Goal: Task Accomplishment & Management: Complete application form

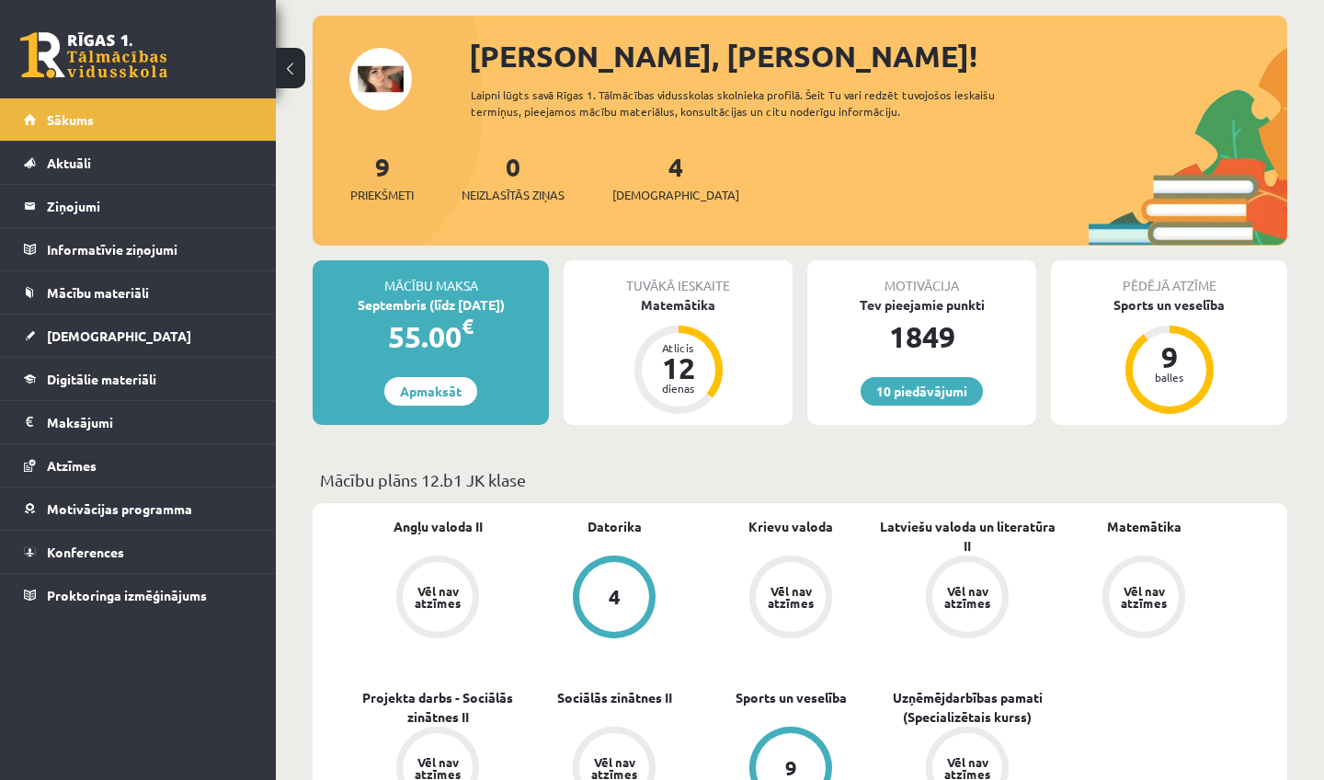
scroll to position [100, 0]
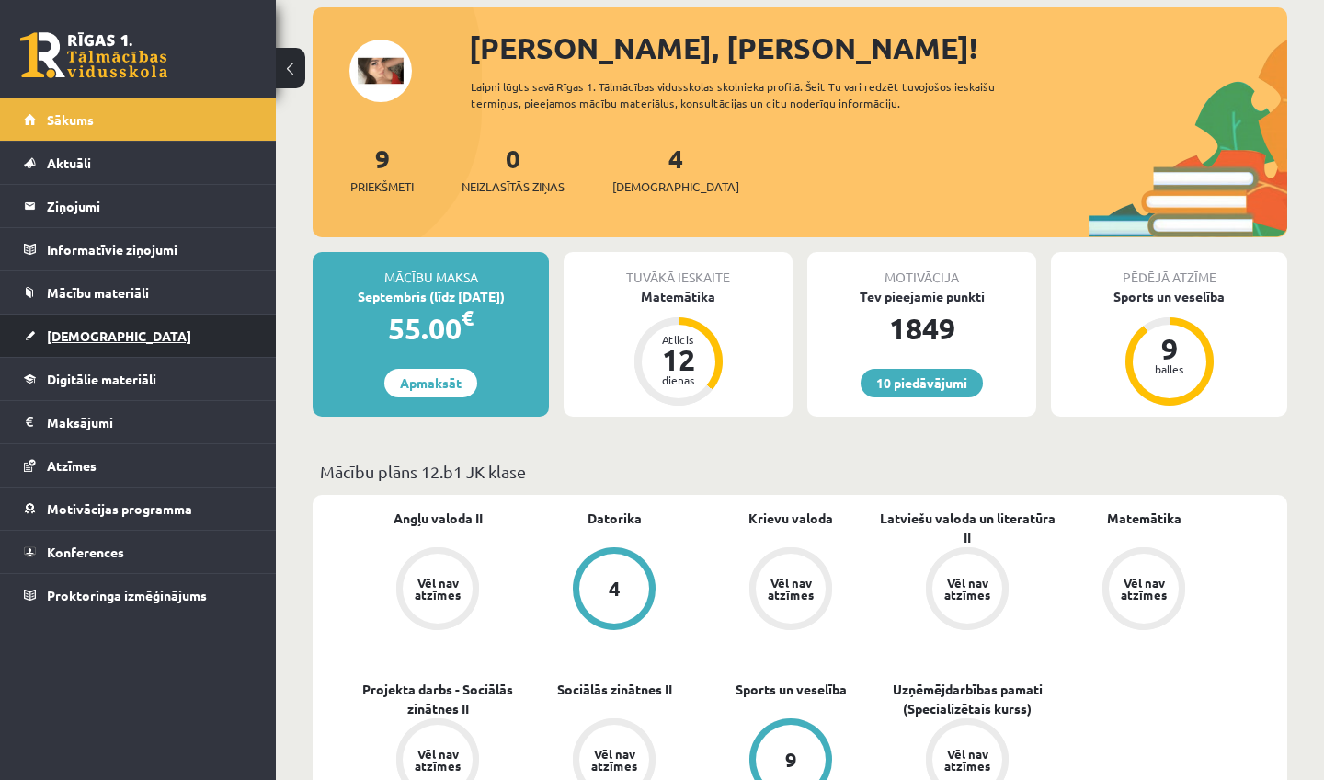
click at [101, 329] on span "[DEMOGRAPHIC_DATA]" at bounding box center [119, 335] width 144 height 17
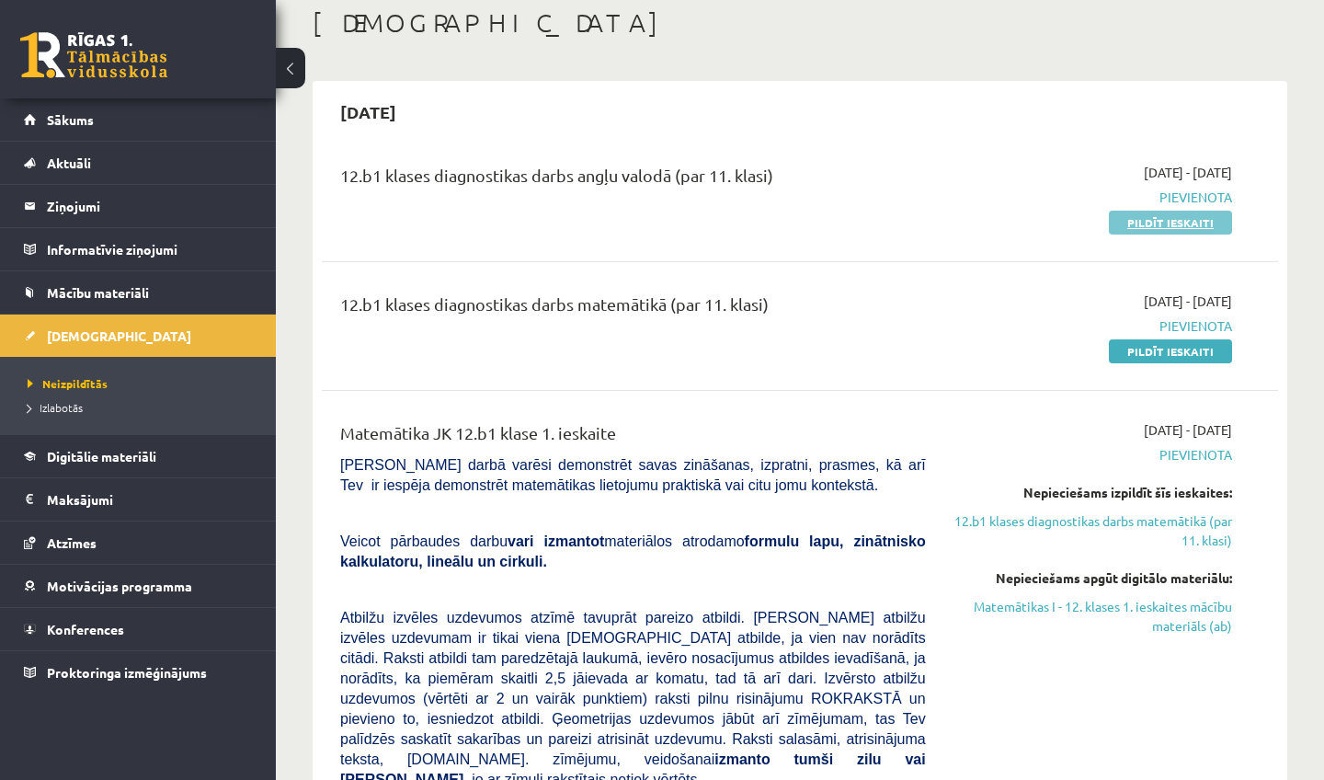
click at [1167, 216] on link "Pildīt ieskaiti" at bounding box center [1170, 223] width 123 height 24
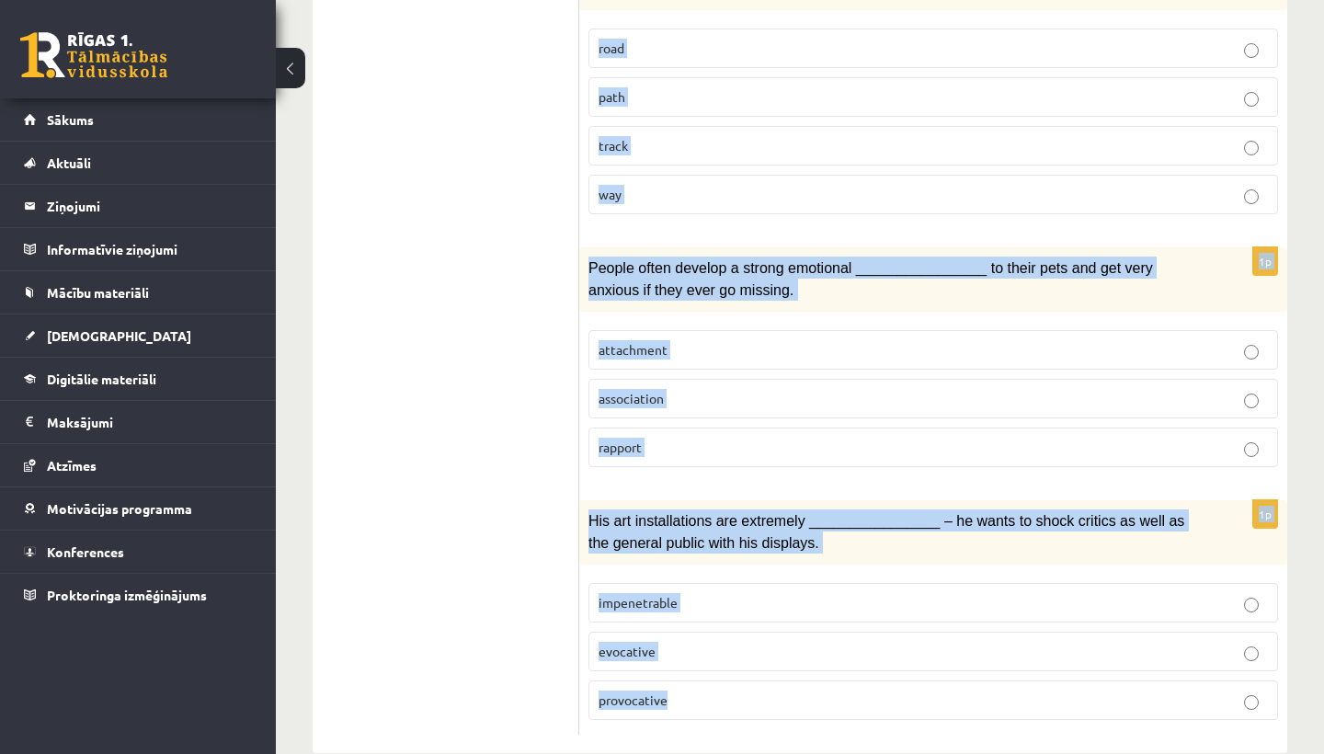
scroll to position [2783, 0]
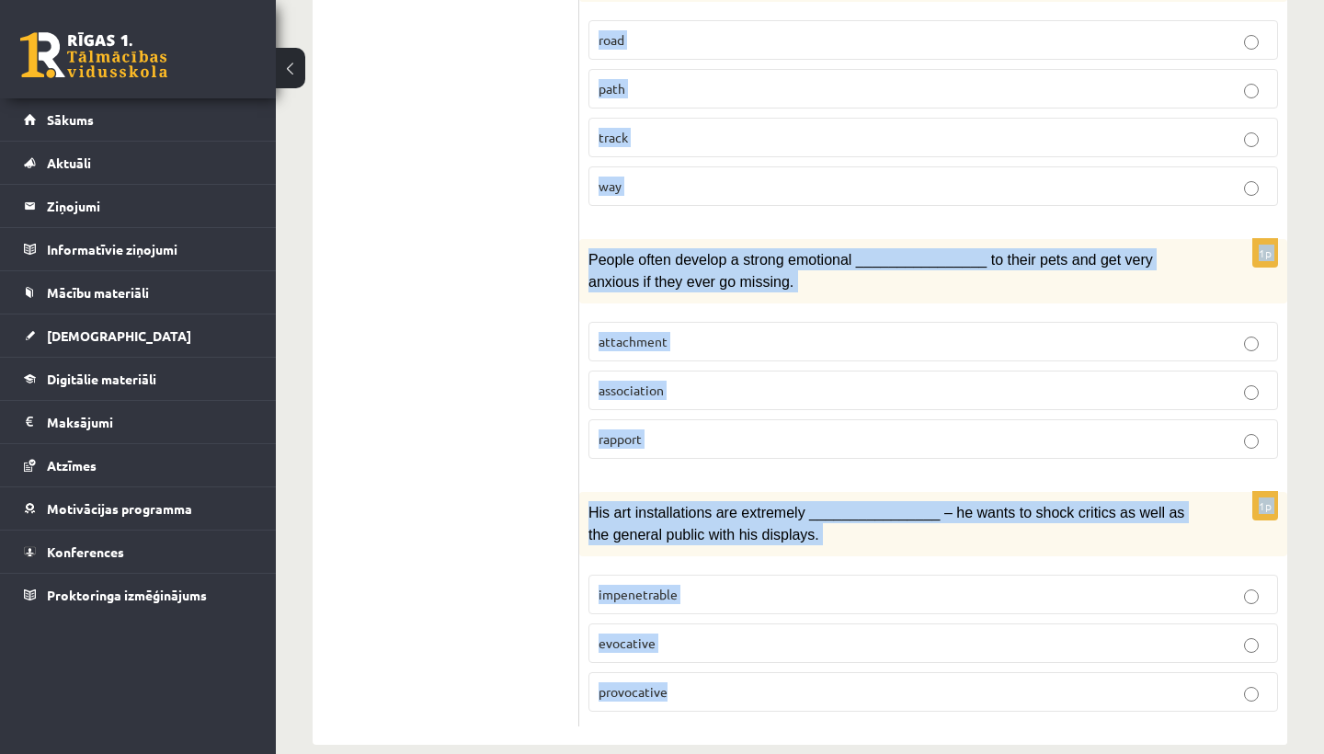
drag, startPoint x: 593, startPoint y: 234, endPoint x: 986, endPoint y: 753, distance: 651.2
click at [864, 505] on span "His art installations are extremely ________________ – he wants to shock critic…" at bounding box center [886, 524] width 596 height 38
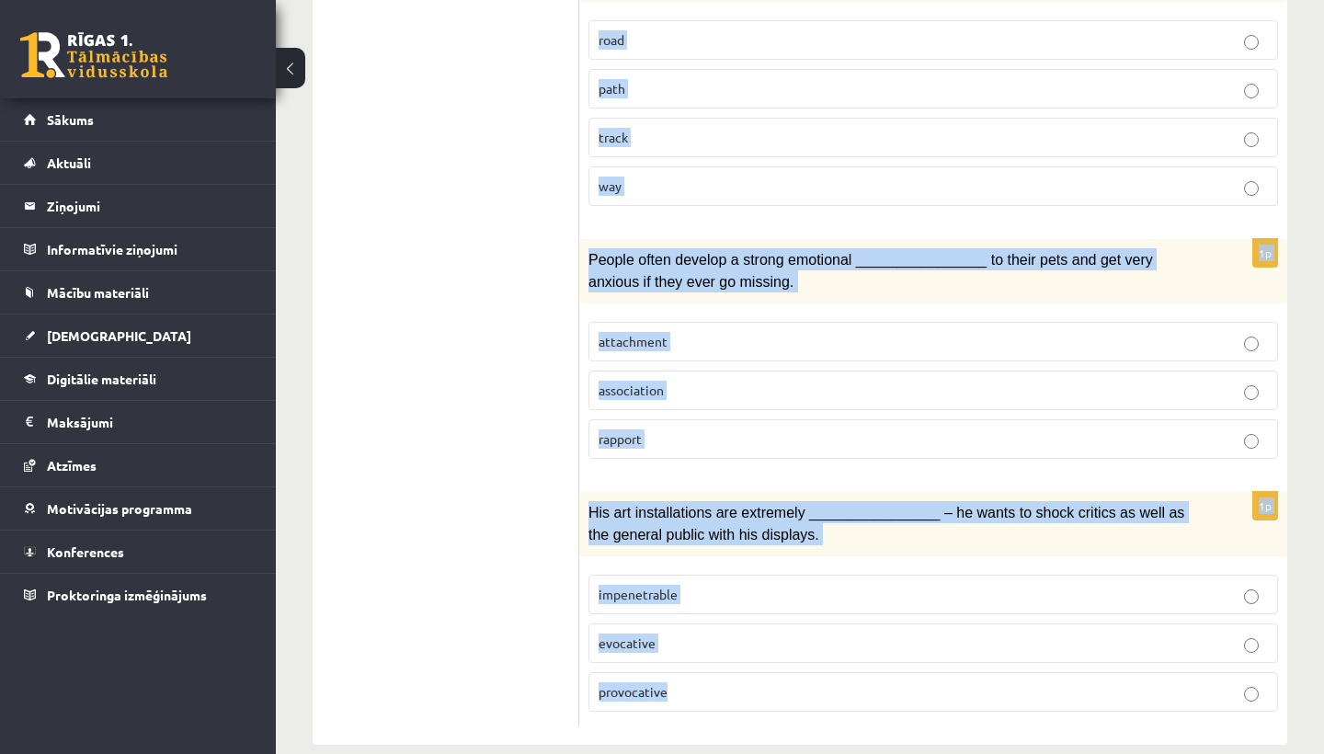
drag, startPoint x: 601, startPoint y: 203, endPoint x: 888, endPoint y: 753, distance: 620.2
click at [657, 512] on span "His art installations are extremely ________________ – he wants to shock critic…" at bounding box center [886, 524] width 596 height 38
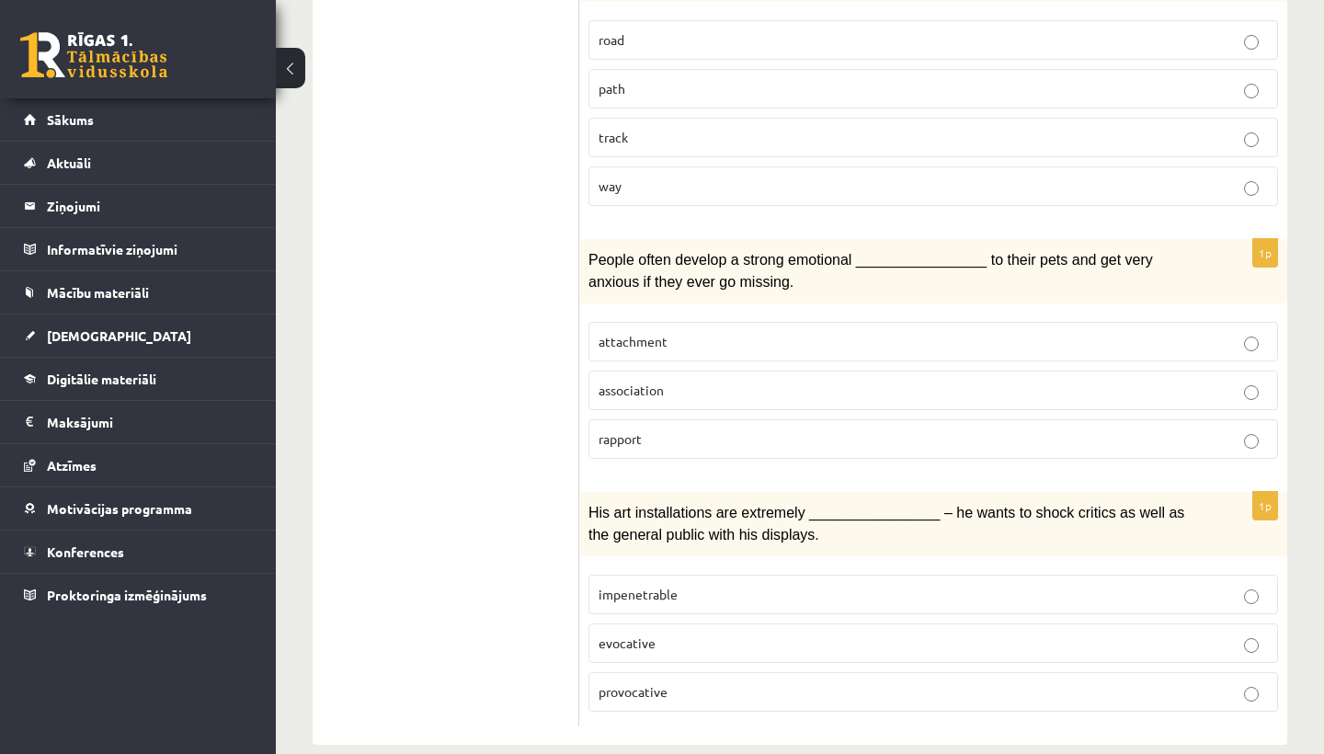
click at [657, 512] on span "His art installations are extremely ________________ – he wants to shock critic…" at bounding box center [886, 524] width 596 height 38
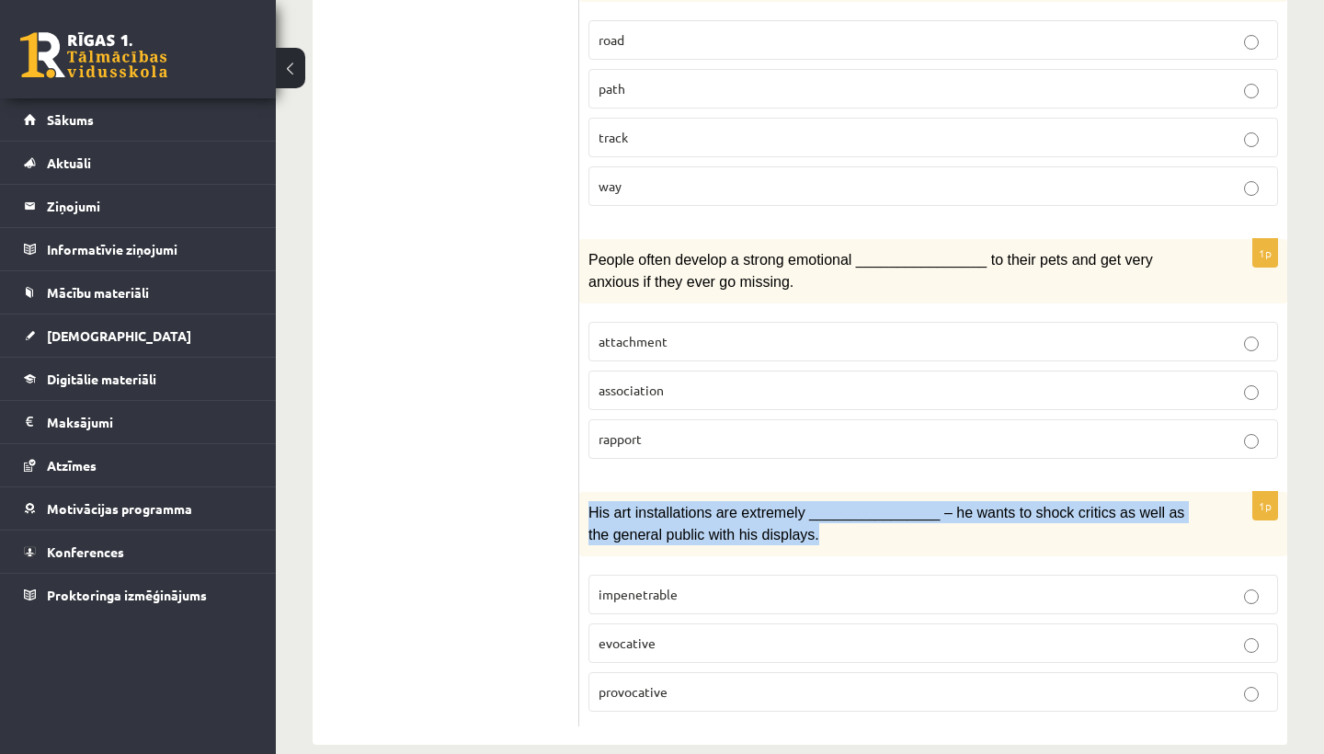
click at [657, 512] on span "His art installations are extremely ________________ – he wants to shock critic…" at bounding box center [886, 524] width 596 height 38
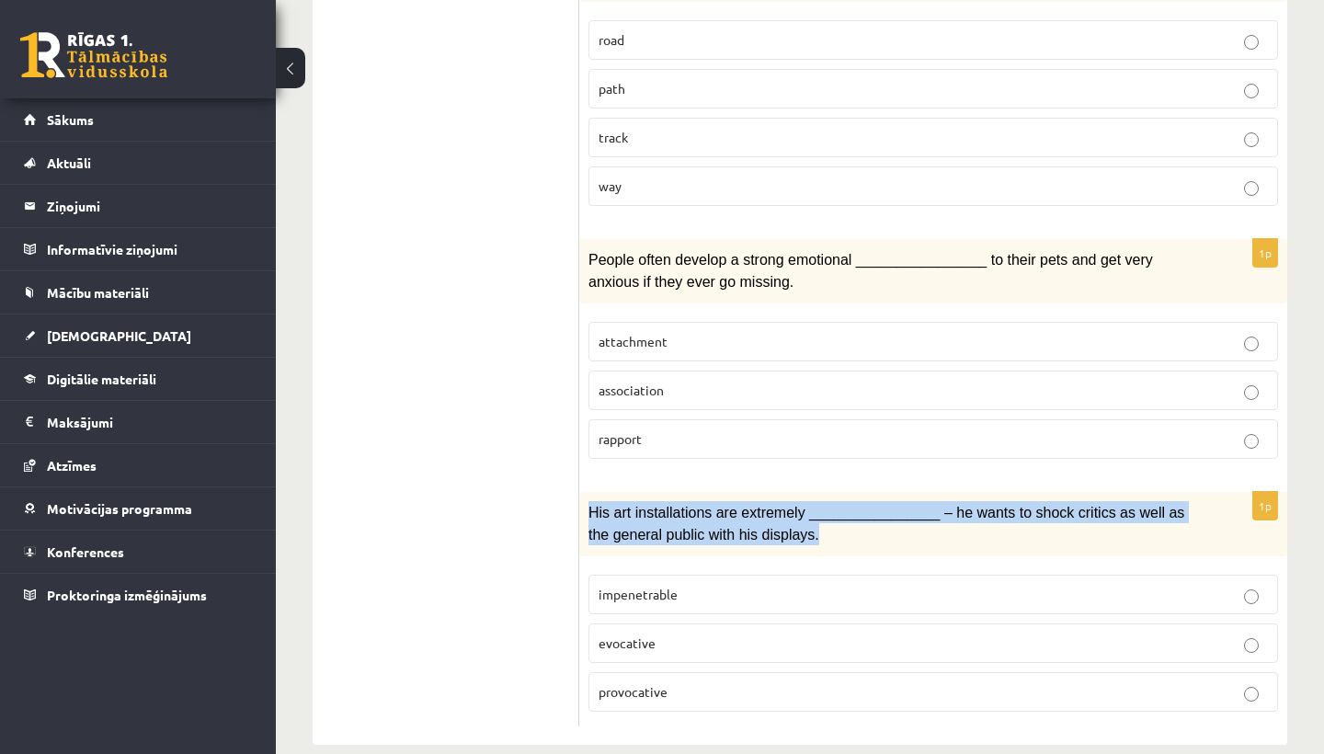
click at [657, 512] on span "His art installations are extremely ________________ – he wants to shock critic…" at bounding box center [886, 524] width 596 height 38
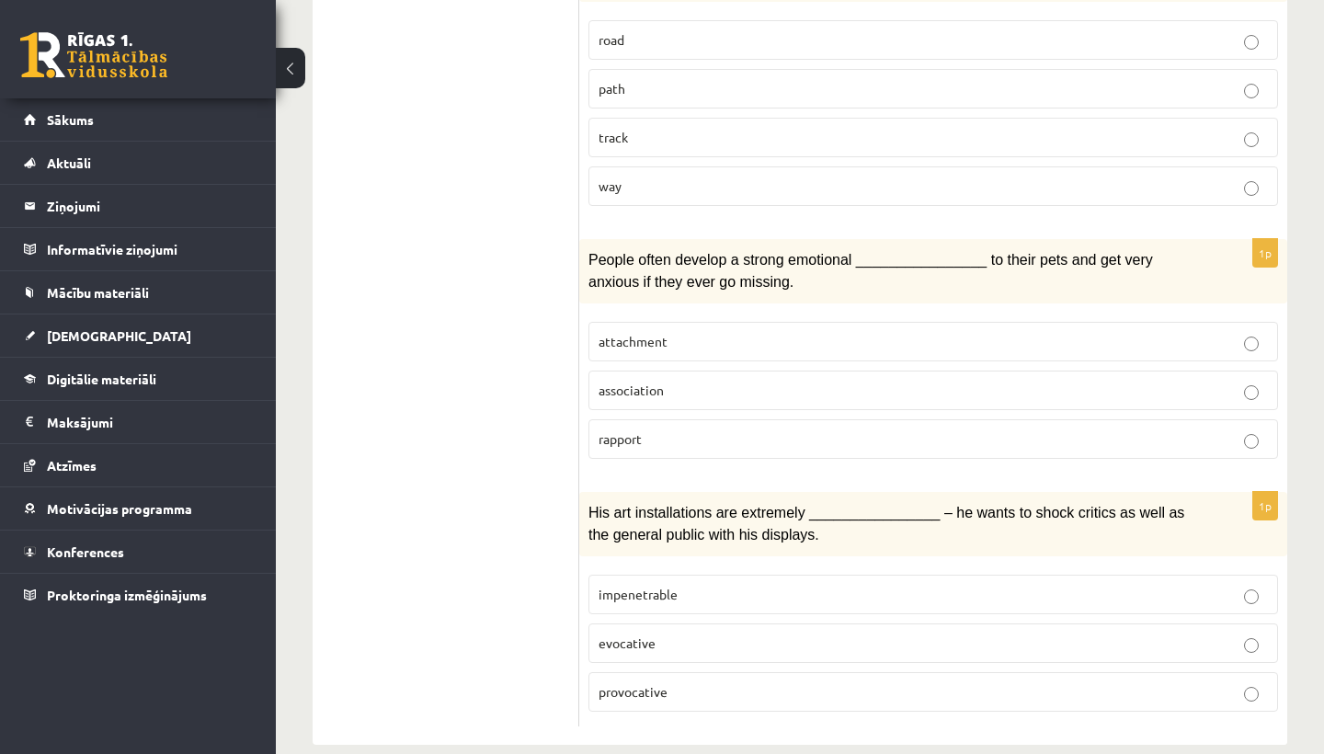
click at [657, 512] on span "His art installations are extremely ________________ – he wants to shock critic…" at bounding box center [886, 524] width 596 height 38
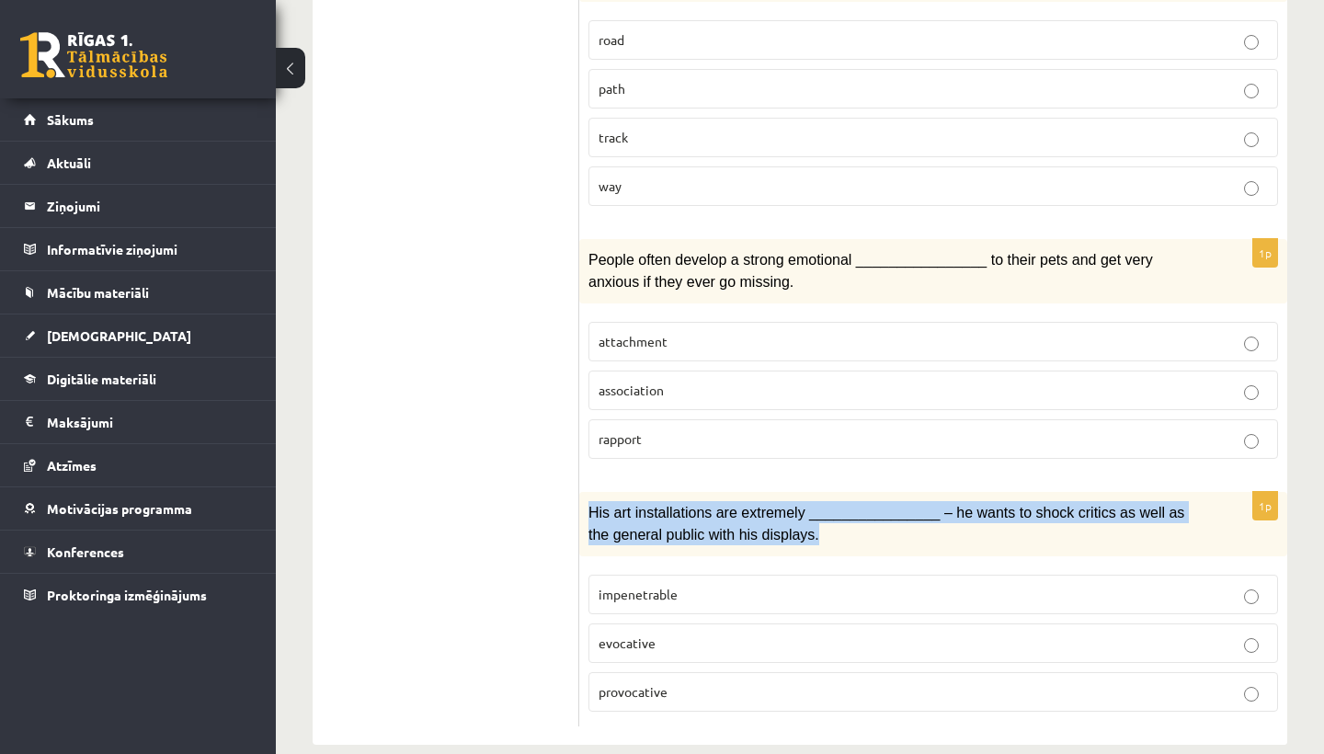
click at [657, 512] on span "His art installations are extremely ________________ – he wants to shock critic…" at bounding box center [886, 524] width 596 height 38
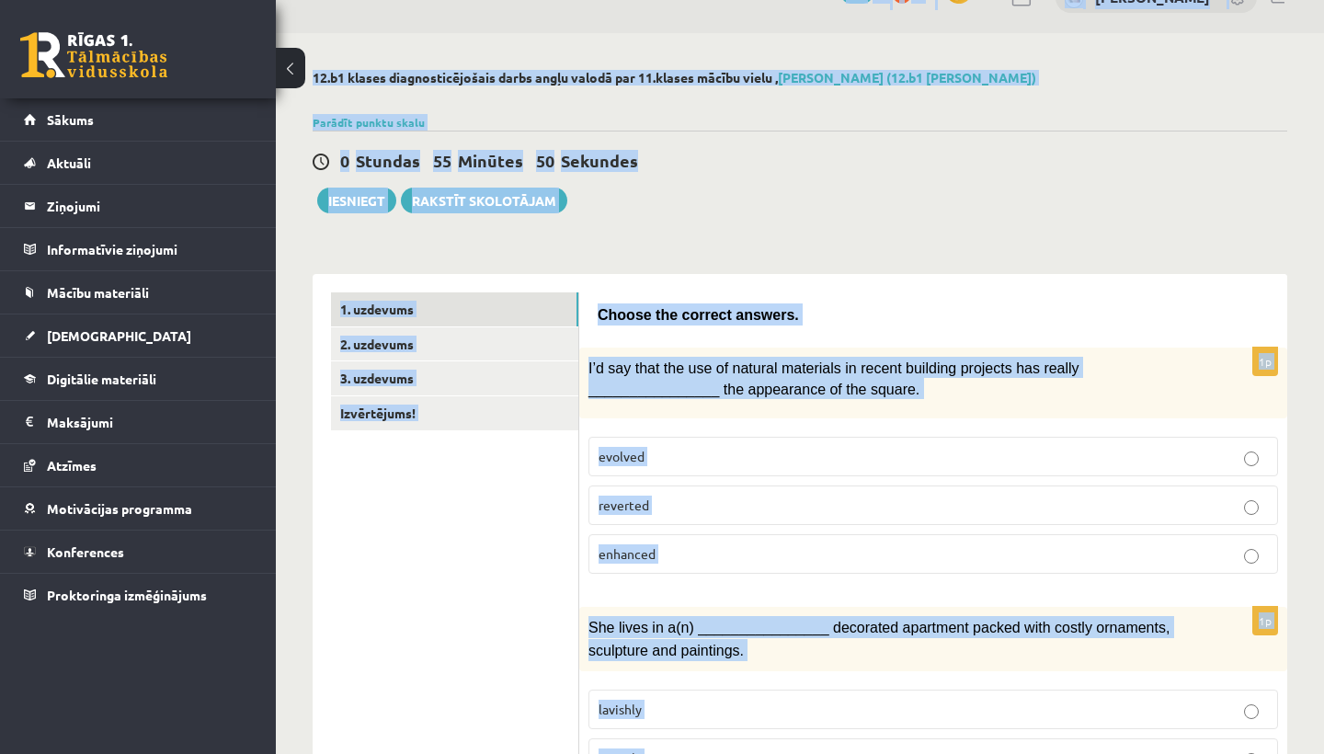
scroll to position [0, 0]
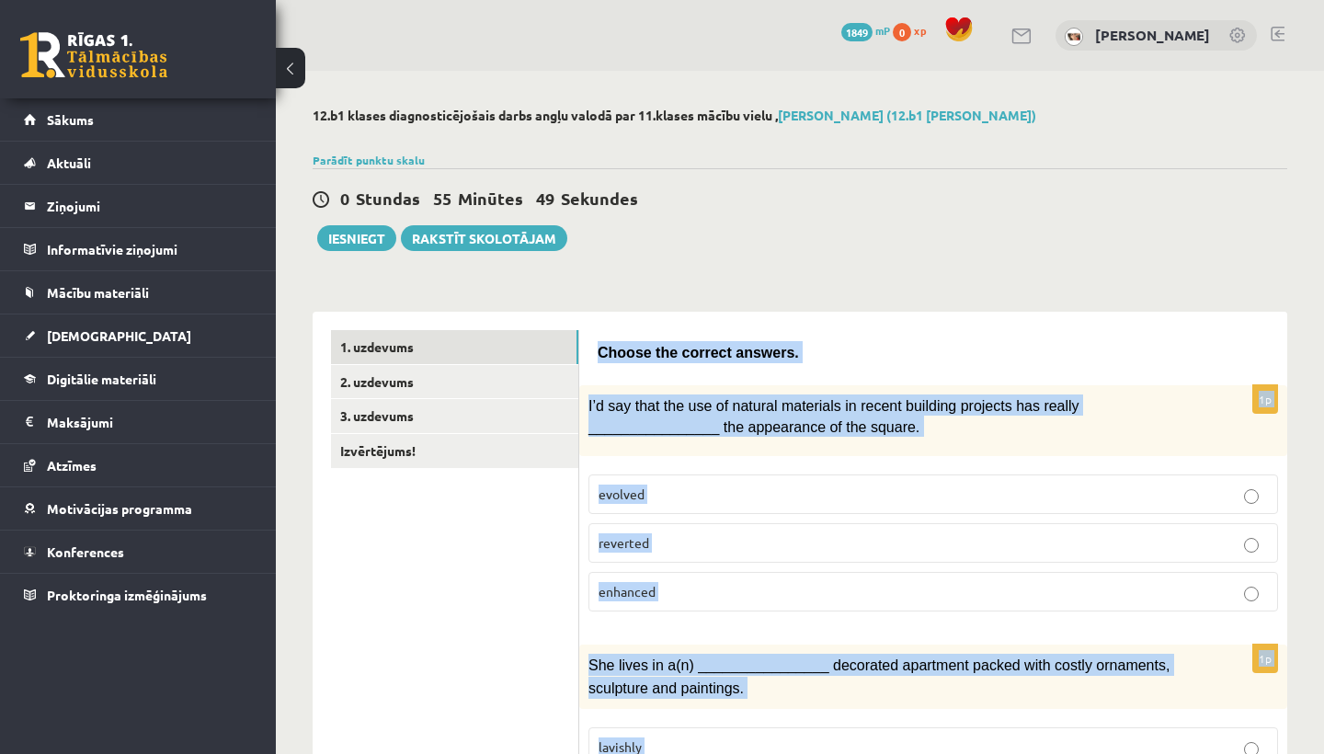
drag, startPoint x: 1293, startPoint y: 696, endPoint x: 917, endPoint y: 319, distance: 532.5
click at [782, 353] on span "Choose the correct answers." at bounding box center [698, 353] width 201 height 16
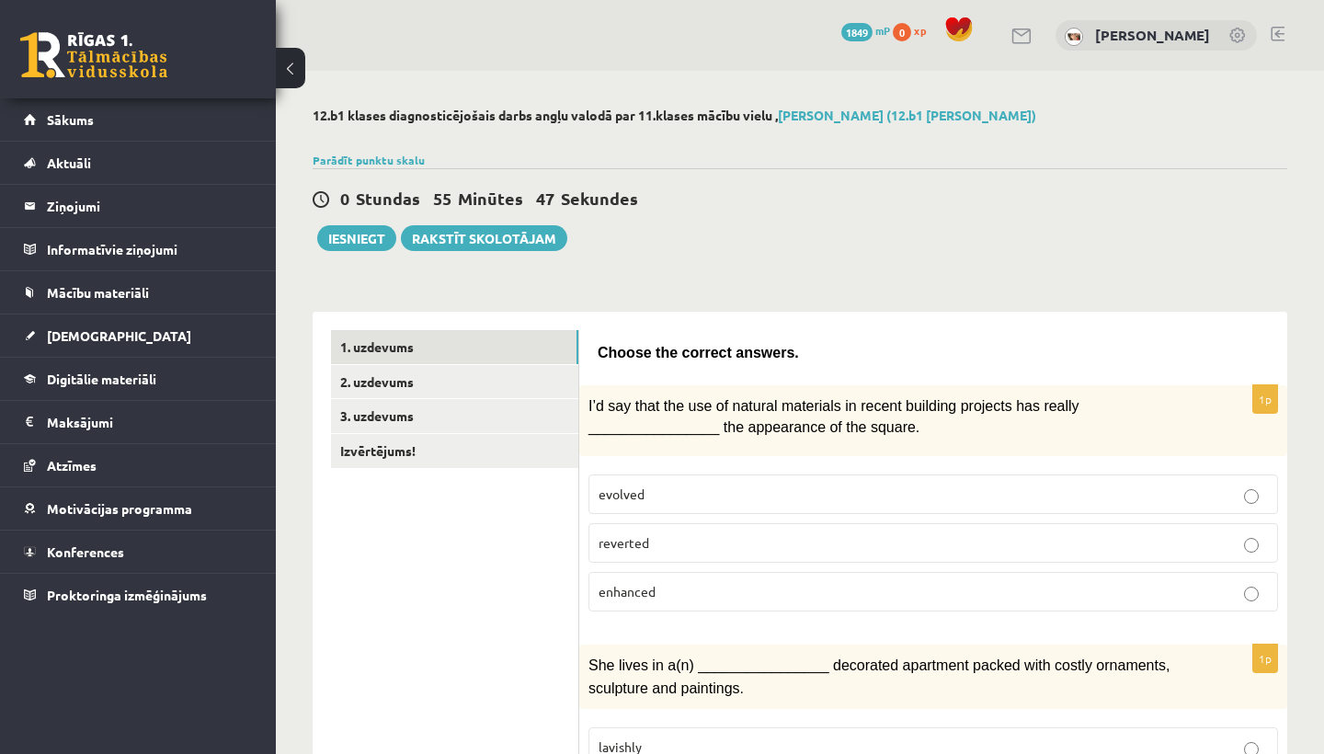
click at [782, 353] on span "Choose the correct answers." at bounding box center [698, 353] width 201 height 16
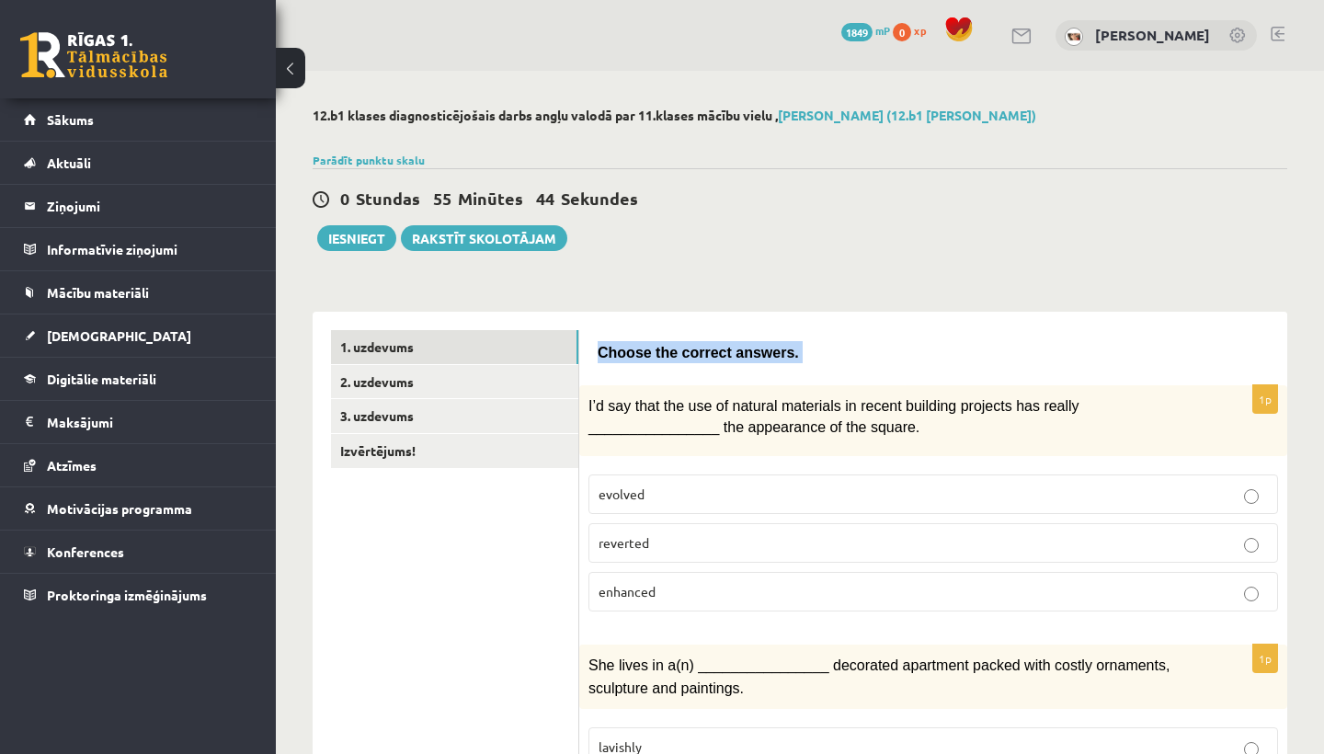
click at [782, 353] on span "Choose the correct answers." at bounding box center [698, 353] width 201 height 16
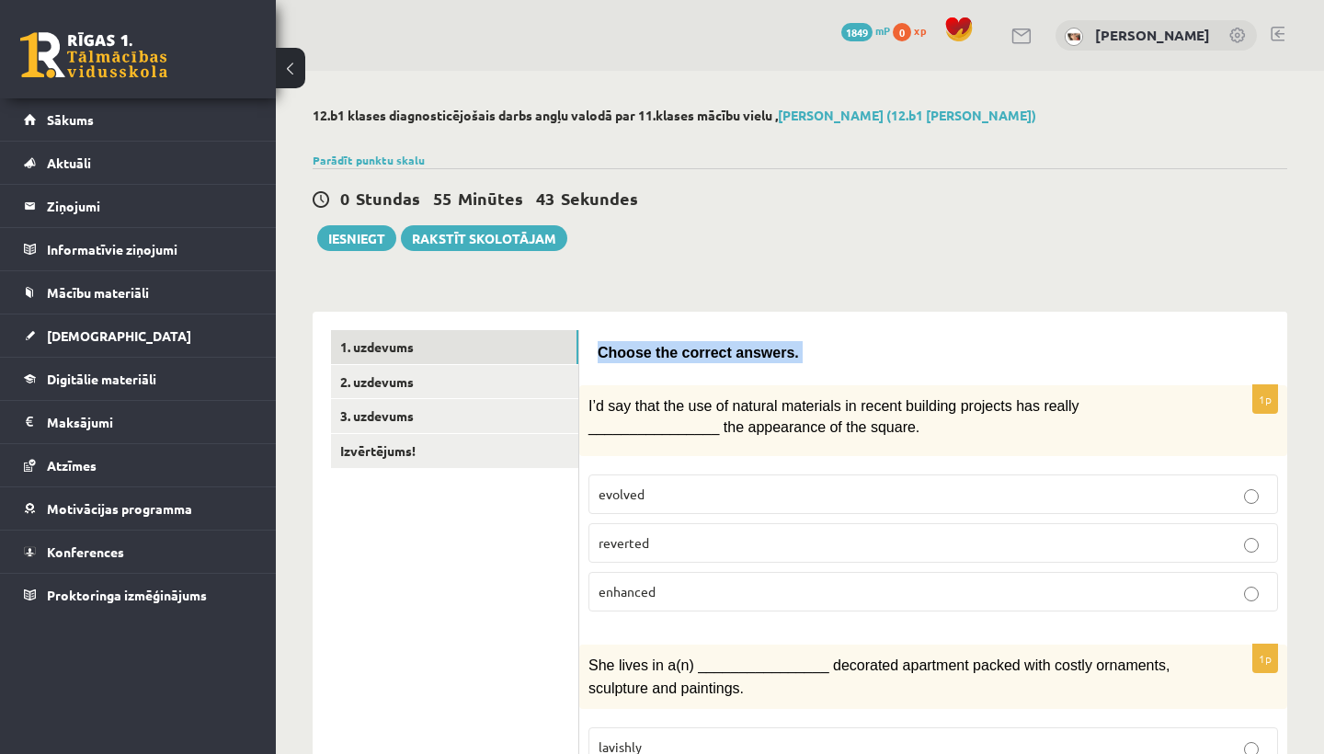
click at [782, 353] on span "Choose the correct answers." at bounding box center [698, 353] width 201 height 16
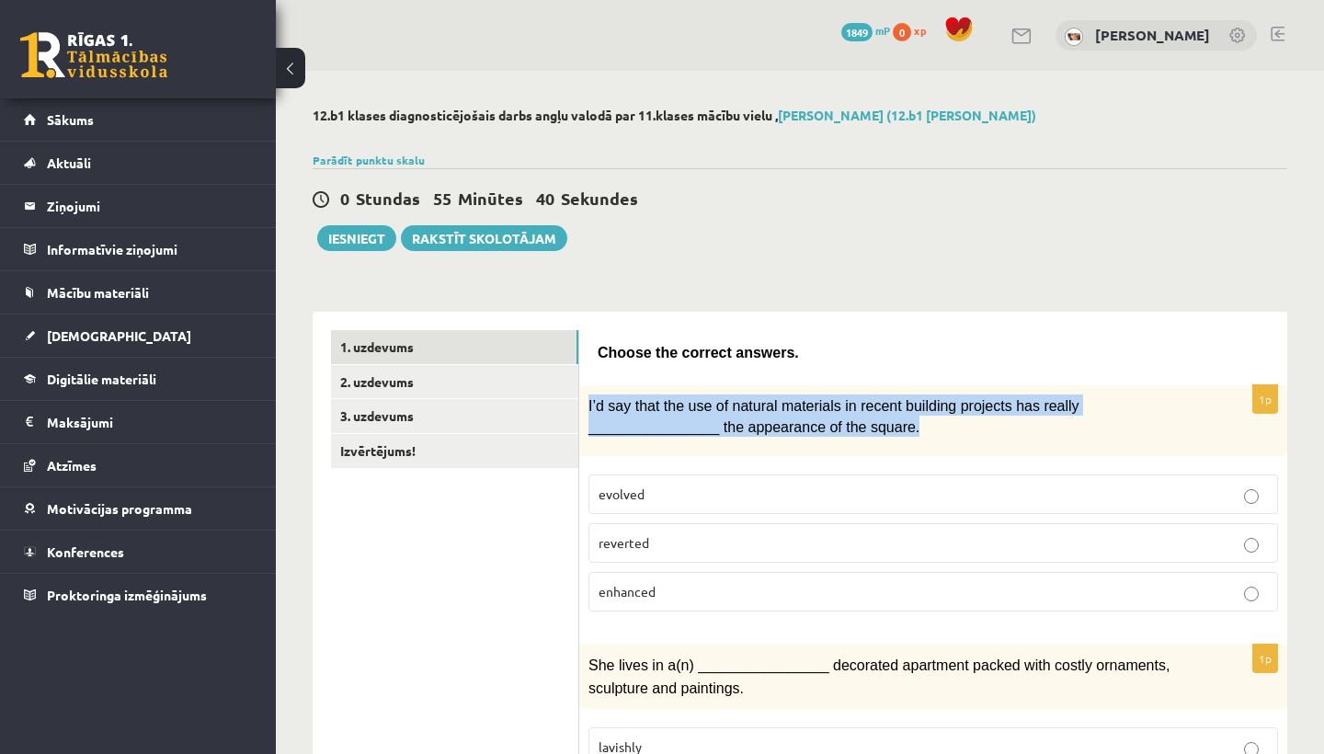
drag, startPoint x: 589, startPoint y: 405, endPoint x: 896, endPoint y: 440, distance: 309.1
click at [896, 440] on div "I’d say that the use of natural materials in recent building projects has reall…" at bounding box center [933, 420] width 708 height 71
click at [897, 429] on span "I’d say that the use of natural materials in recent building projects has reall…" at bounding box center [833, 416] width 491 height 37
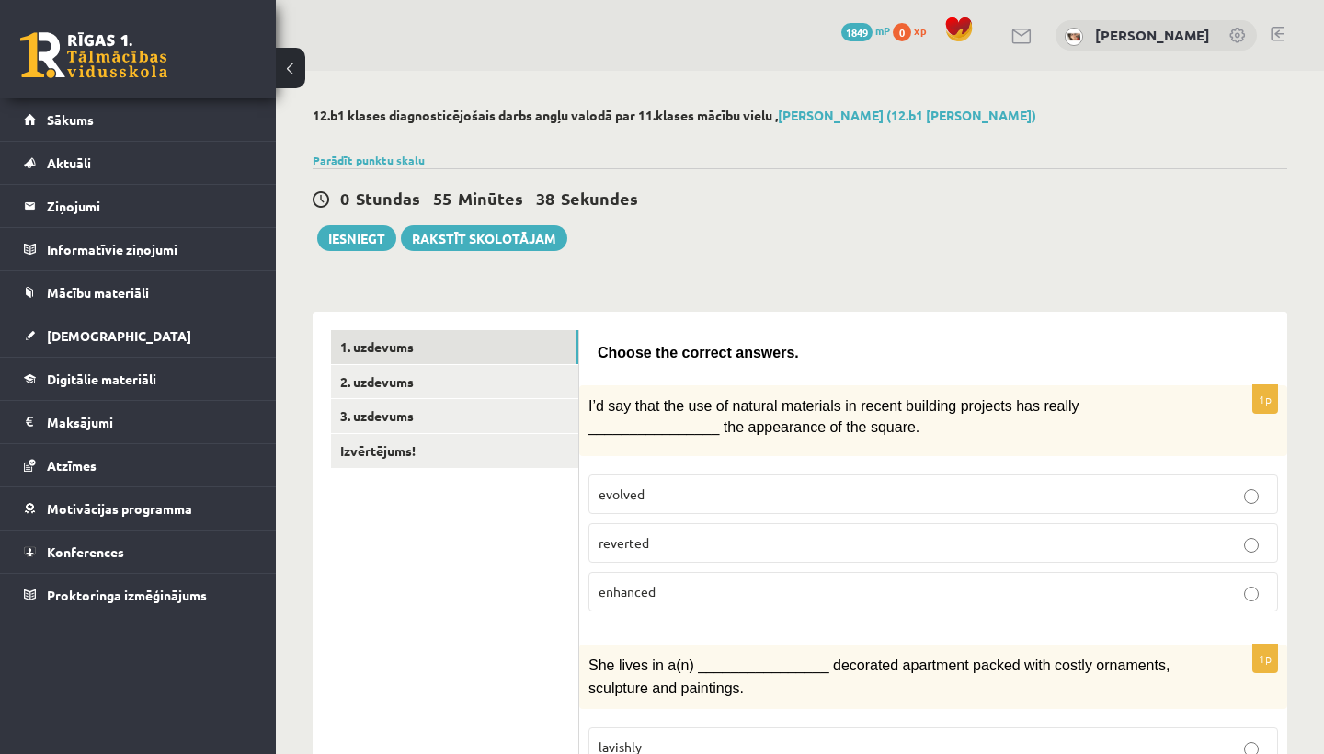
click at [897, 429] on span "I’d say that the use of natural materials in recent building projects has reall…" at bounding box center [833, 416] width 491 height 37
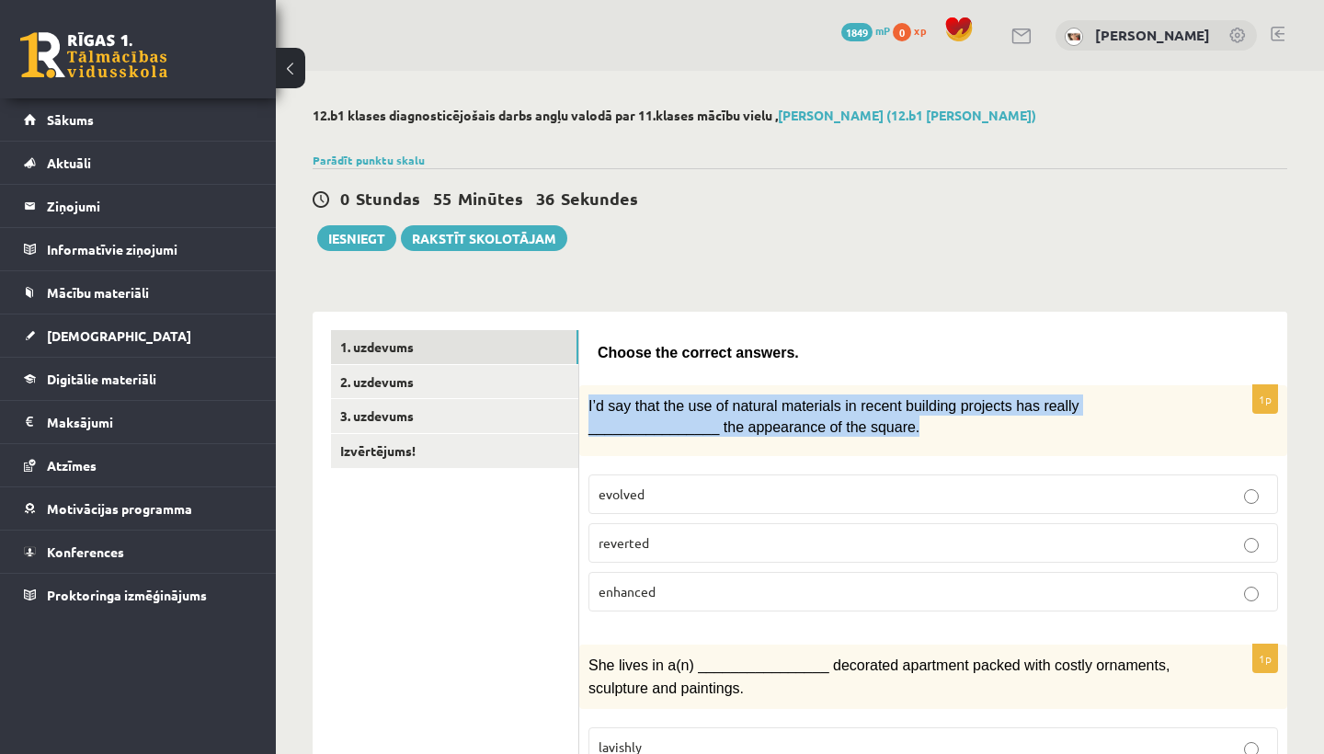
click at [897, 429] on span "I’d say that the use of natural materials in recent building projects has reall…" at bounding box center [833, 416] width 491 height 37
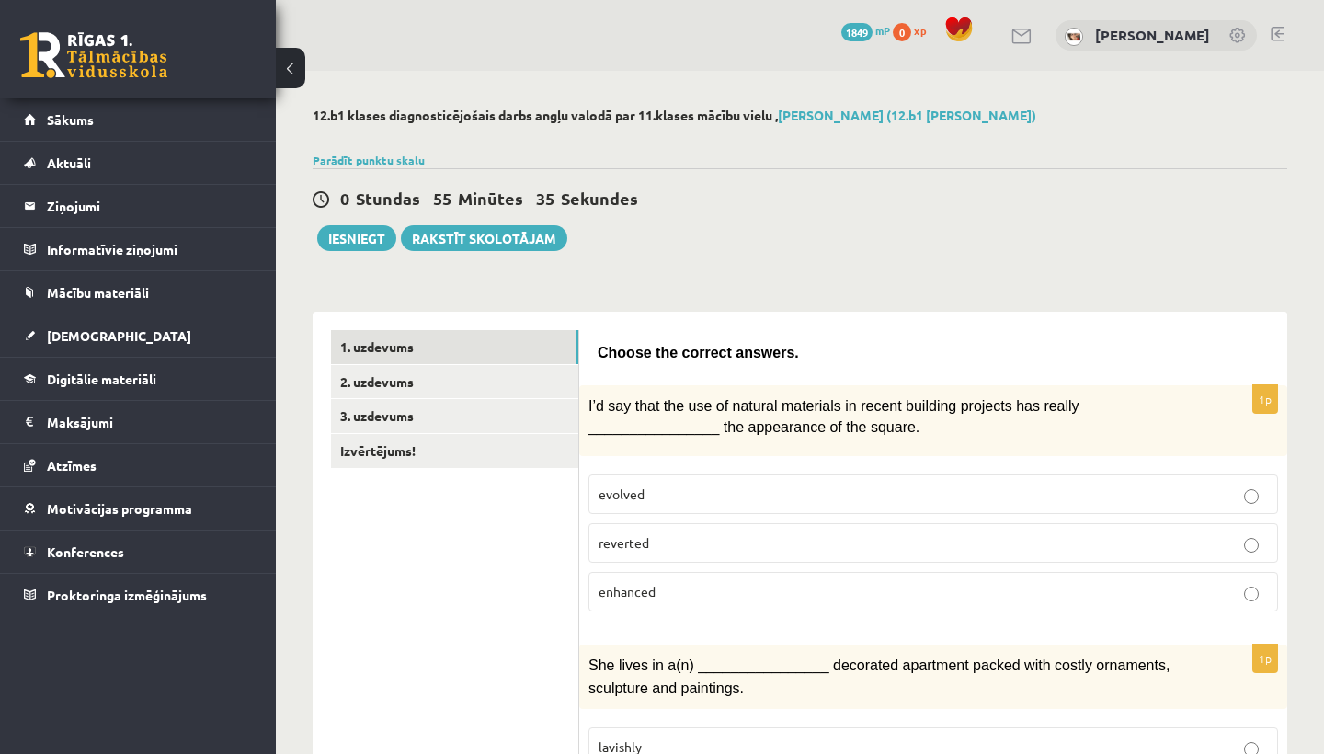
click at [897, 429] on span "I’d say that the use of natural materials in recent building projects has reall…" at bounding box center [833, 416] width 491 height 37
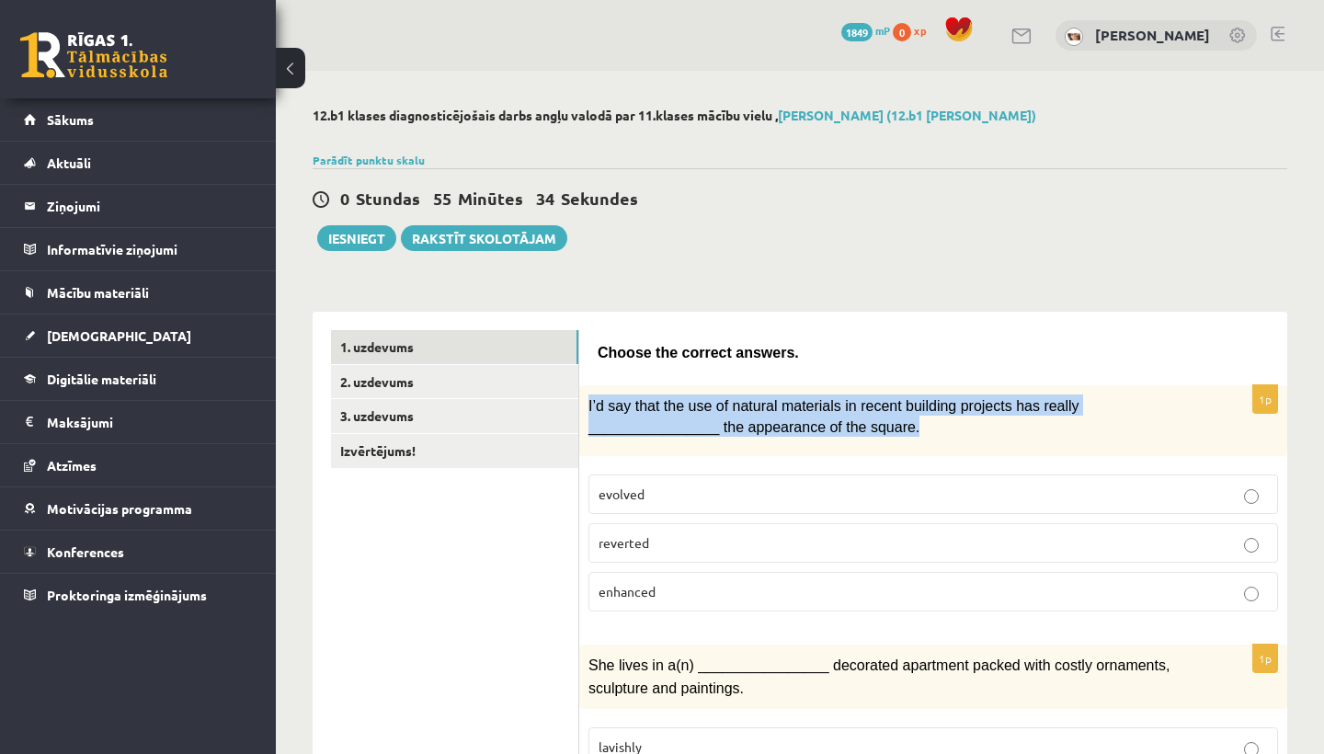
click at [897, 429] on span "I’d say that the use of natural materials in recent building projects has reall…" at bounding box center [833, 416] width 491 height 37
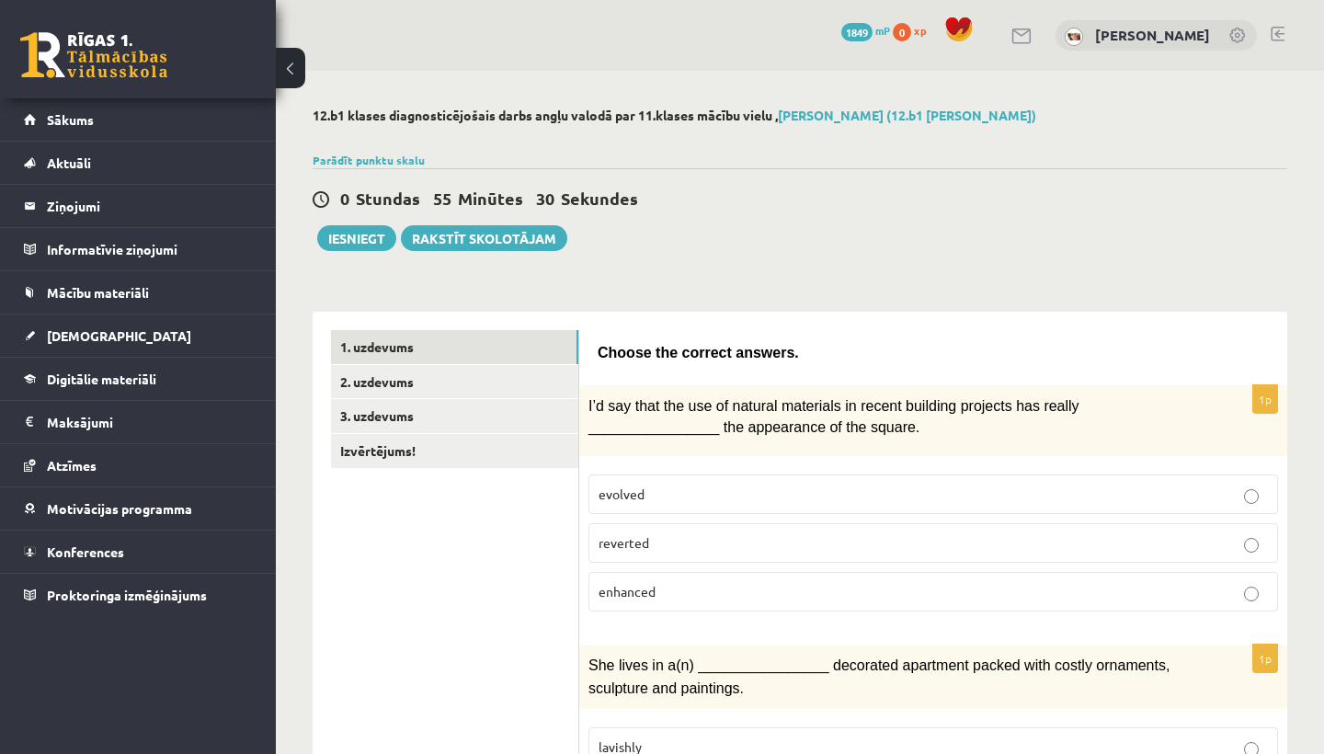
click at [897, 429] on span "I’d say that the use of natural materials in recent building projects has reall…" at bounding box center [833, 416] width 491 height 37
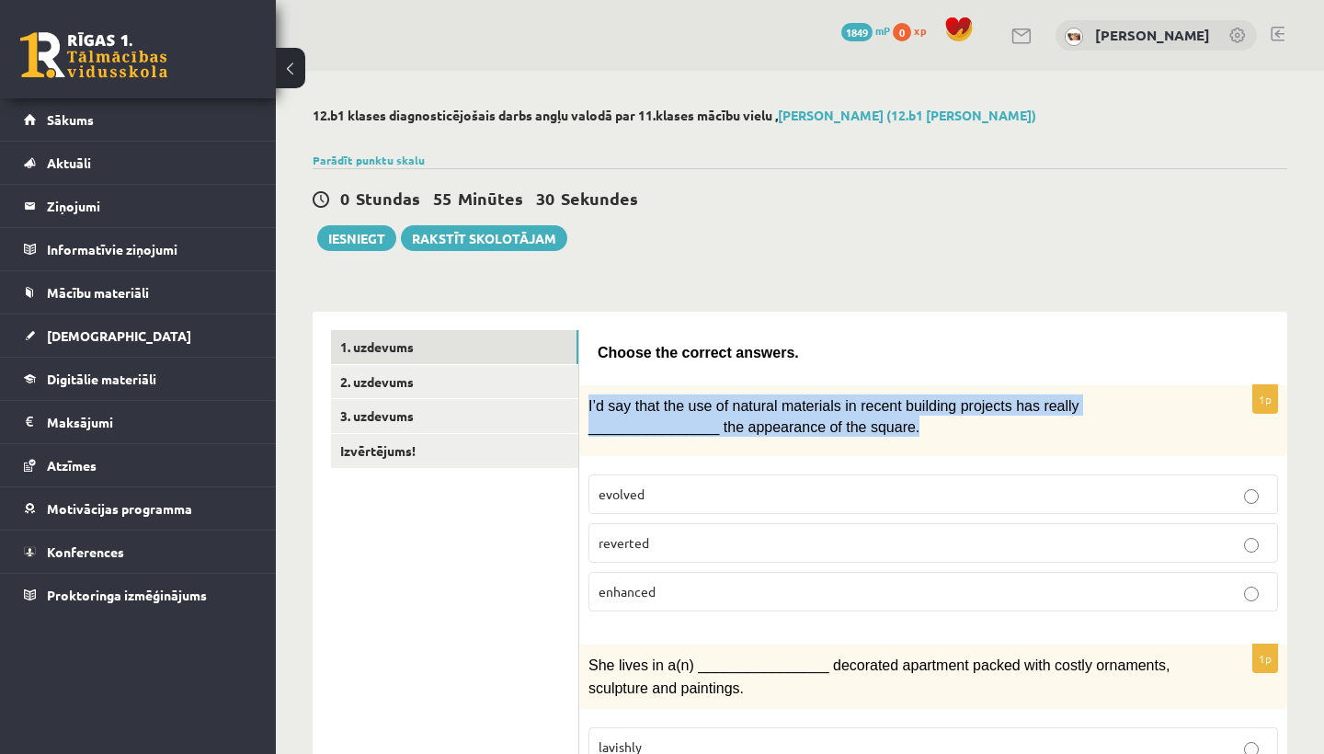
click at [897, 429] on span "I’d say that the use of natural materials in recent building projects has reall…" at bounding box center [833, 416] width 491 height 37
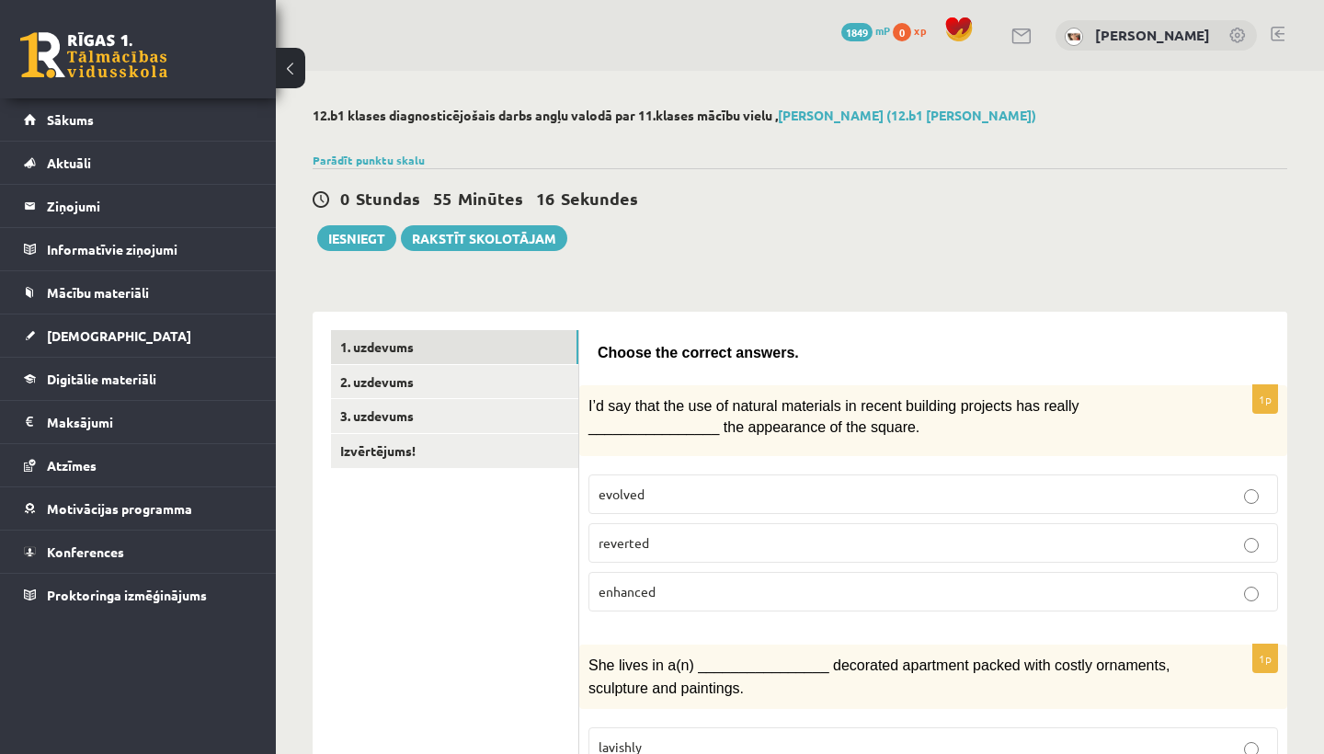
click at [739, 492] on p "evolved" at bounding box center [933, 494] width 669 height 19
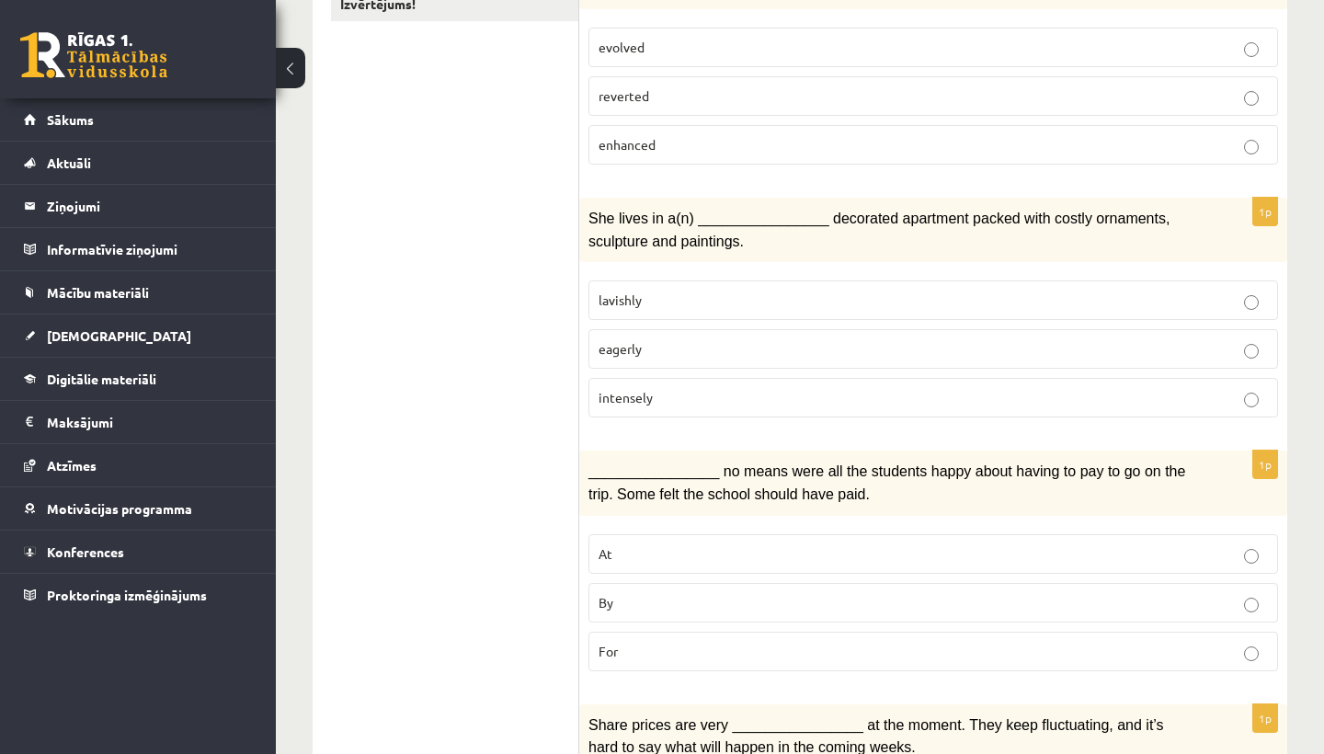
scroll to position [449, 0]
click at [944, 389] on p "intensely" at bounding box center [933, 395] width 669 height 19
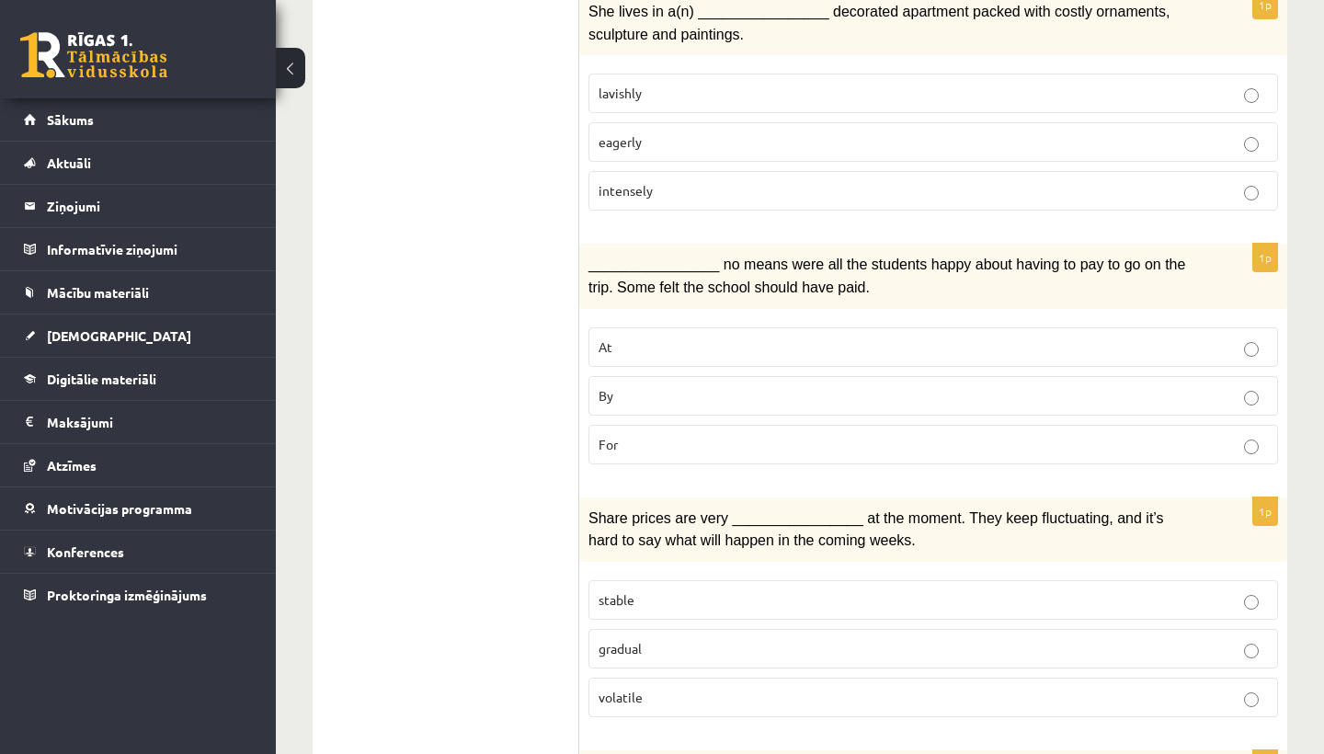
scroll to position [656, 0]
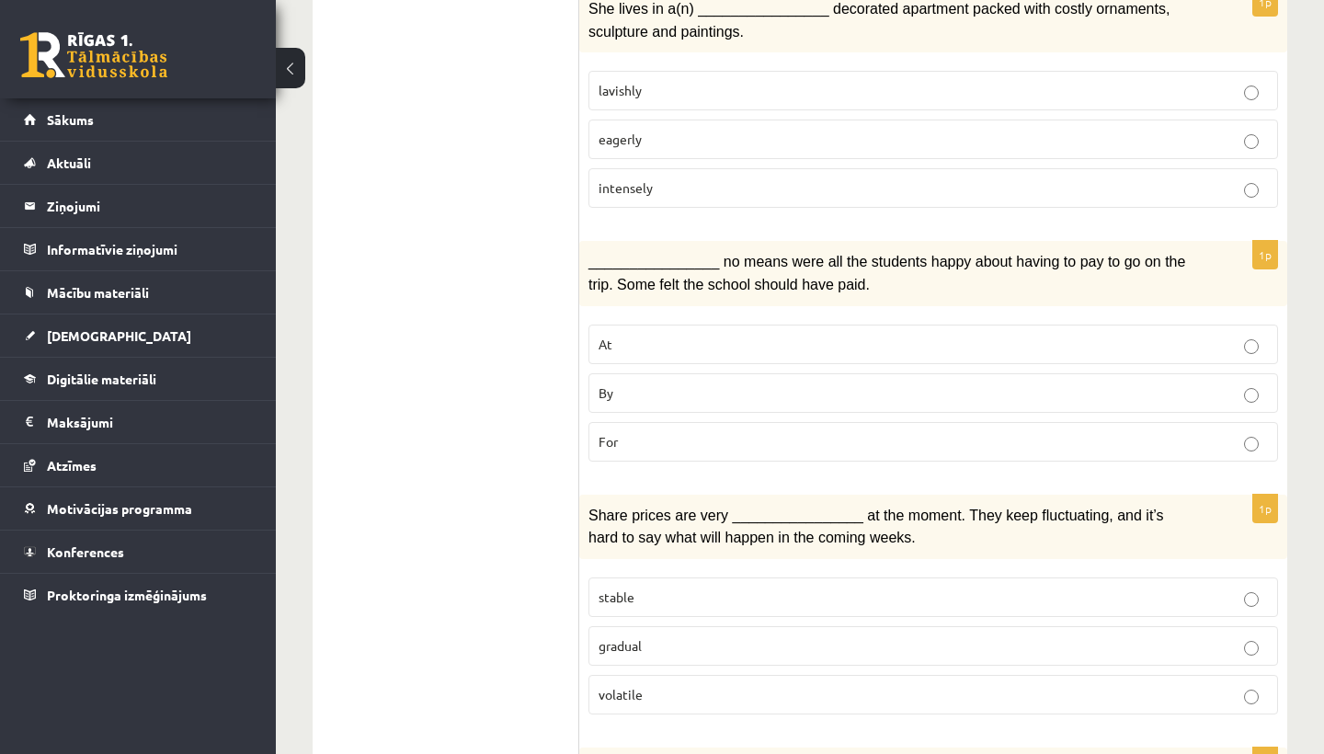
click at [748, 383] on p "By" at bounding box center [933, 392] width 669 height 19
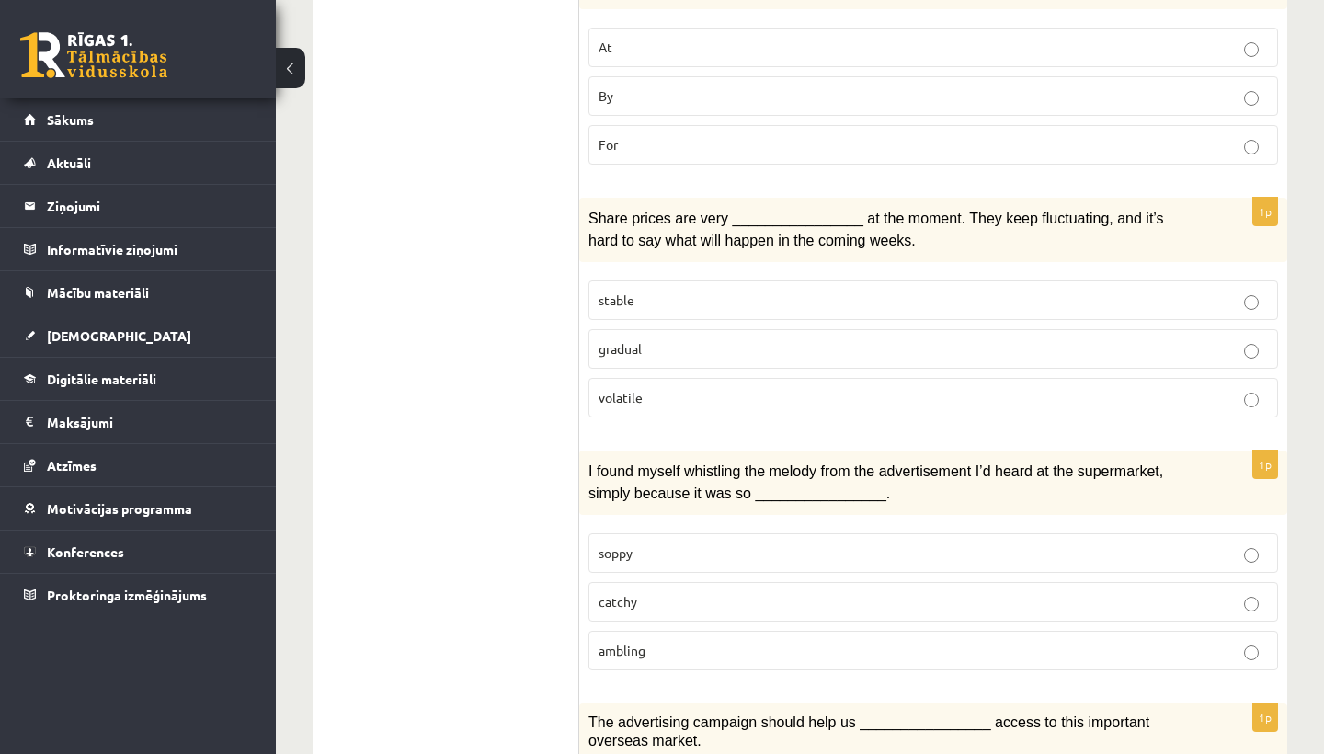
scroll to position [957, 0]
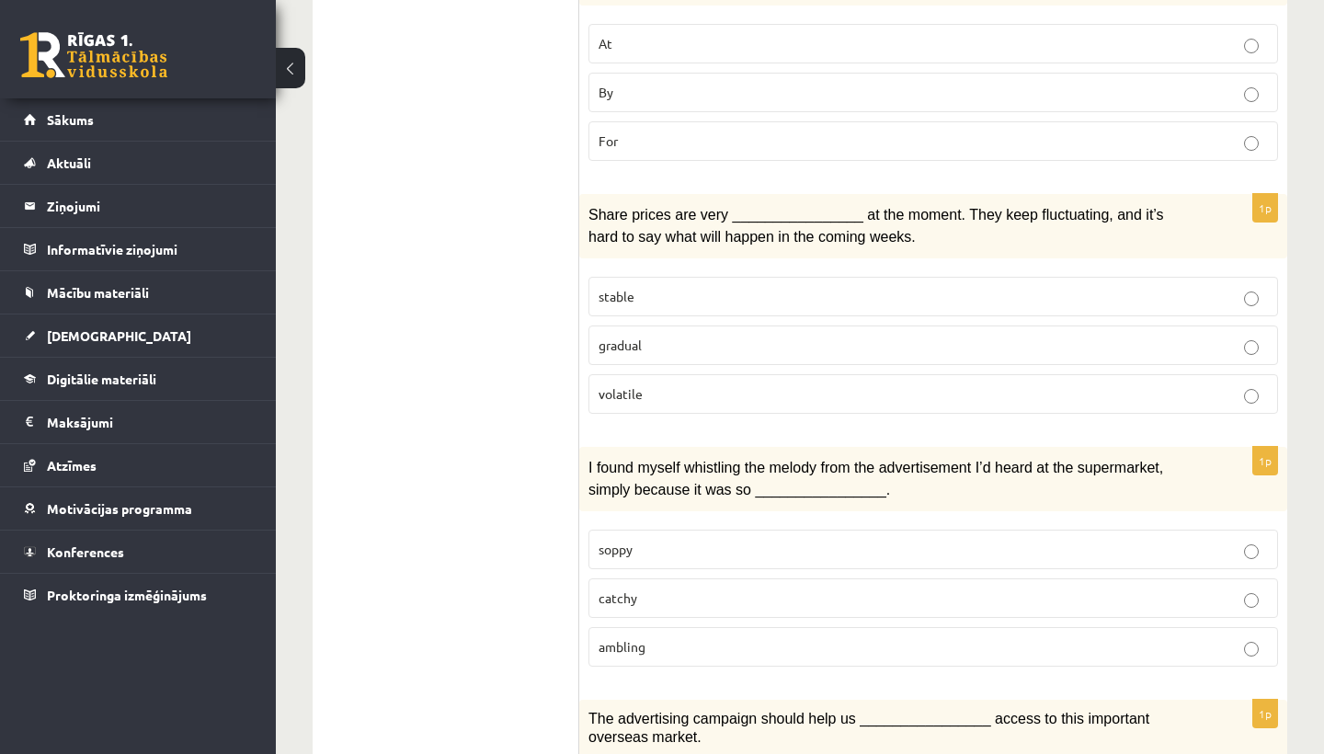
click at [932, 287] on p "stable" at bounding box center [933, 296] width 669 height 19
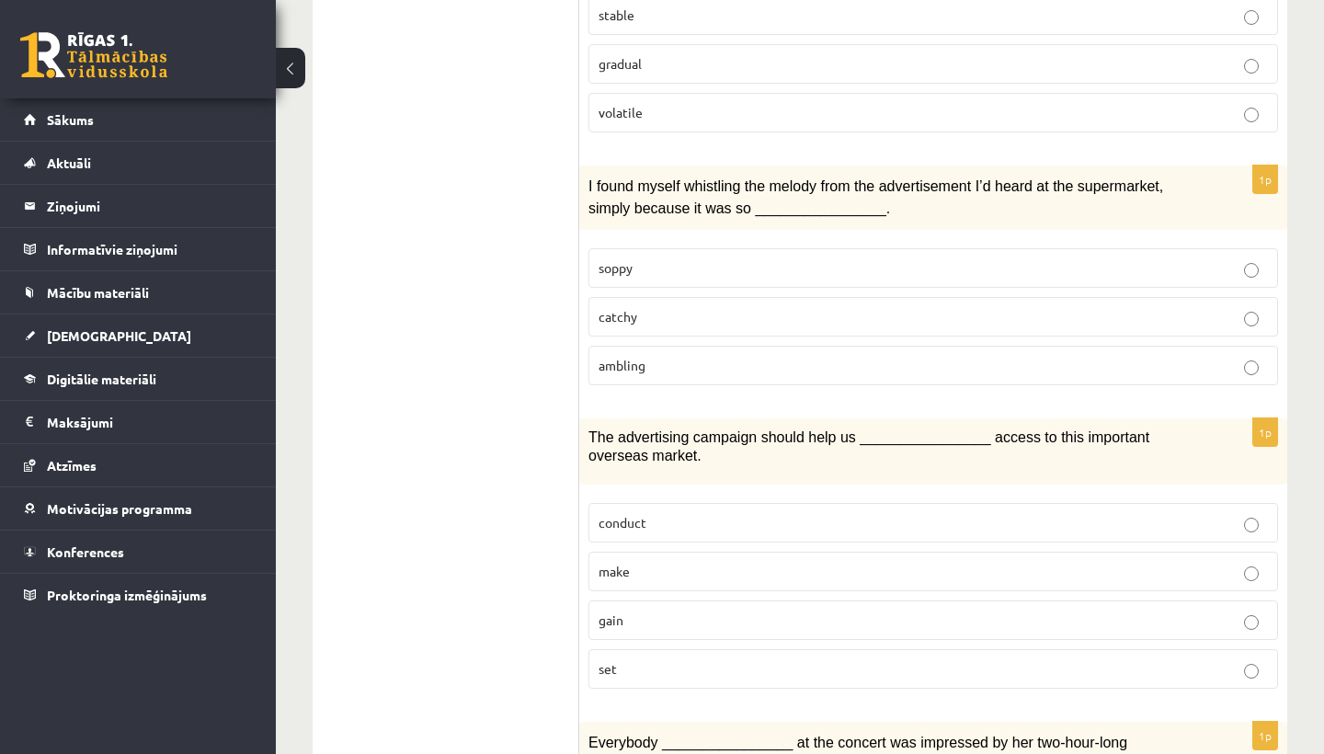
scroll to position [1239, 0]
click at [807, 306] on p "catchy" at bounding box center [933, 315] width 669 height 19
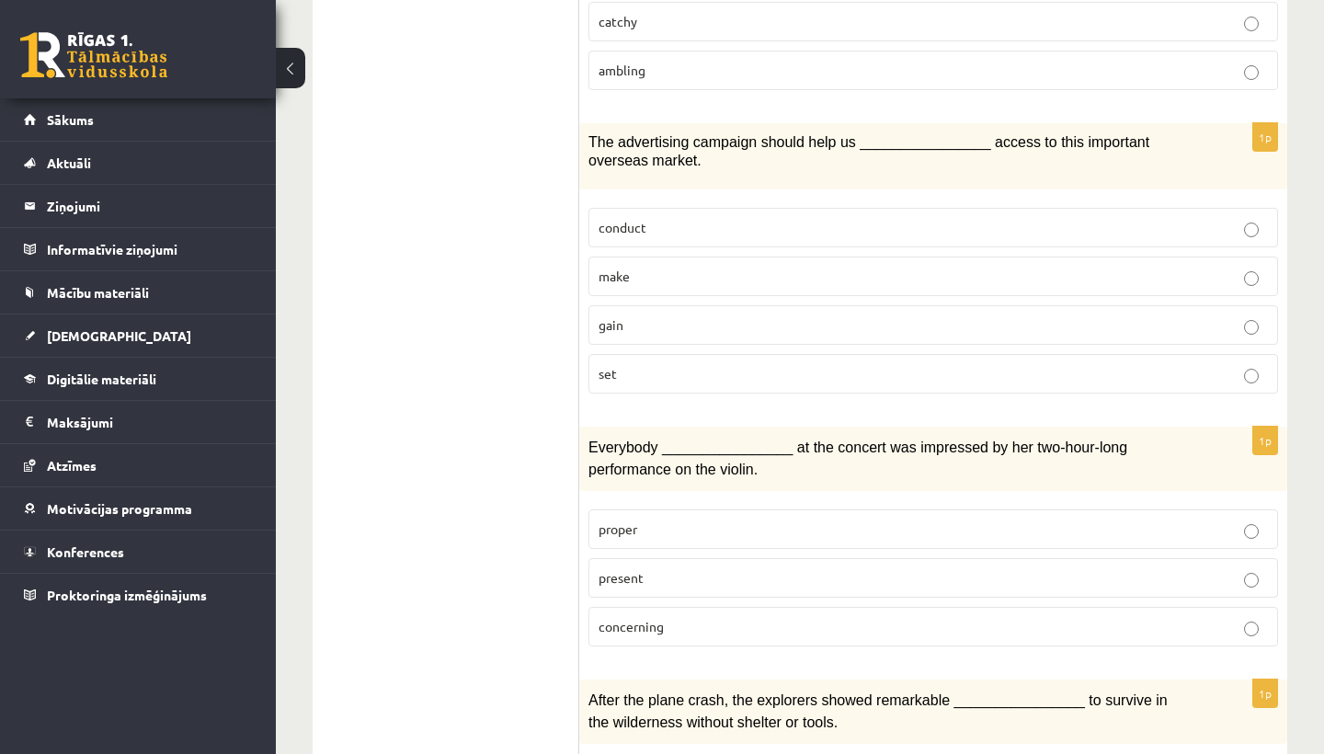
scroll to position [1535, 0]
click at [721, 266] on p "make" at bounding box center [933, 275] width 669 height 19
click at [1019, 314] on p "gain" at bounding box center [933, 323] width 669 height 19
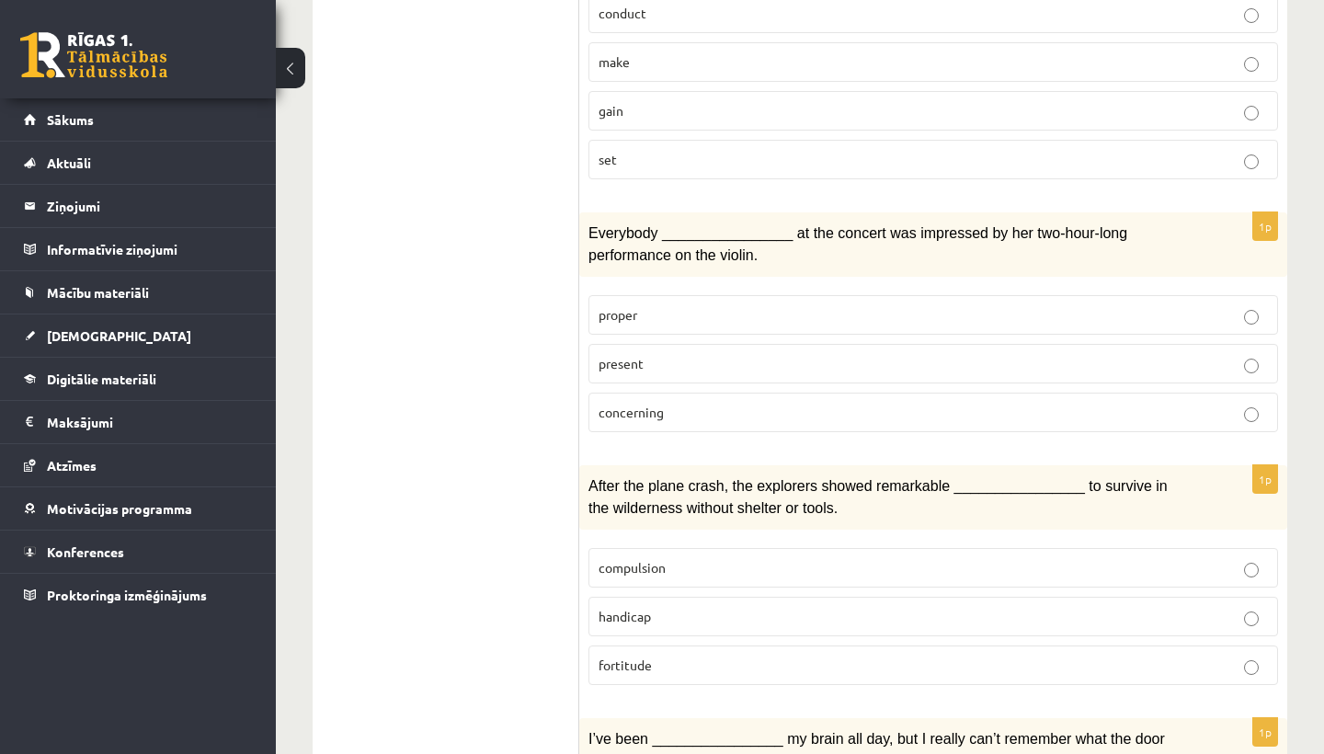
scroll to position [1782, 0]
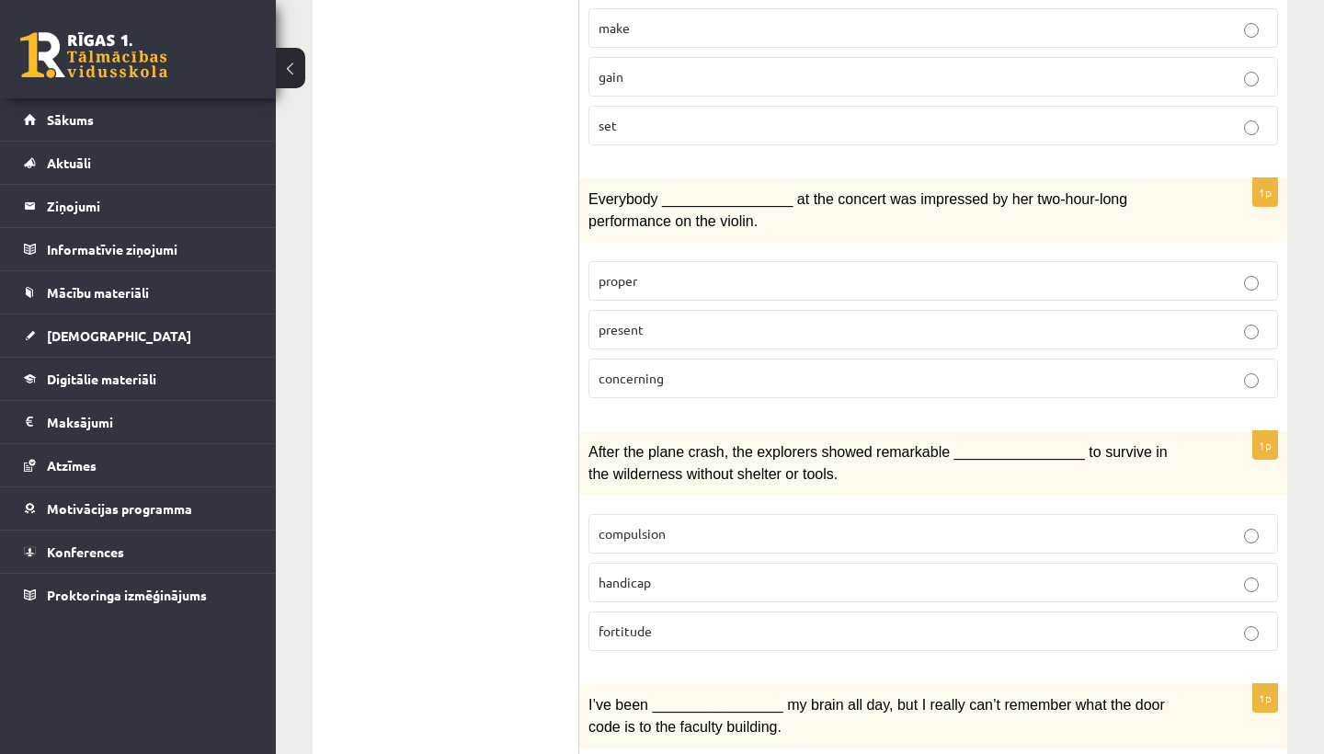
click at [812, 320] on p "present" at bounding box center [933, 329] width 669 height 19
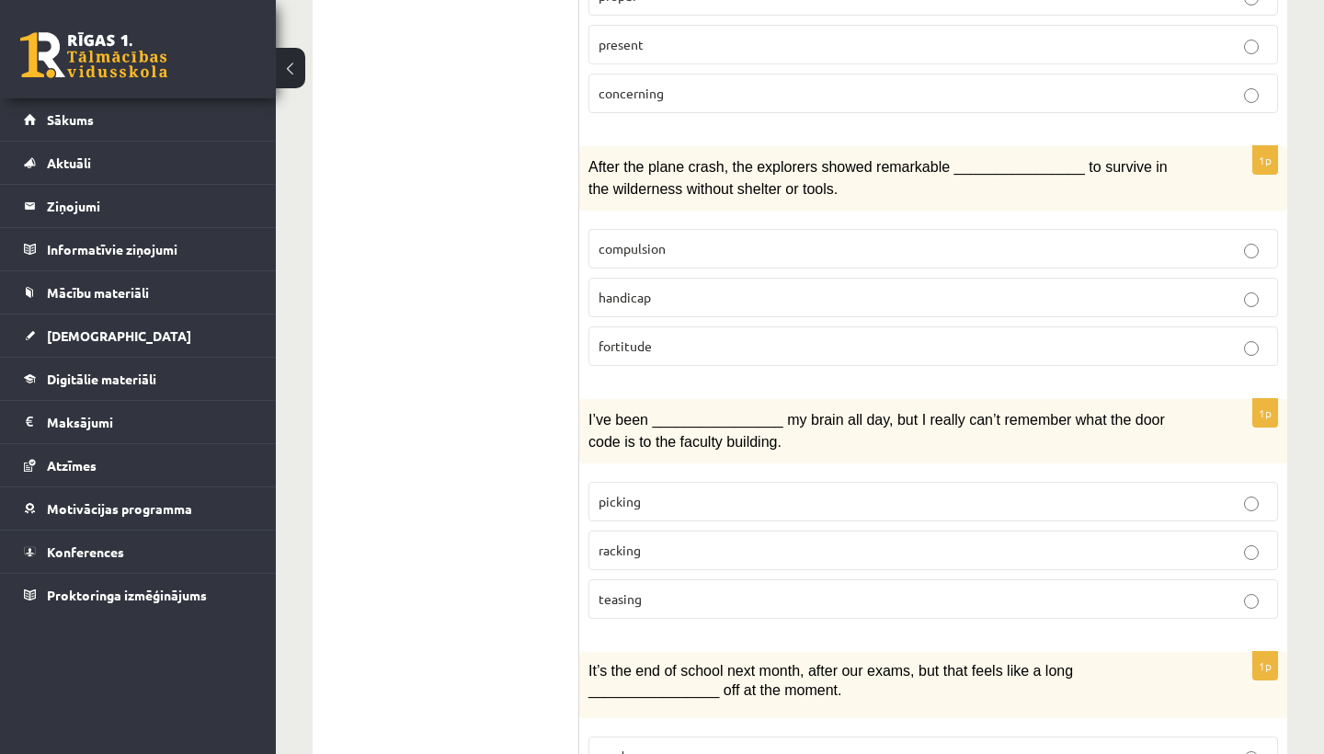
scroll to position [2068, 0]
click at [700, 287] on p "handicap" at bounding box center [933, 296] width 669 height 19
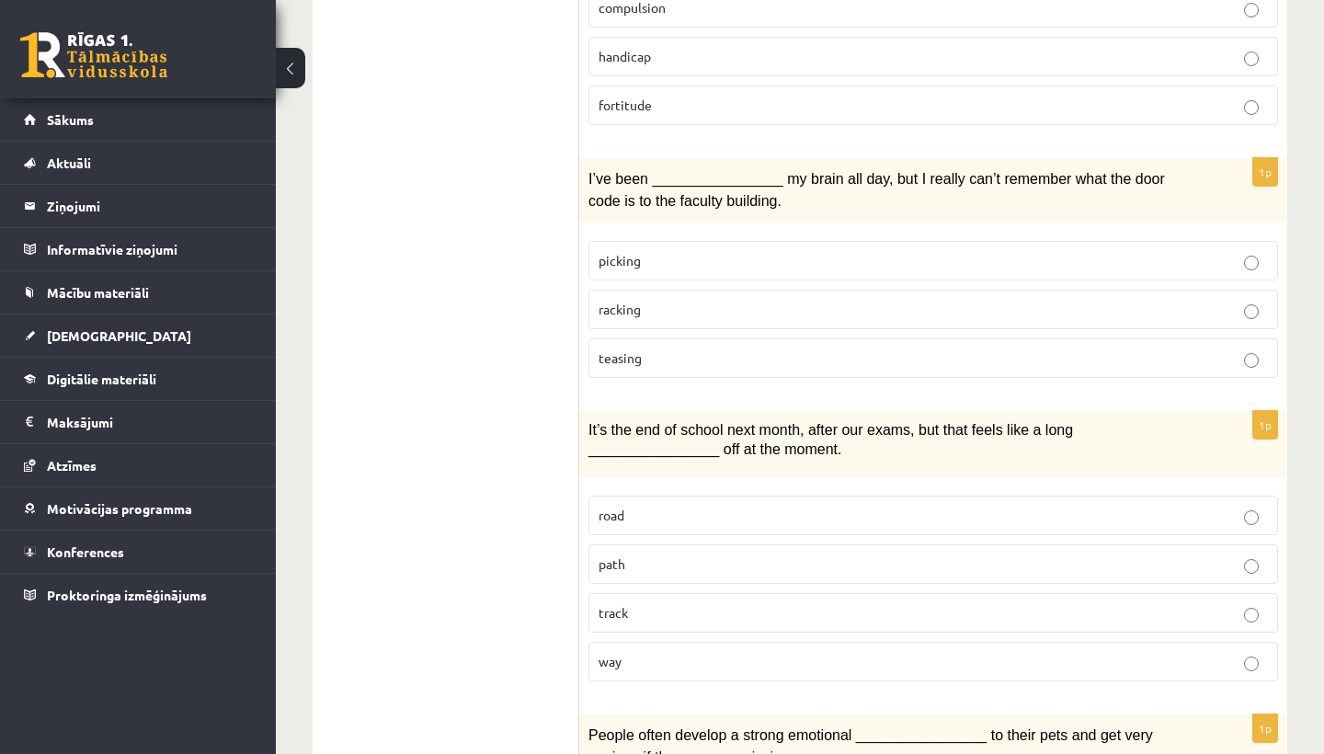
scroll to position [2312, 0]
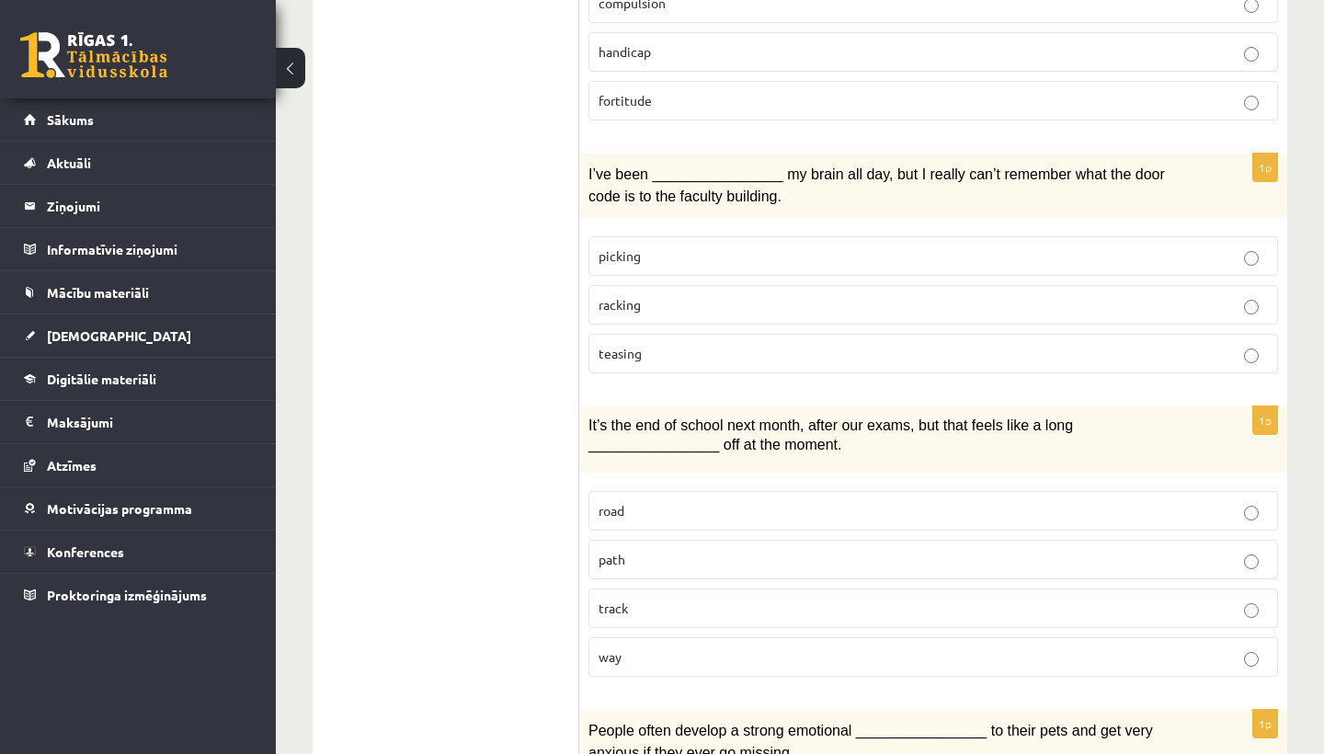
click at [636, 345] on span "teasing" at bounding box center [620, 353] width 43 height 17
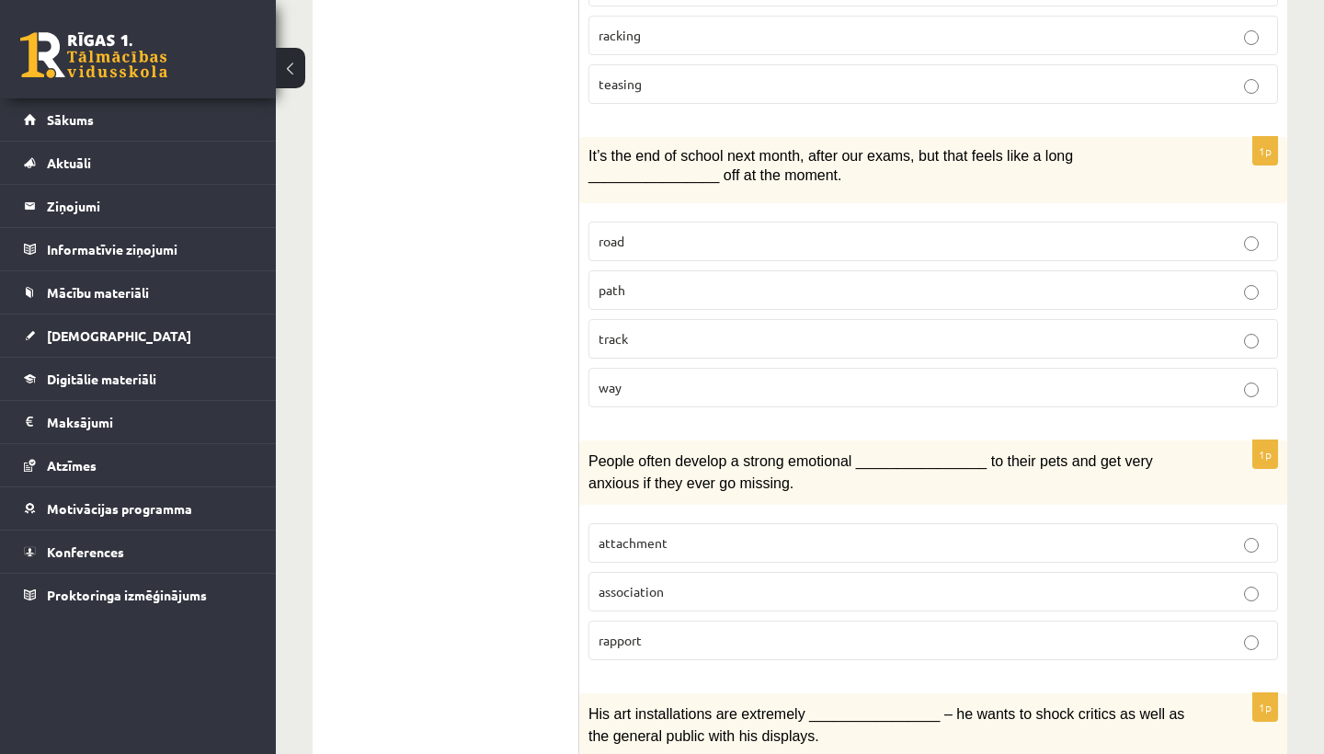
scroll to position [2583, 0]
click at [624, 377] on p "way" at bounding box center [933, 386] width 669 height 19
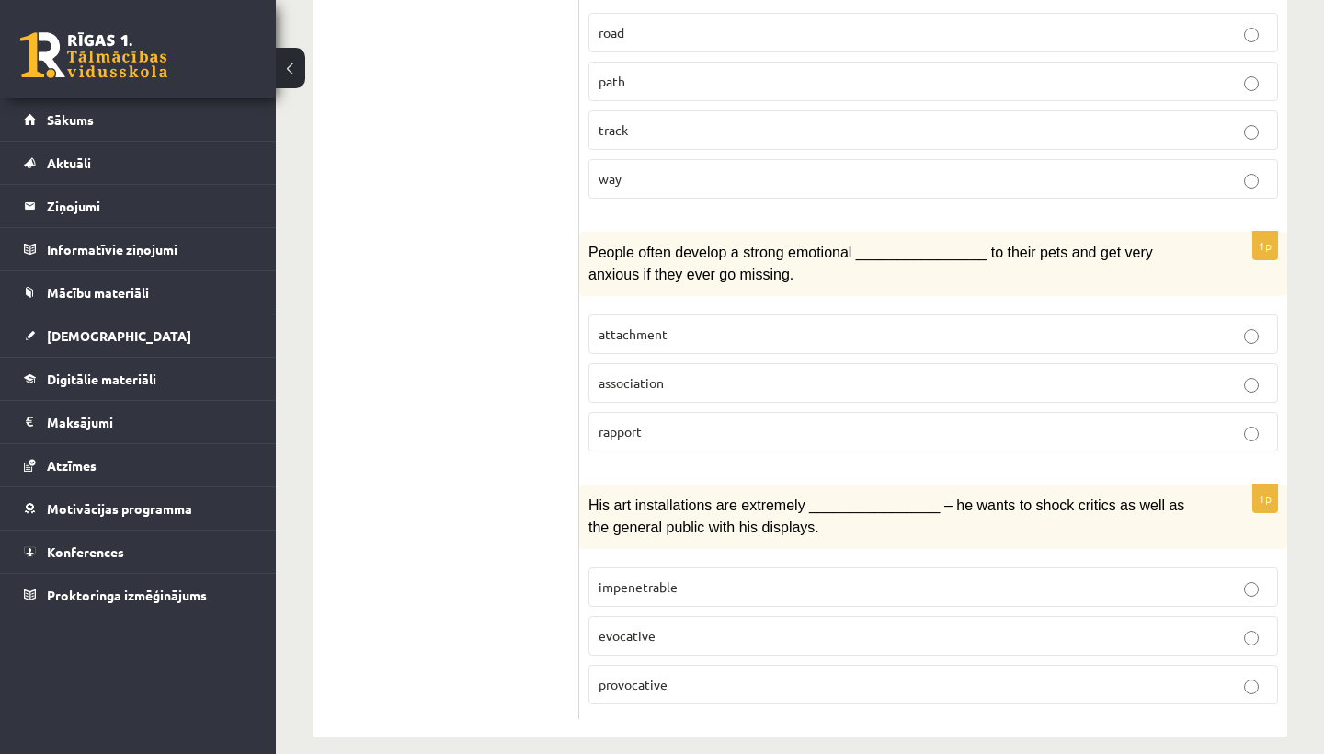
scroll to position [2783, 0]
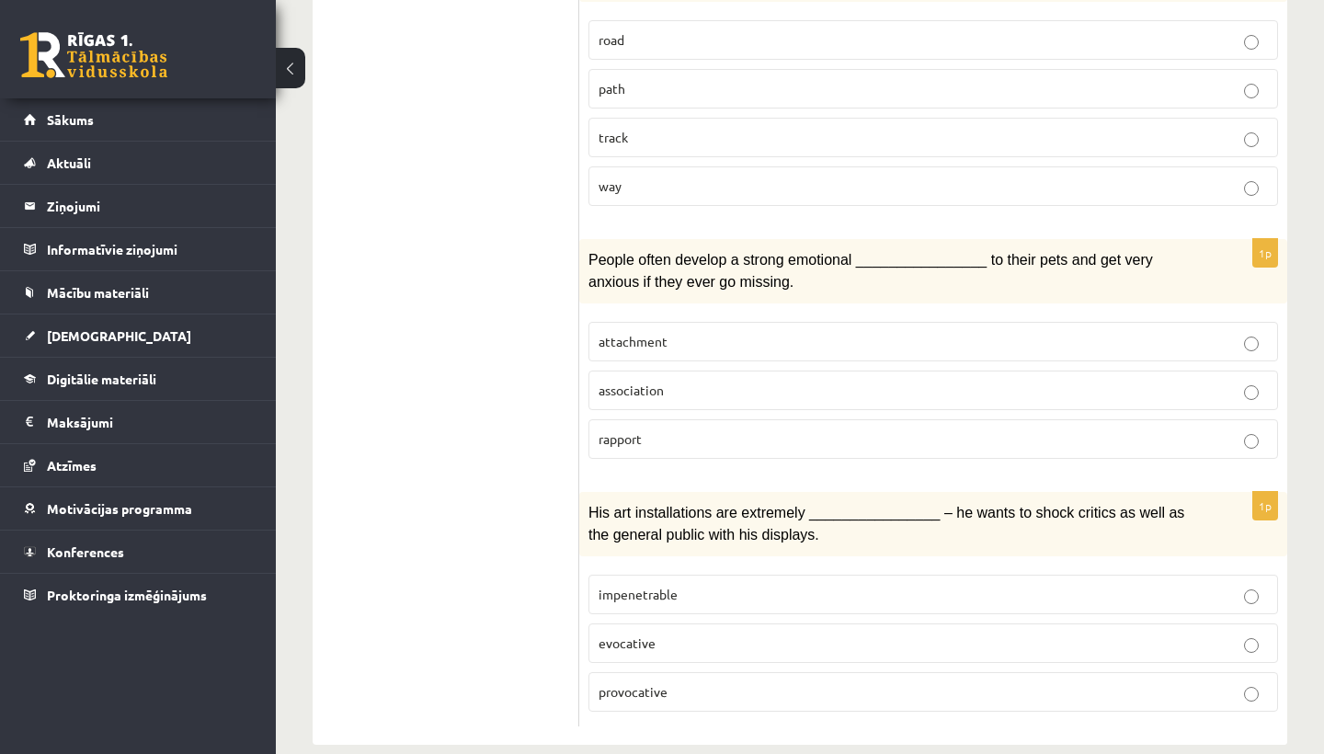
click at [717, 332] on p "attachment" at bounding box center [933, 341] width 669 height 19
click at [715, 634] on p "evocative" at bounding box center [933, 643] width 669 height 19
click at [722, 682] on p "provocative" at bounding box center [933, 691] width 669 height 19
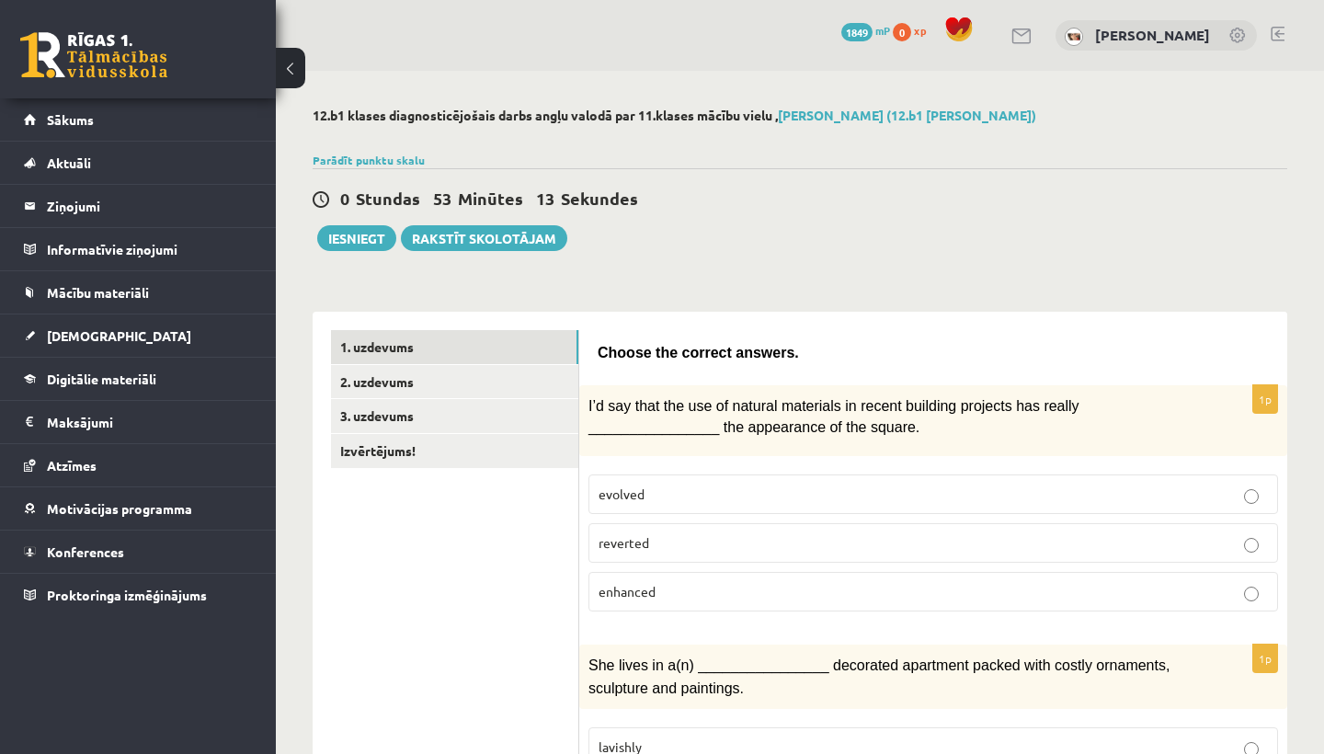
scroll to position [0, 0]
click at [428, 396] on link "2. uzdevums" at bounding box center [454, 382] width 247 height 34
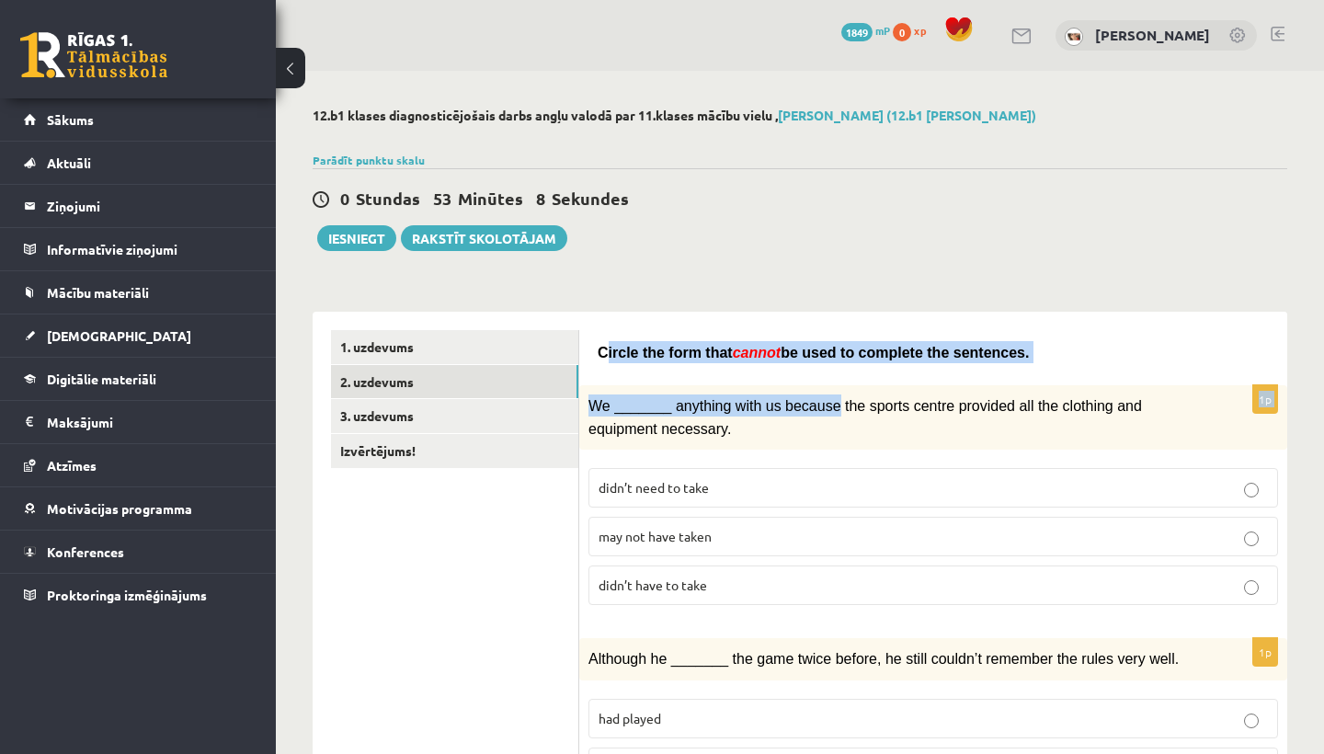
drag, startPoint x: 605, startPoint y: 350, endPoint x: 839, endPoint y: 405, distance: 240.0
click at [839, 406] on span "We _______ anything with us because the sports centre provided all the clothing…" at bounding box center [865, 417] width 554 height 38
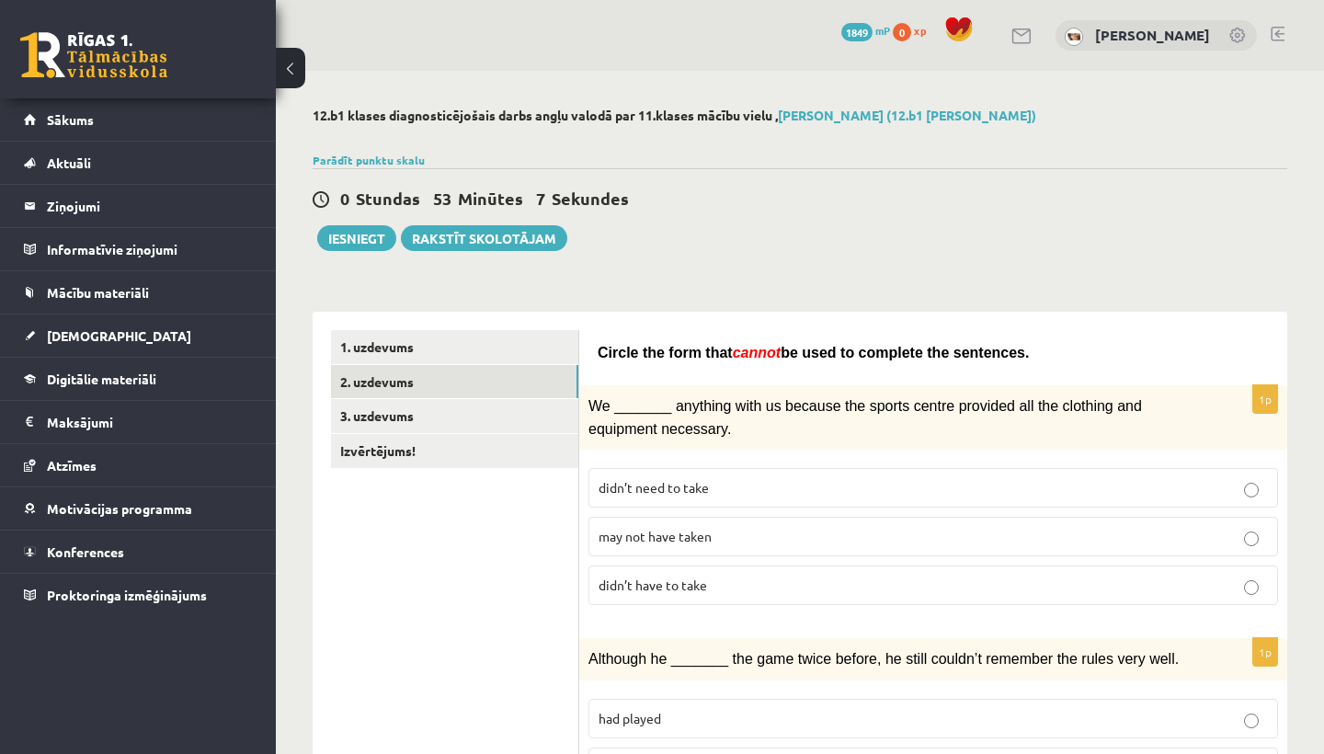
click at [839, 406] on span "We _______ anything with us because the sports centre provided all the clothing…" at bounding box center [865, 417] width 554 height 38
click at [611, 351] on span "Circle the form that" at bounding box center [665, 353] width 135 height 16
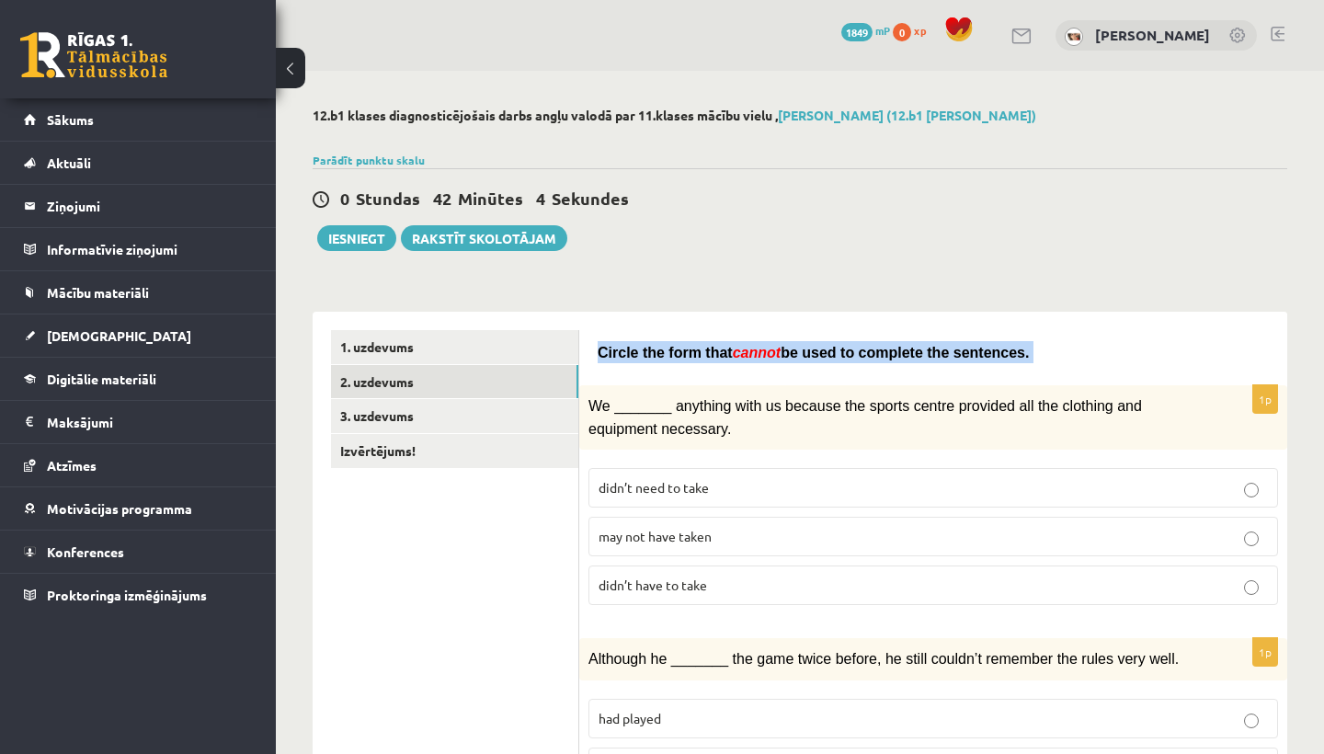
click at [611, 351] on span "Circle the form that" at bounding box center [665, 353] width 135 height 16
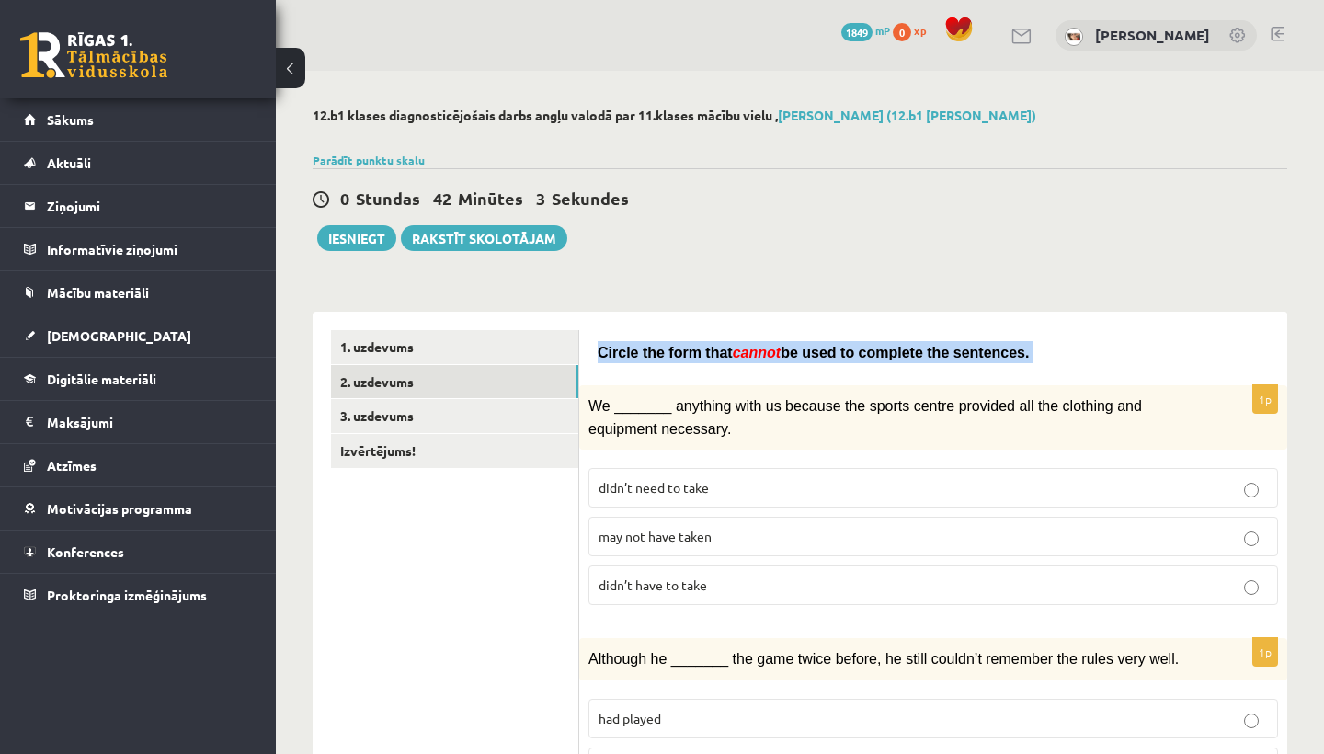
click at [610, 349] on span "Circle the form that" at bounding box center [665, 353] width 135 height 16
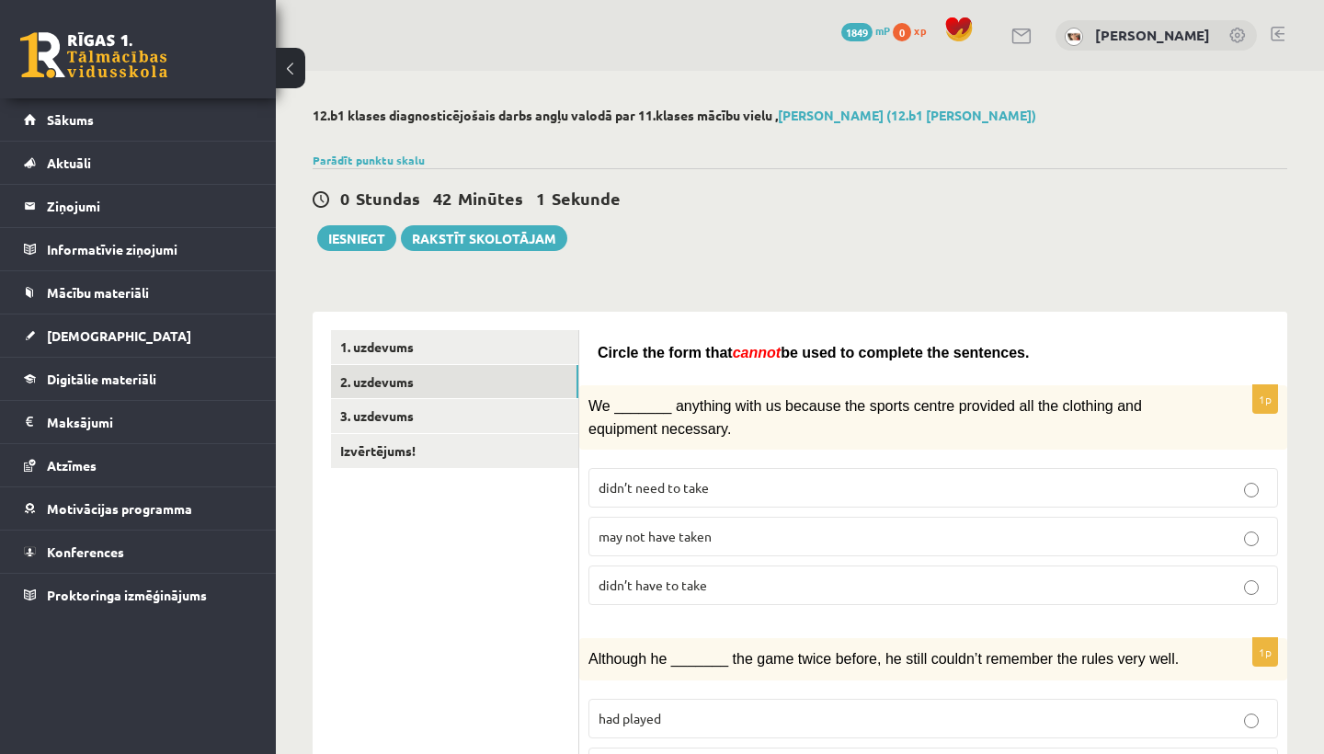
click at [610, 349] on span "Circle the form that" at bounding box center [665, 353] width 135 height 16
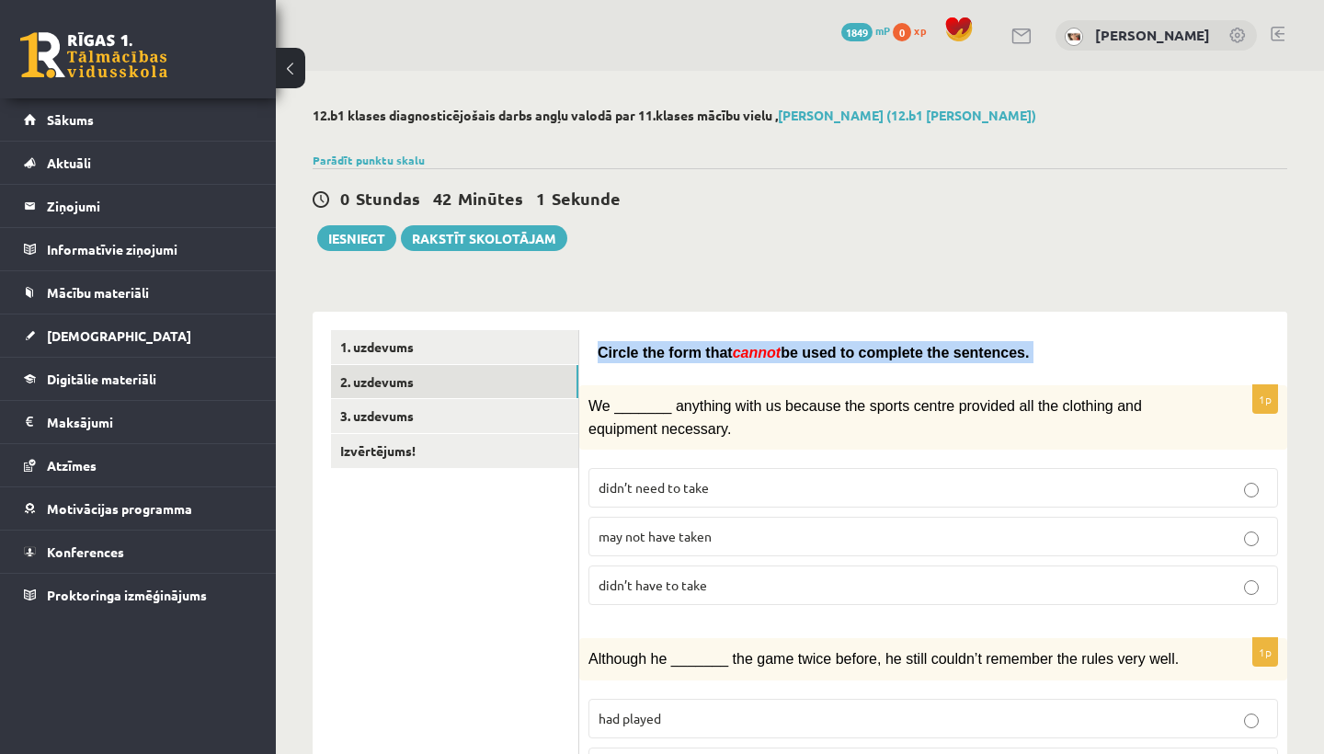
click at [610, 349] on span "Circle the form that" at bounding box center [665, 353] width 135 height 16
click at [626, 355] on span "Circle the form that" at bounding box center [665, 353] width 135 height 16
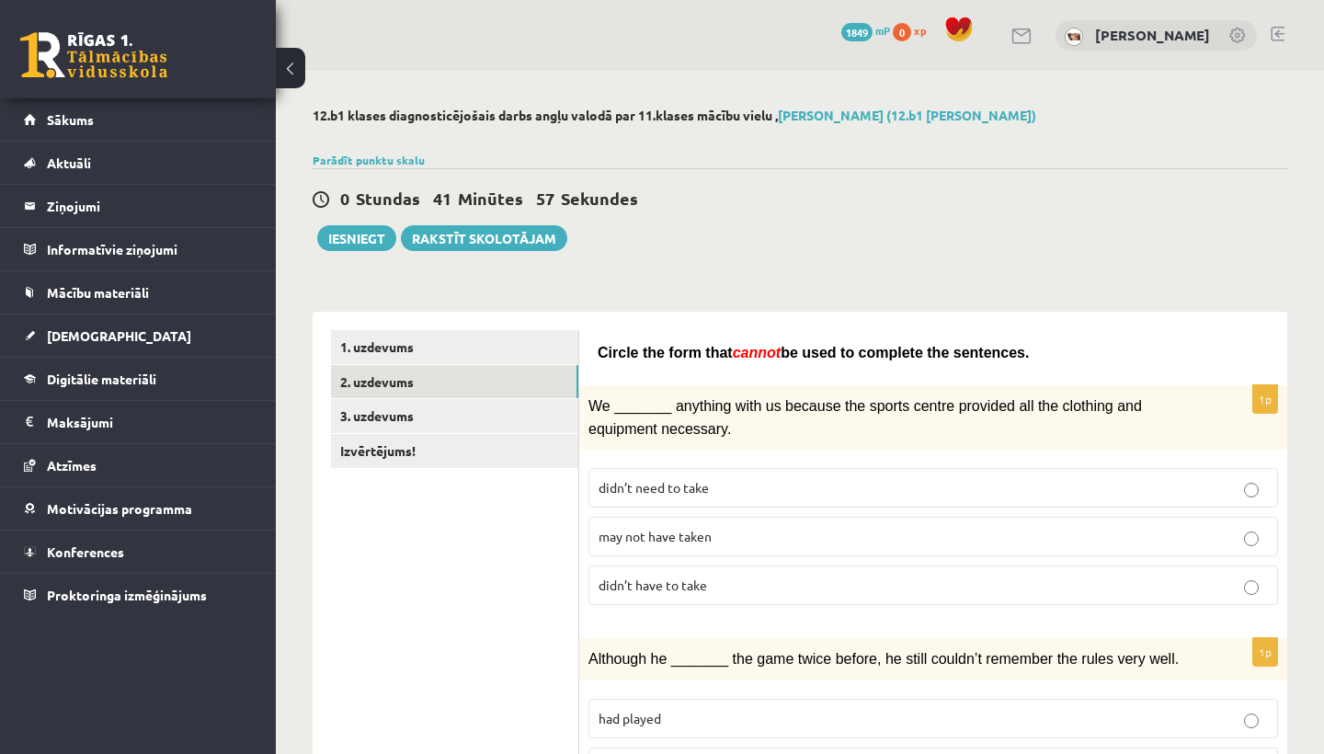
click at [626, 355] on span "Circle the form that" at bounding box center [665, 353] width 135 height 16
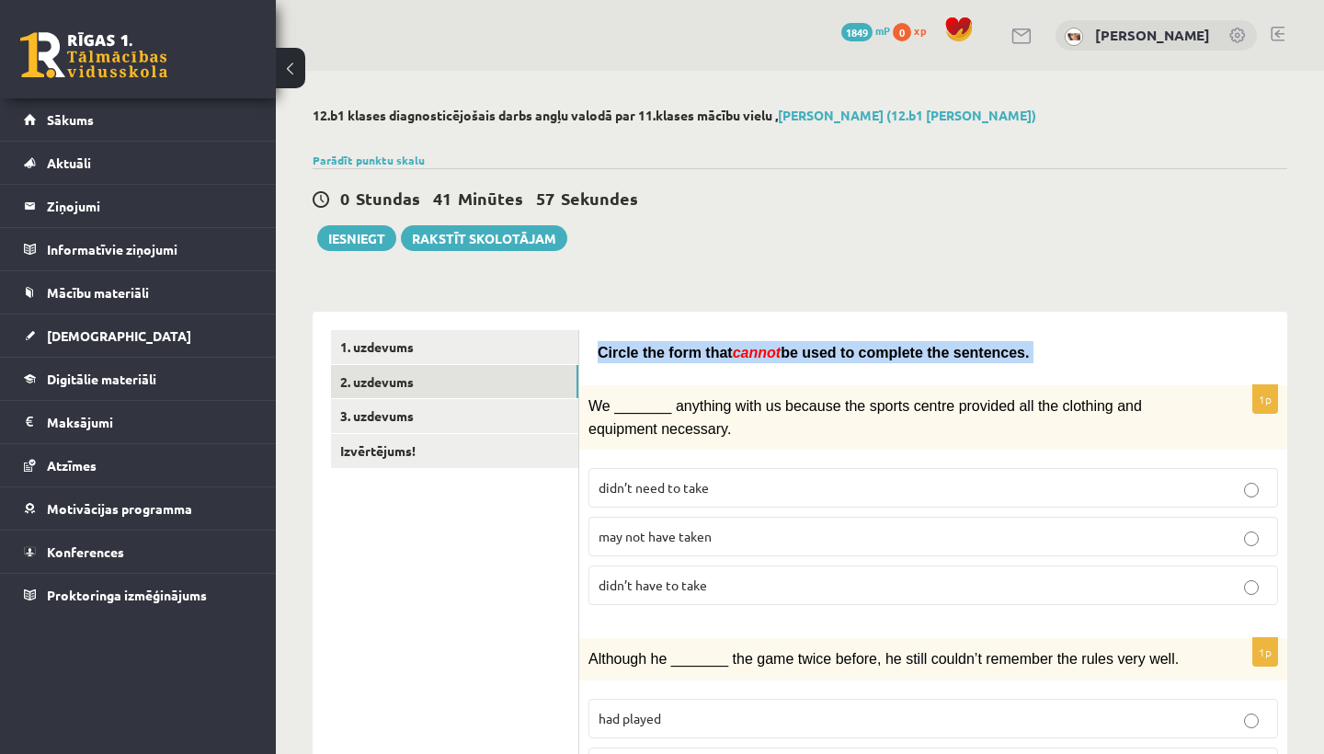
click at [626, 355] on span "Circle the form that" at bounding box center [665, 353] width 135 height 16
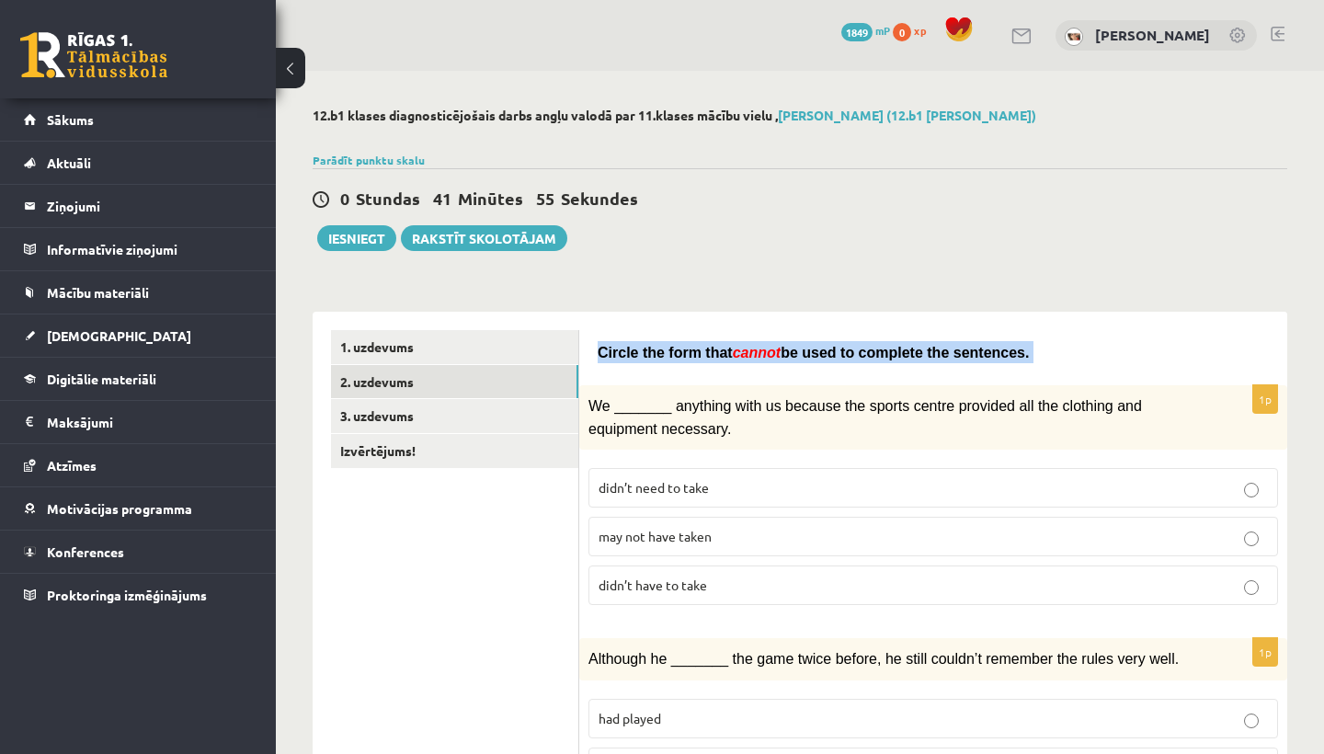
click at [626, 355] on span "Circle the form that" at bounding box center [665, 353] width 135 height 16
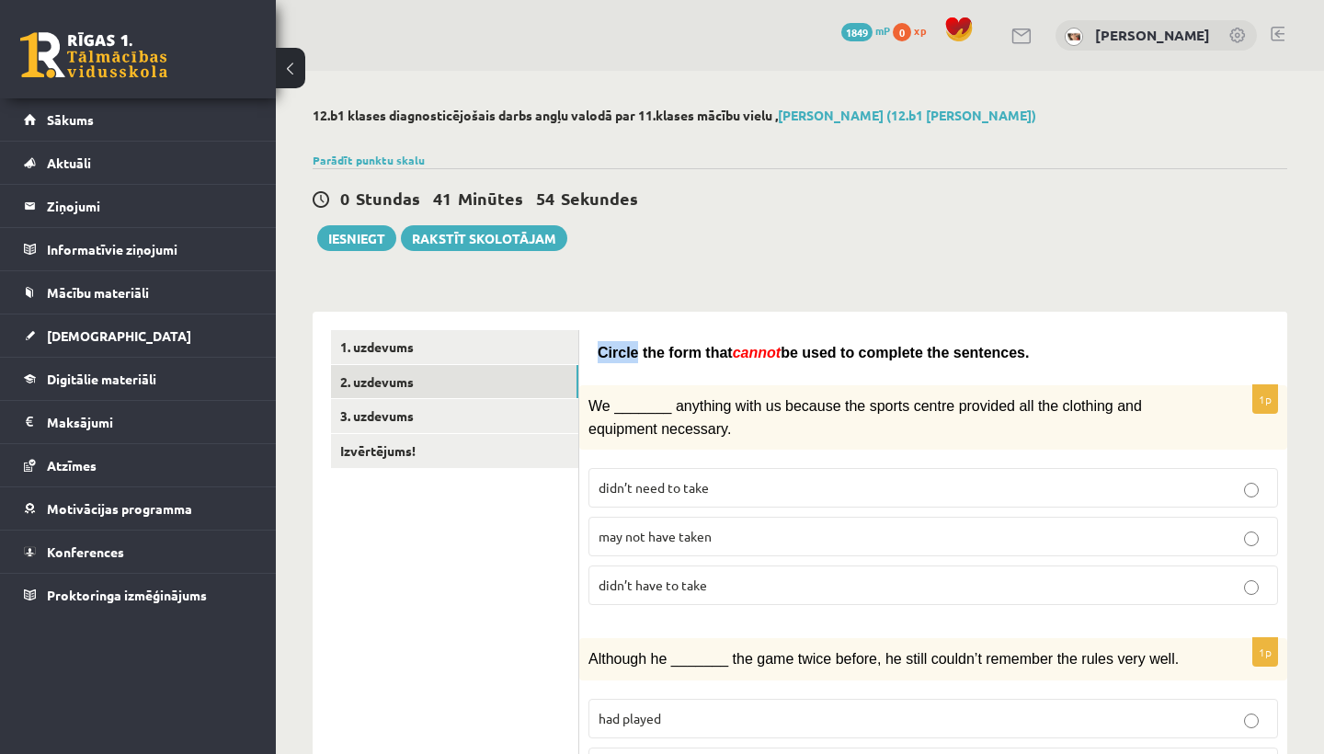
click at [626, 355] on span "Circle the form that" at bounding box center [665, 353] width 135 height 16
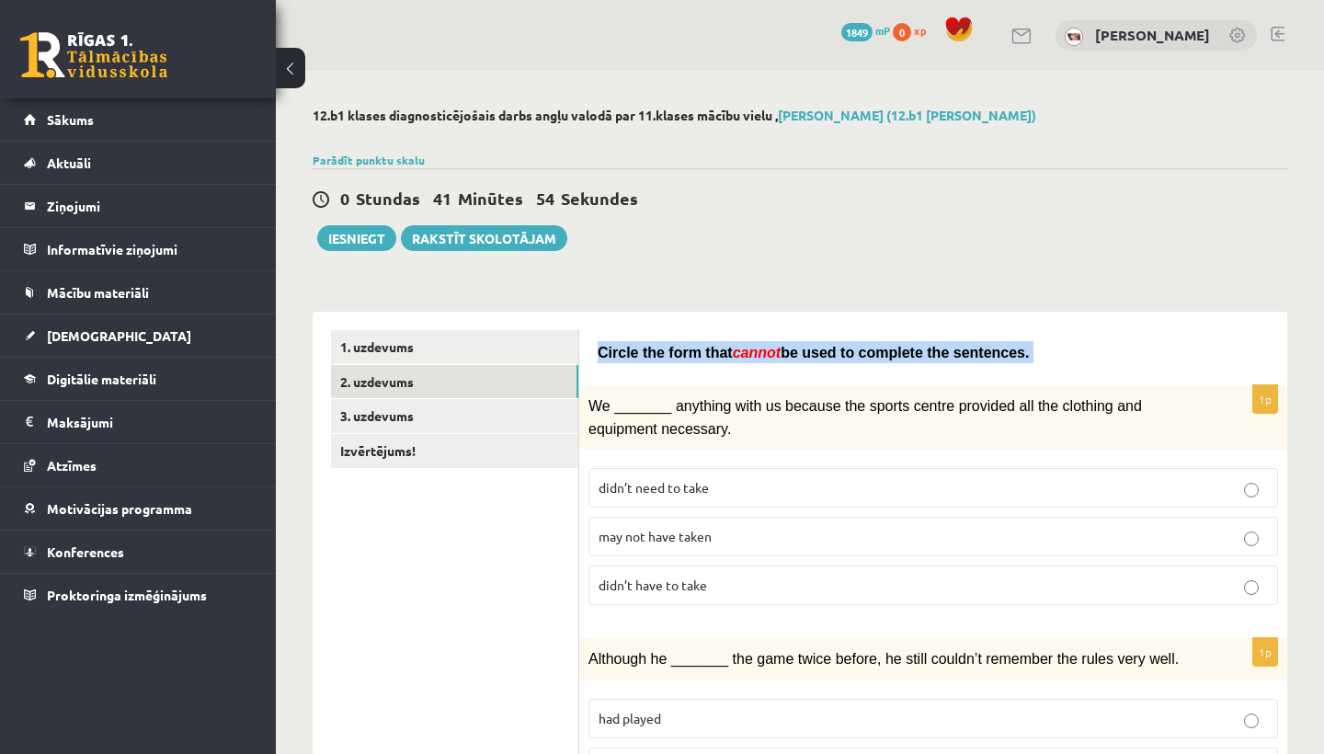
click at [626, 355] on span "Circle the form that" at bounding box center [665, 353] width 135 height 16
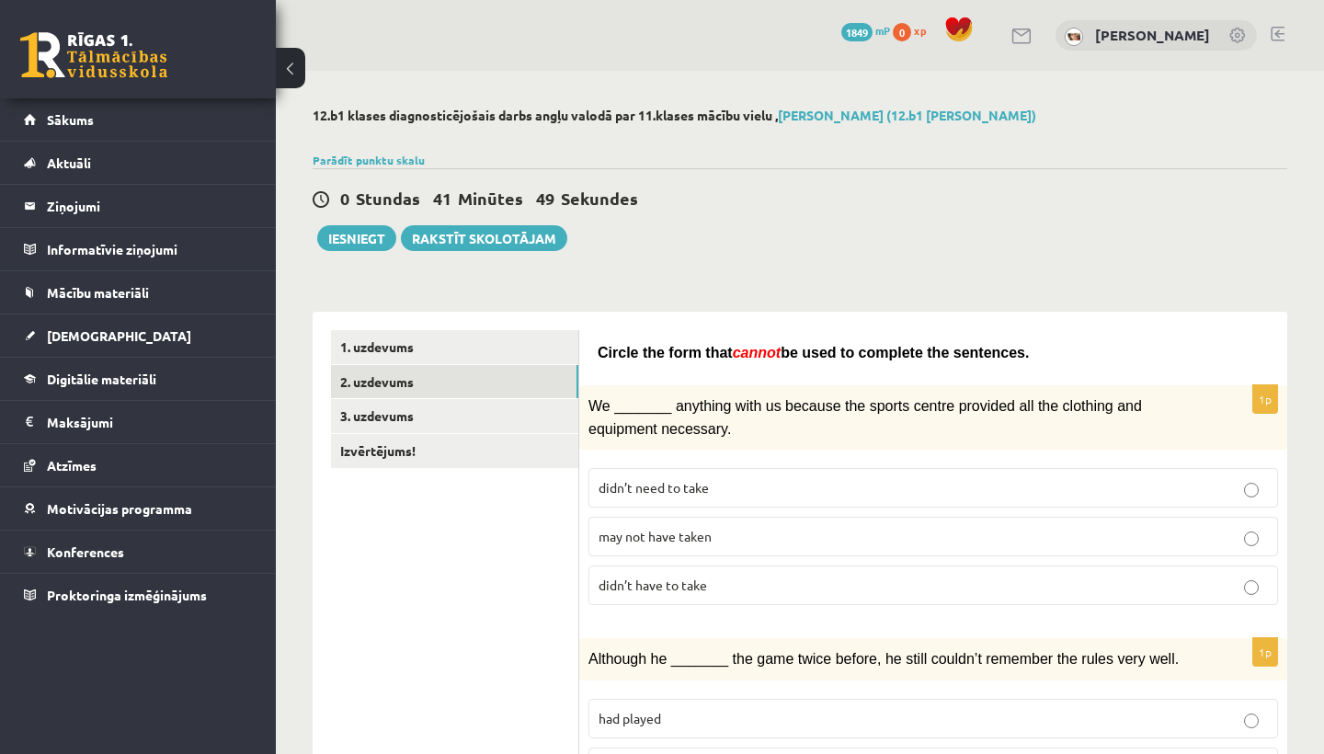
click at [649, 356] on span "Circle the form that" at bounding box center [665, 353] width 135 height 16
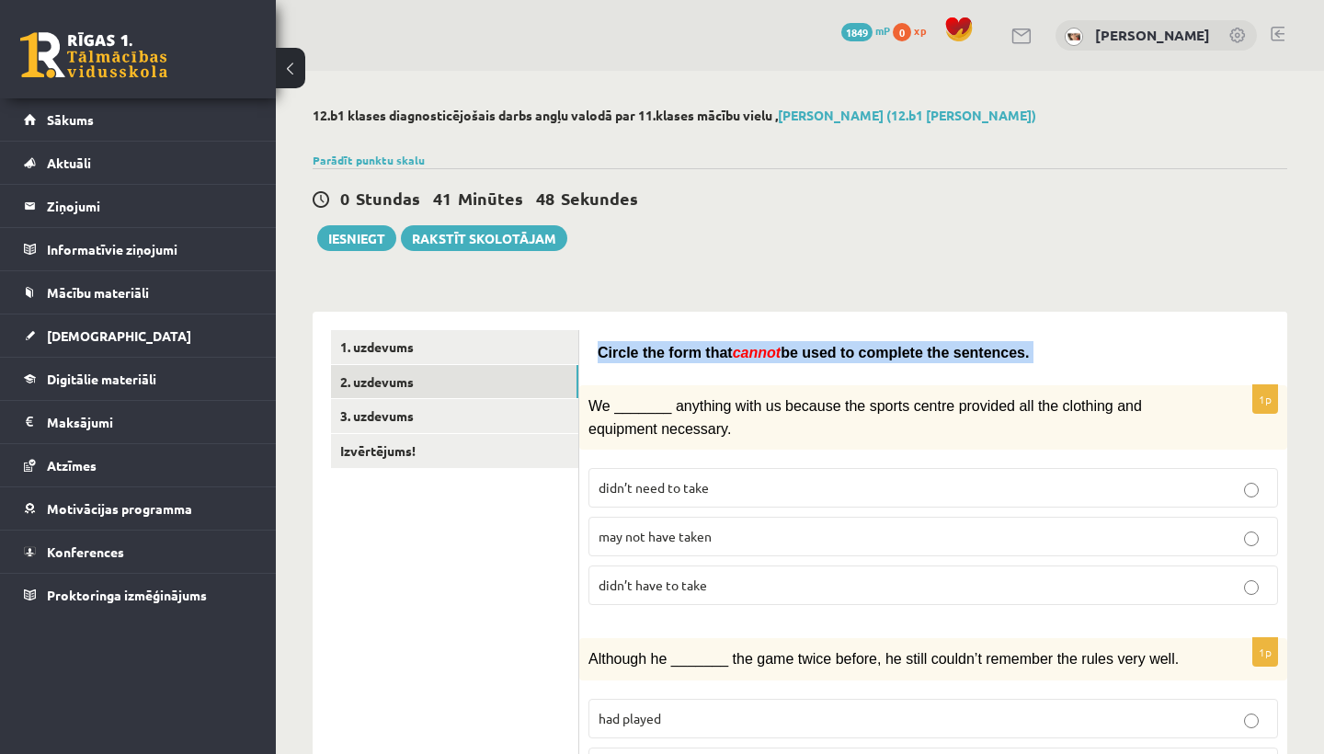
click at [649, 356] on span "Circle the form that" at bounding box center [665, 353] width 135 height 16
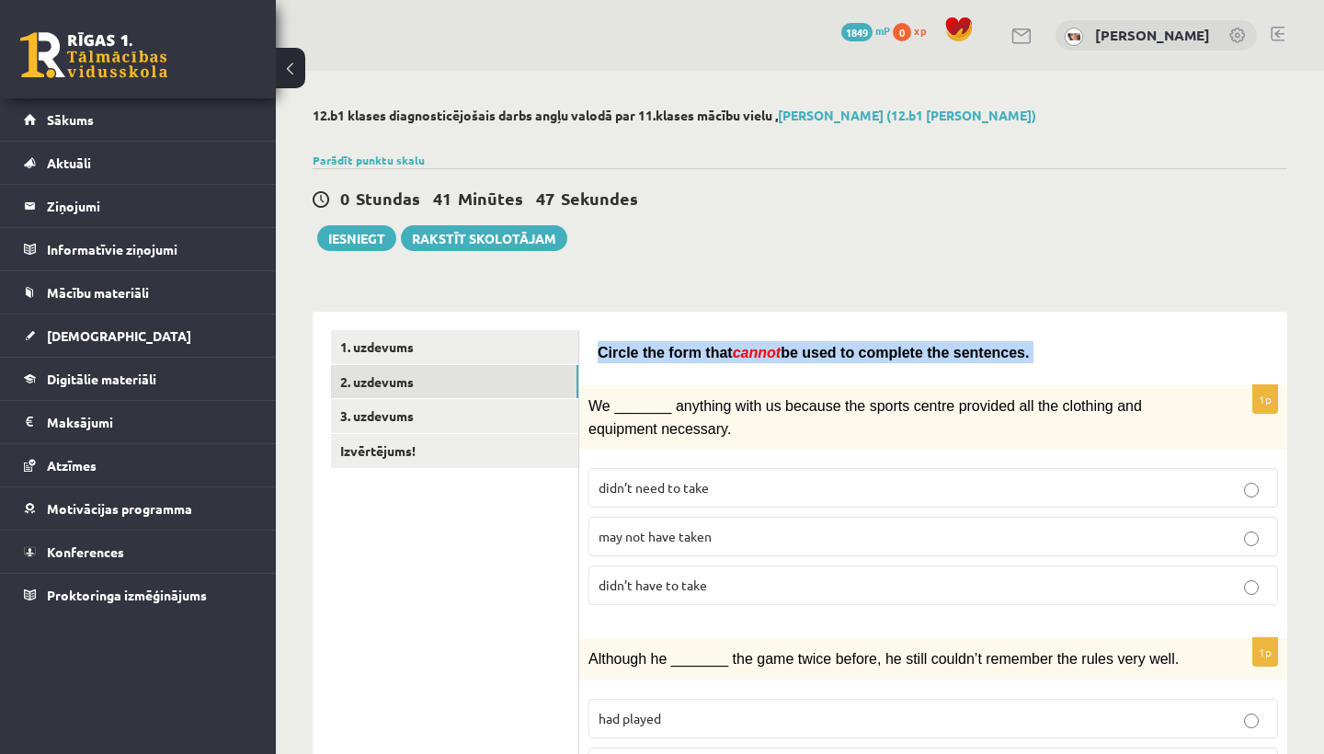
click at [649, 356] on span "Circle the form that" at bounding box center [665, 353] width 135 height 16
click at [606, 343] on span "Circle the form that cannot be used to complete the sentences." at bounding box center [813, 351] width 431 height 18
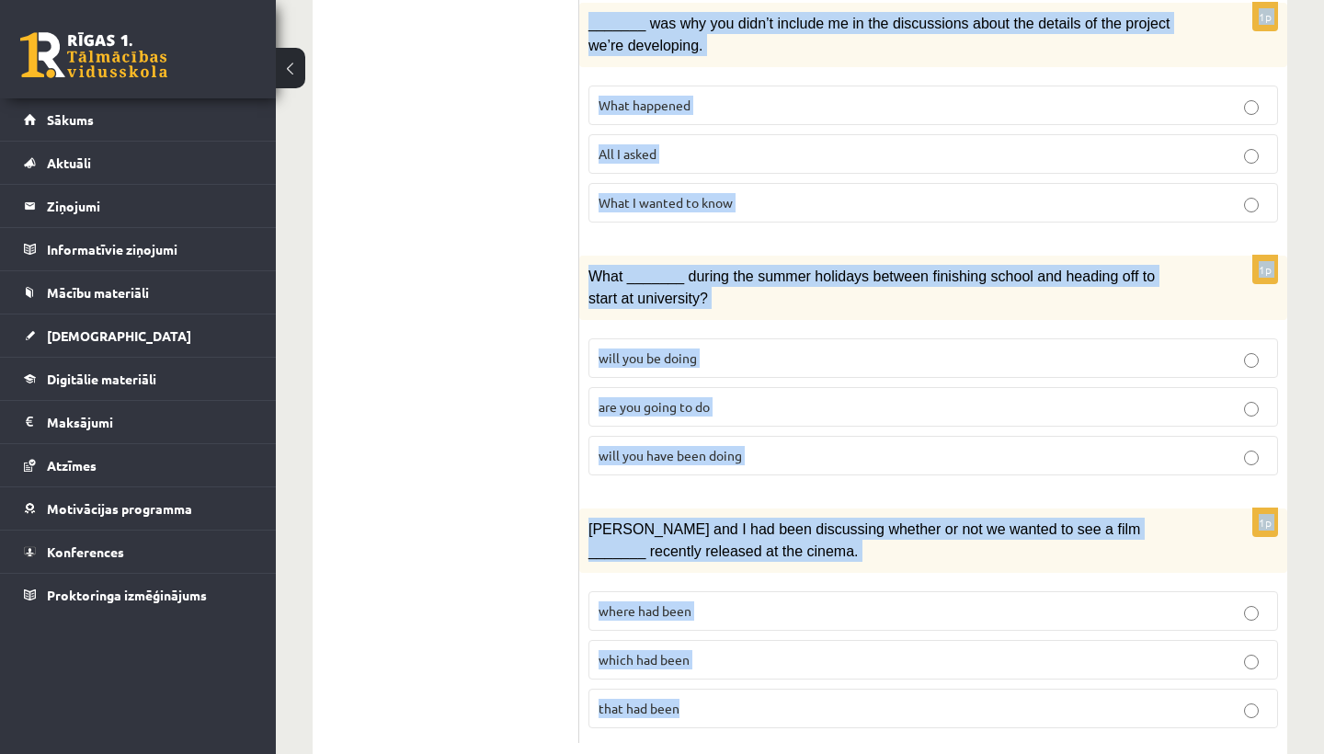
scroll to position [2150, 0]
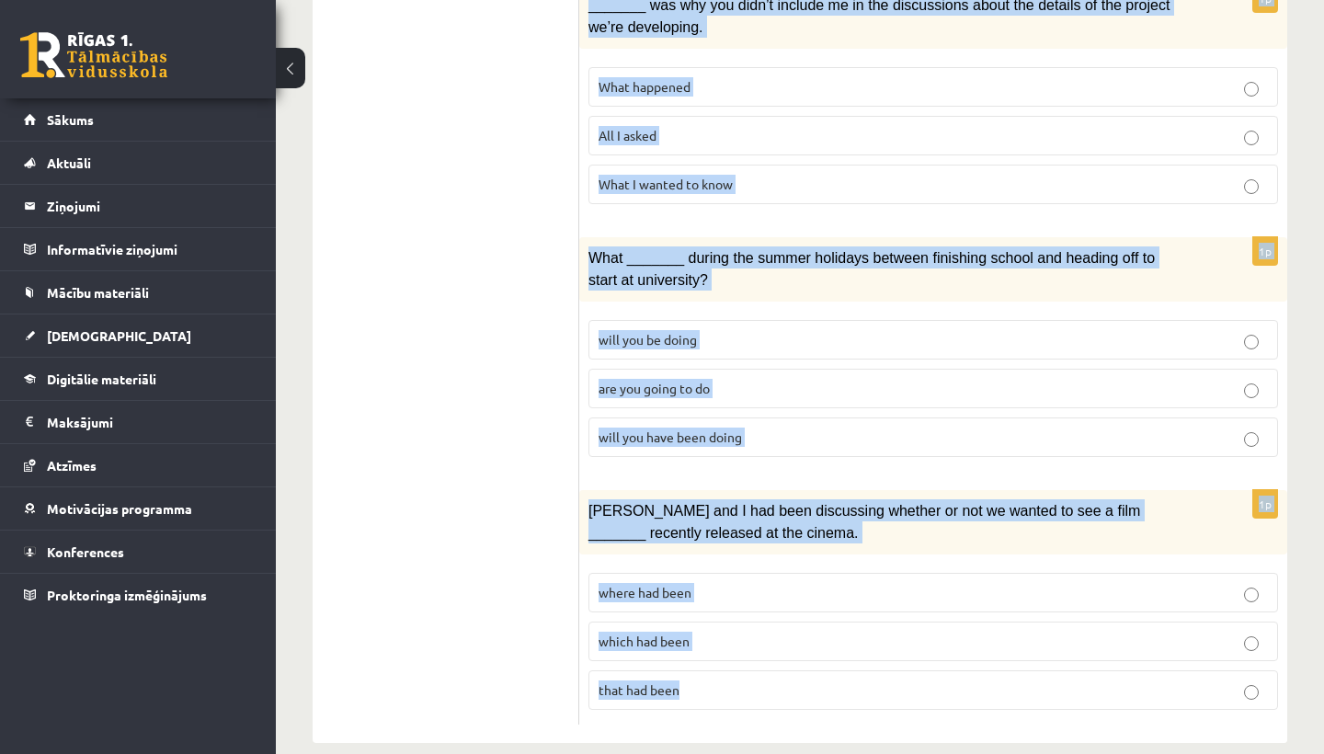
drag, startPoint x: 600, startPoint y: 355, endPoint x: 898, endPoint y: 753, distance: 497.2
copy form "Circle the form that cannot be used to complete the sentences. 1p We _______ an…"
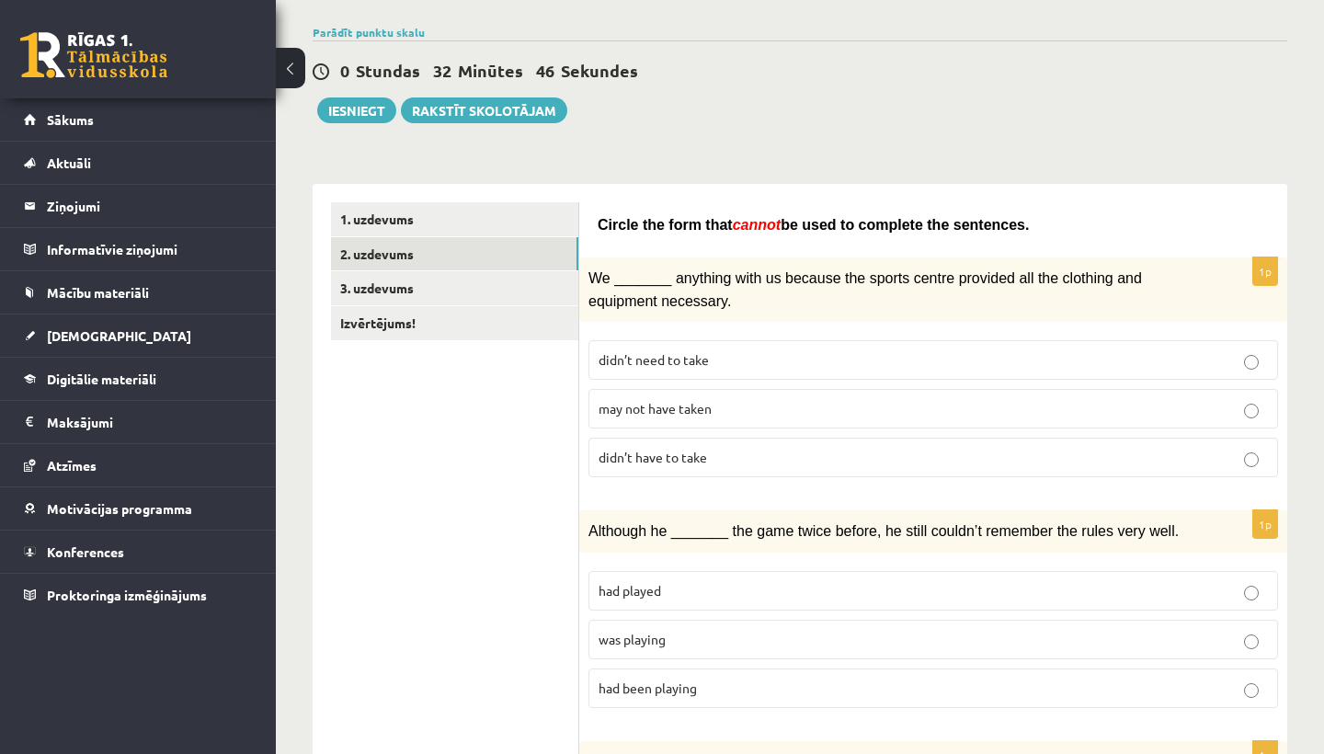
scroll to position [165, 0]
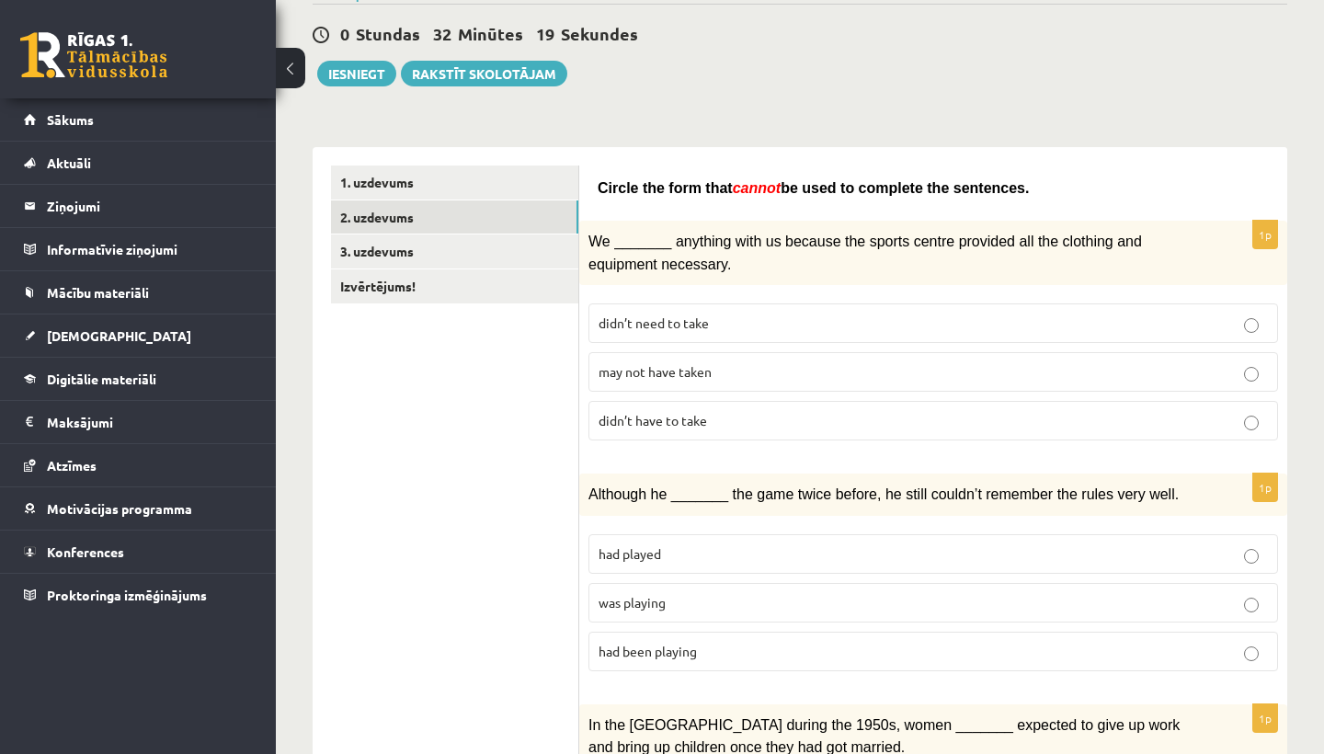
click at [722, 368] on p "may not have taken" at bounding box center [933, 371] width 669 height 19
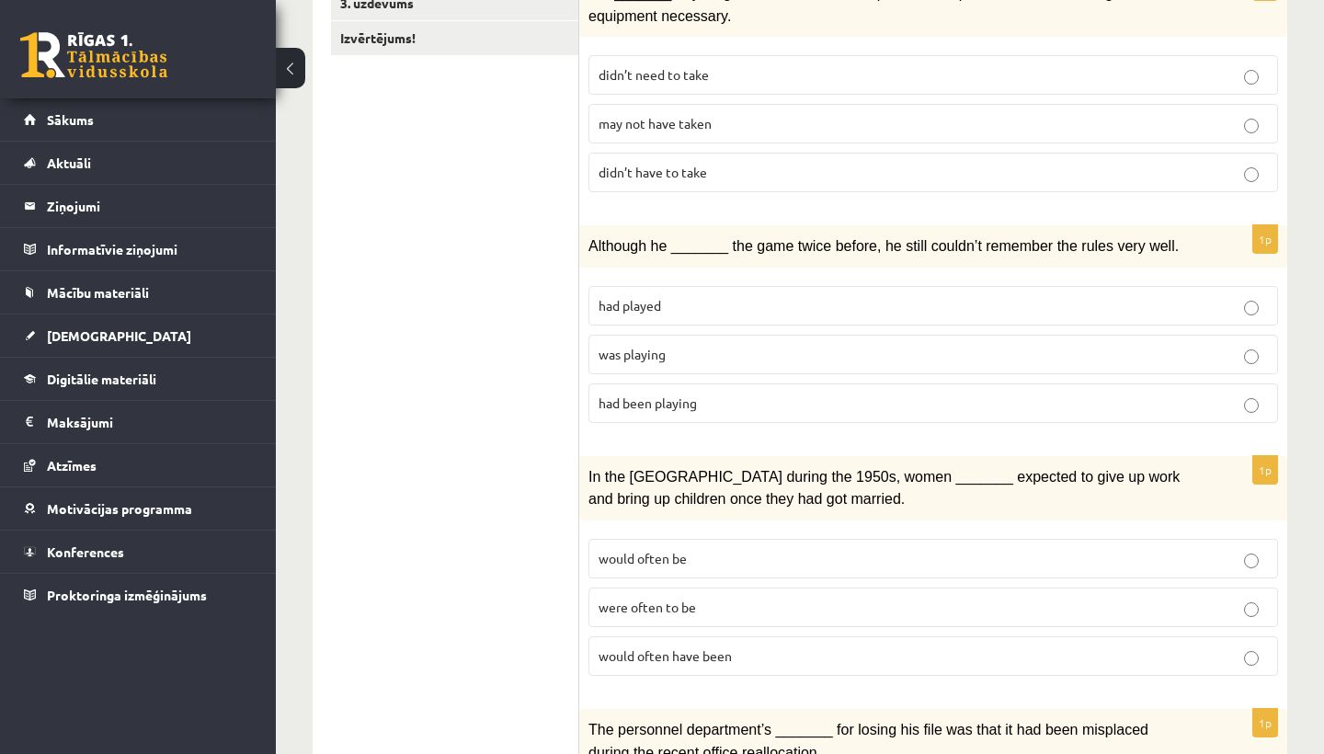
scroll to position [425, 0]
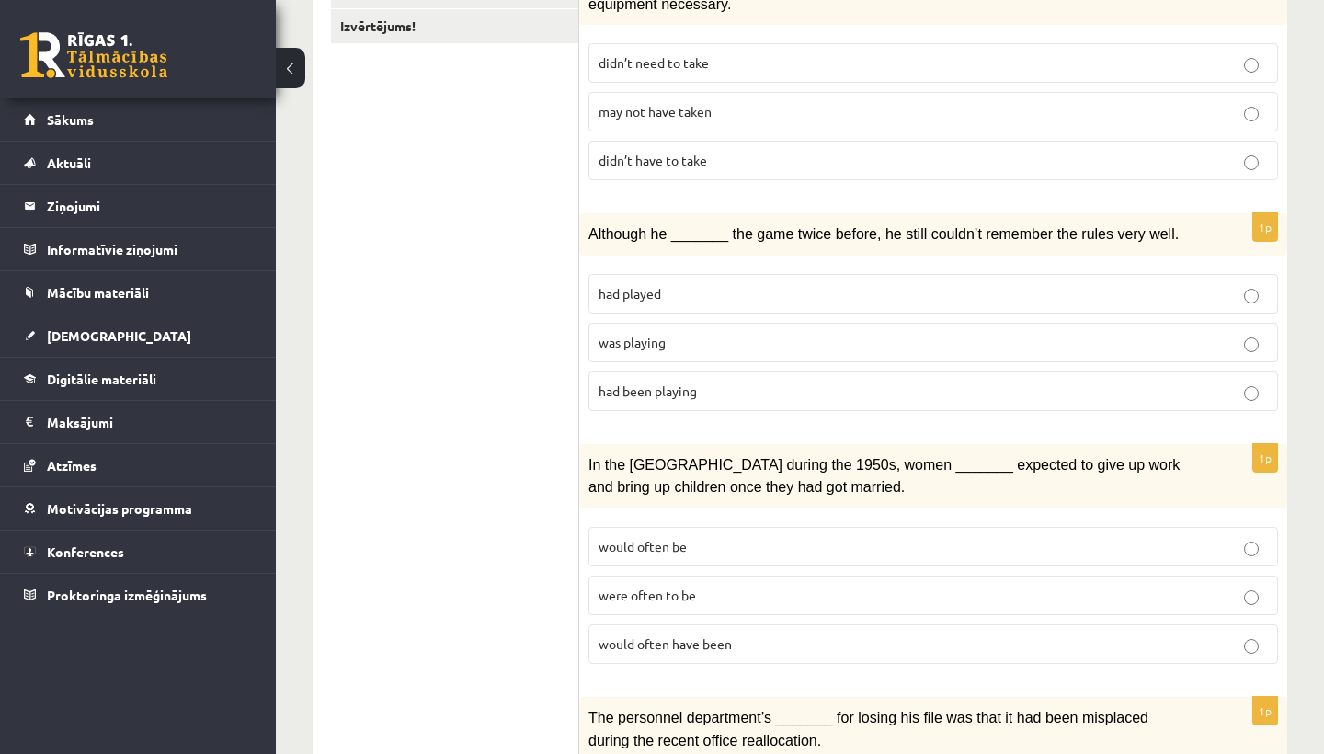
click at [714, 337] on p "was playing" at bounding box center [933, 342] width 669 height 19
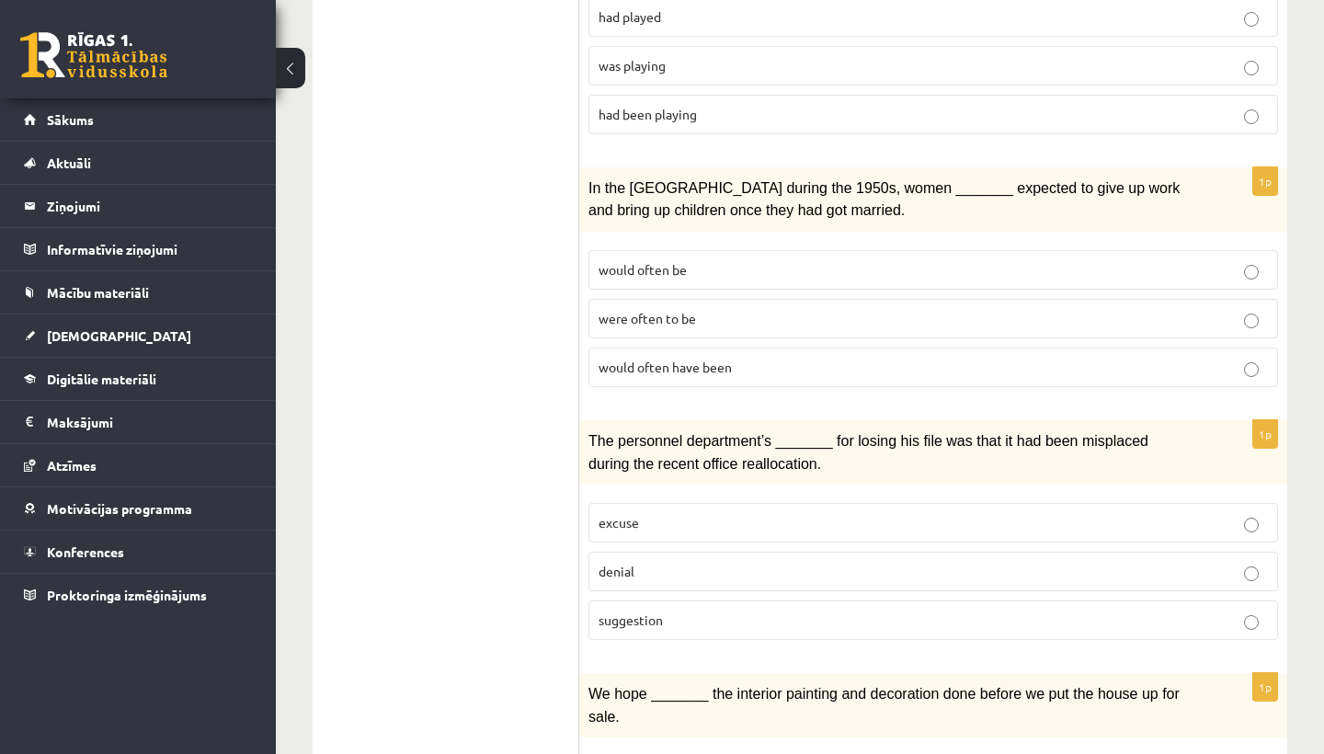
scroll to position [702, 0]
click at [828, 259] on p "would often be" at bounding box center [933, 268] width 669 height 19
click at [730, 377] on label "would often have been" at bounding box center [933, 367] width 690 height 40
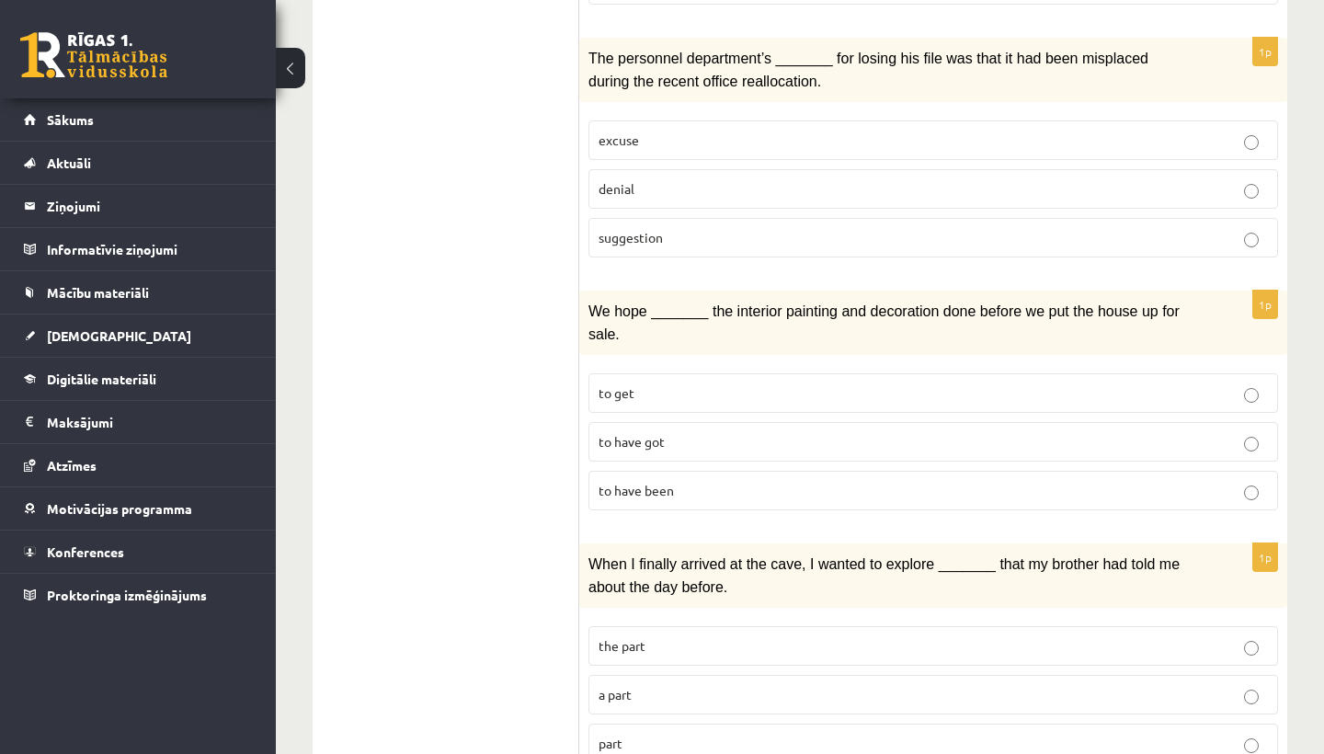
scroll to position [1089, 0]
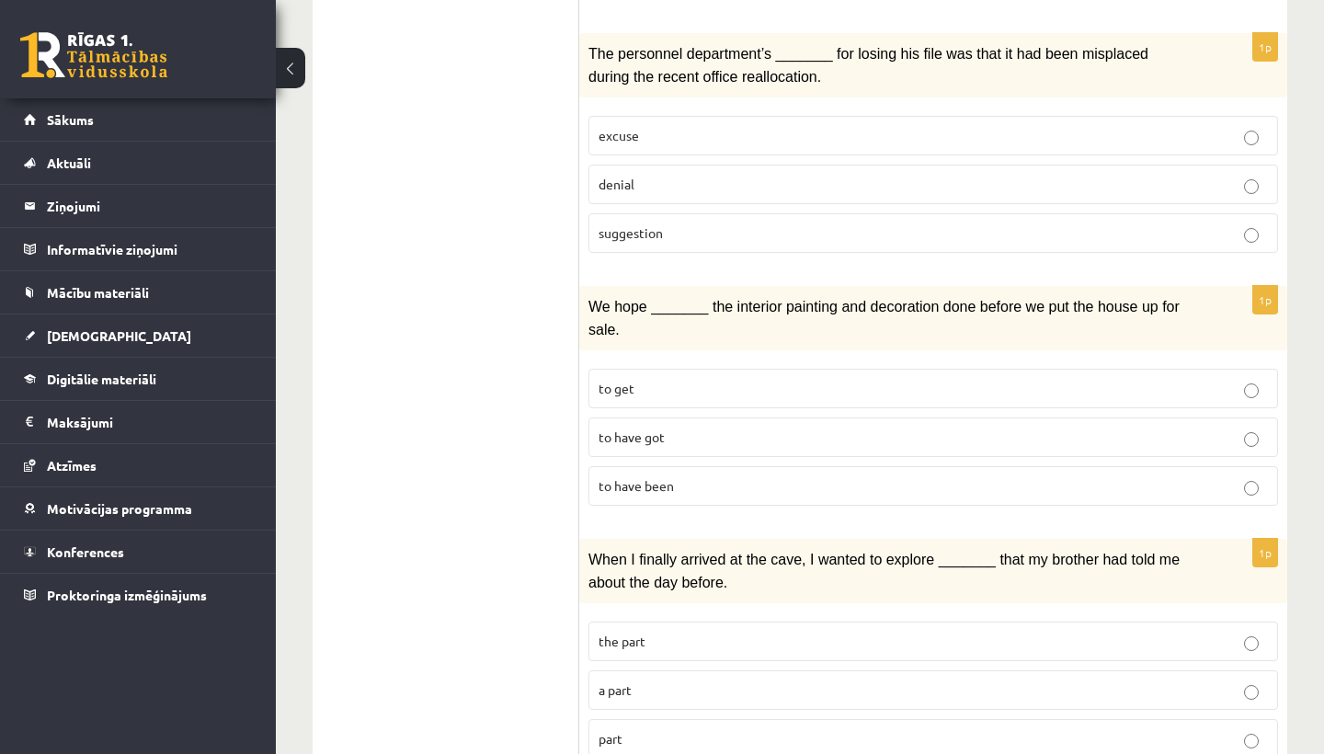
click at [666, 179] on p "denial" at bounding box center [933, 184] width 669 height 19
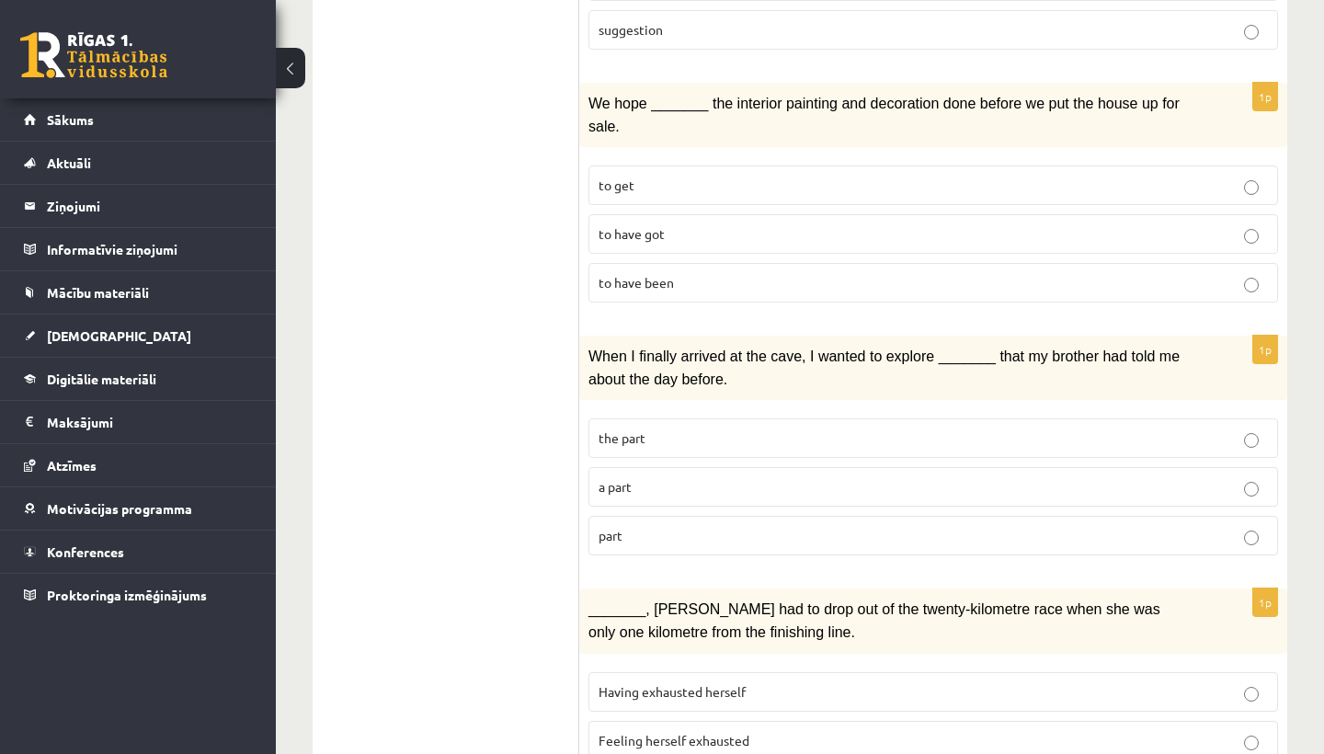
scroll to position [1293, 0]
click at [662, 273] on span "to have been" at bounding box center [636, 281] width 75 height 17
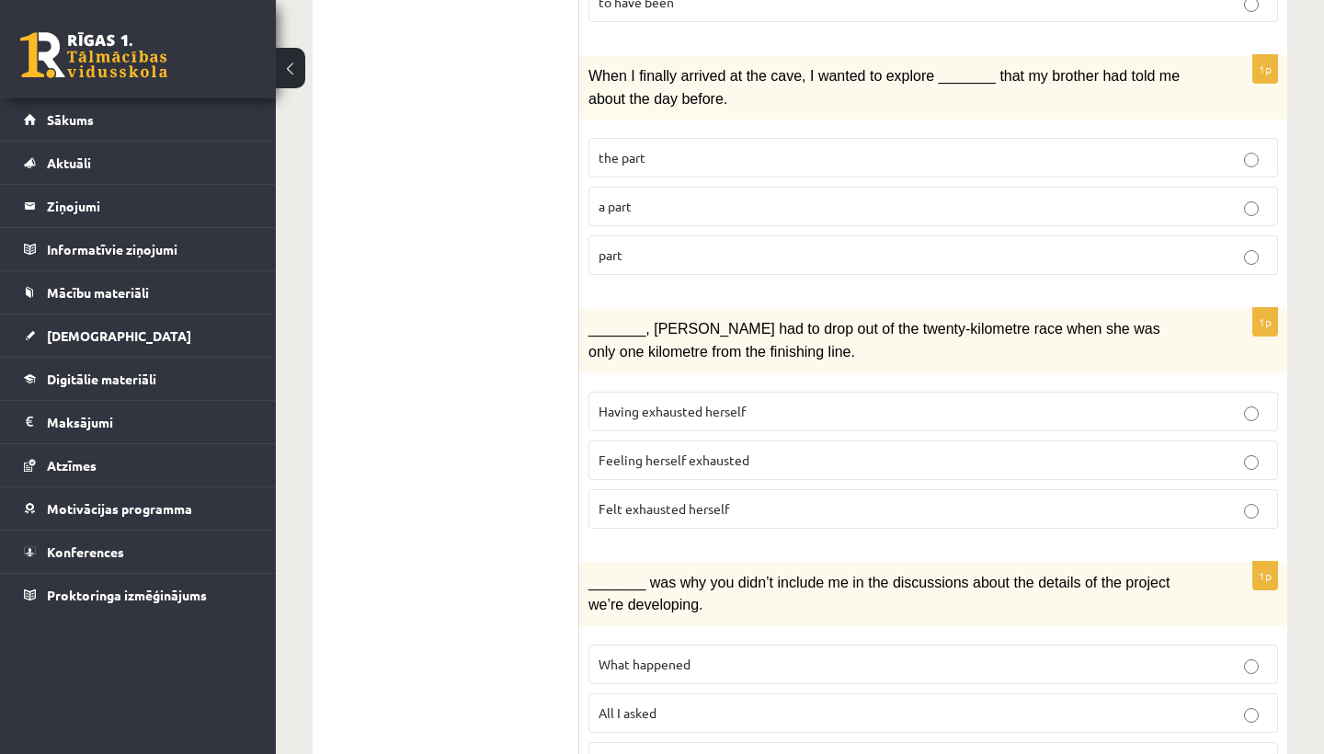
scroll to position [1585, 0]
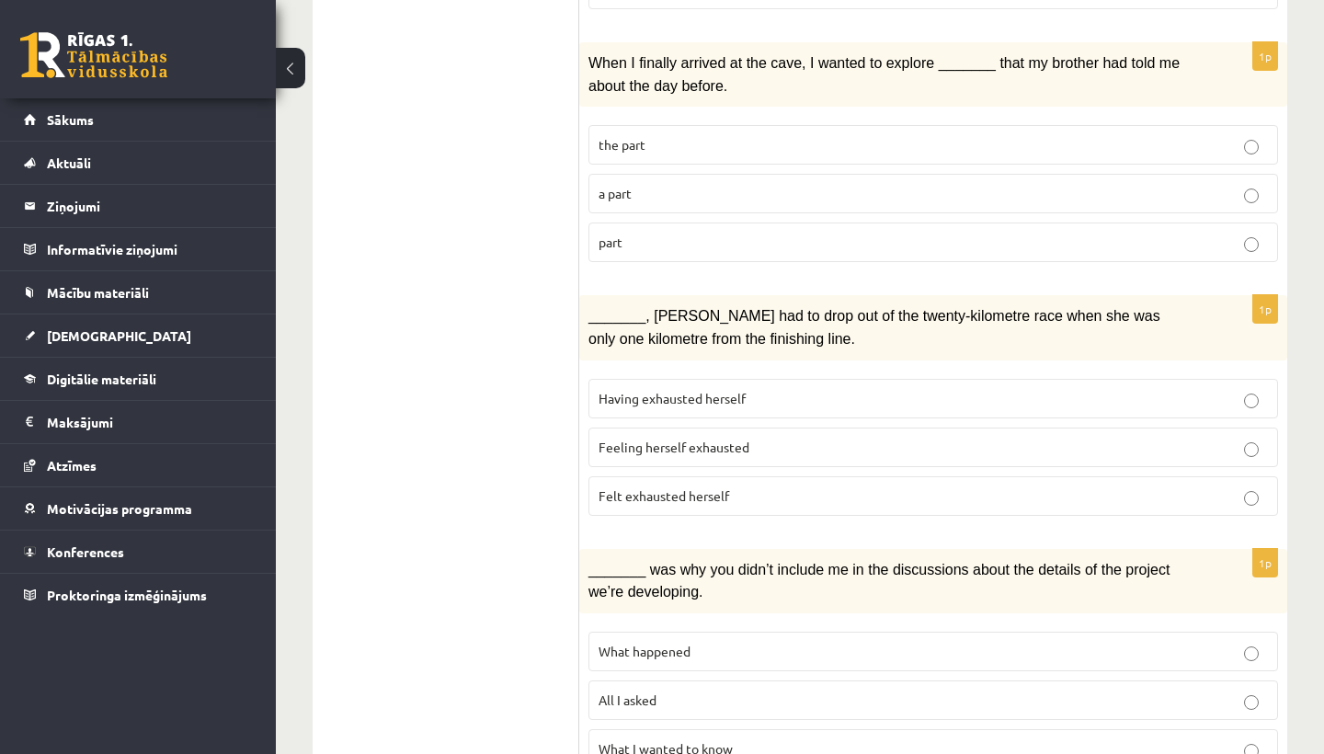
click at [662, 233] on p "part" at bounding box center [933, 242] width 669 height 19
click at [628, 487] on span "Felt exhausted herself" at bounding box center [664, 495] width 131 height 17
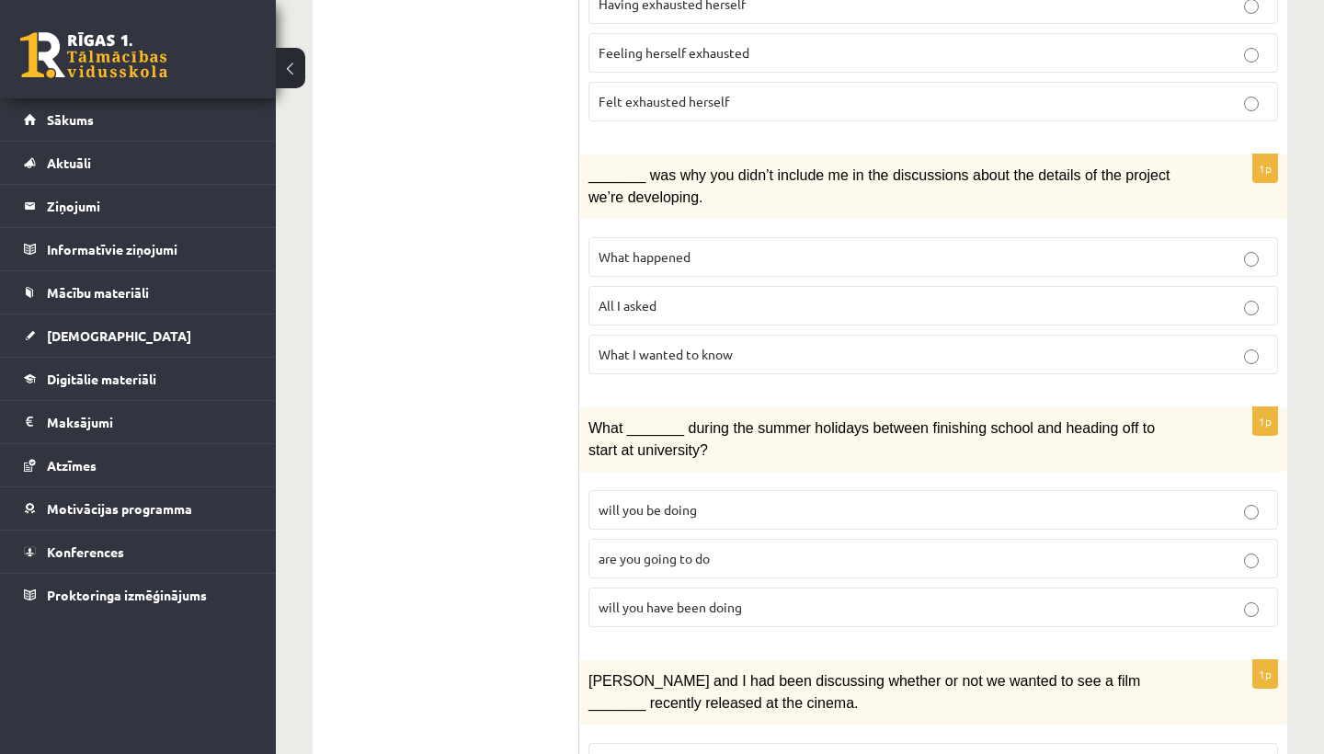
scroll to position [1982, 0]
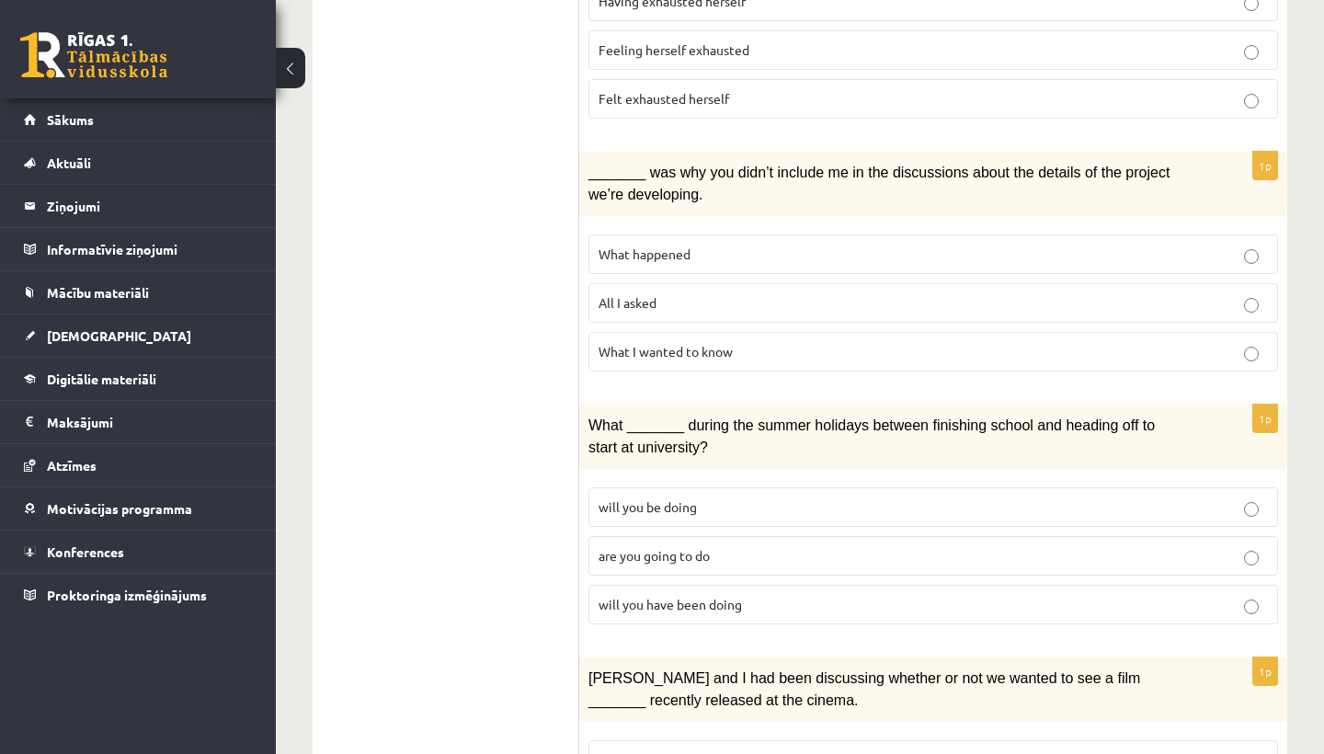
click at [668, 245] on span "What happened" at bounding box center [645, 253] width 92 height 17
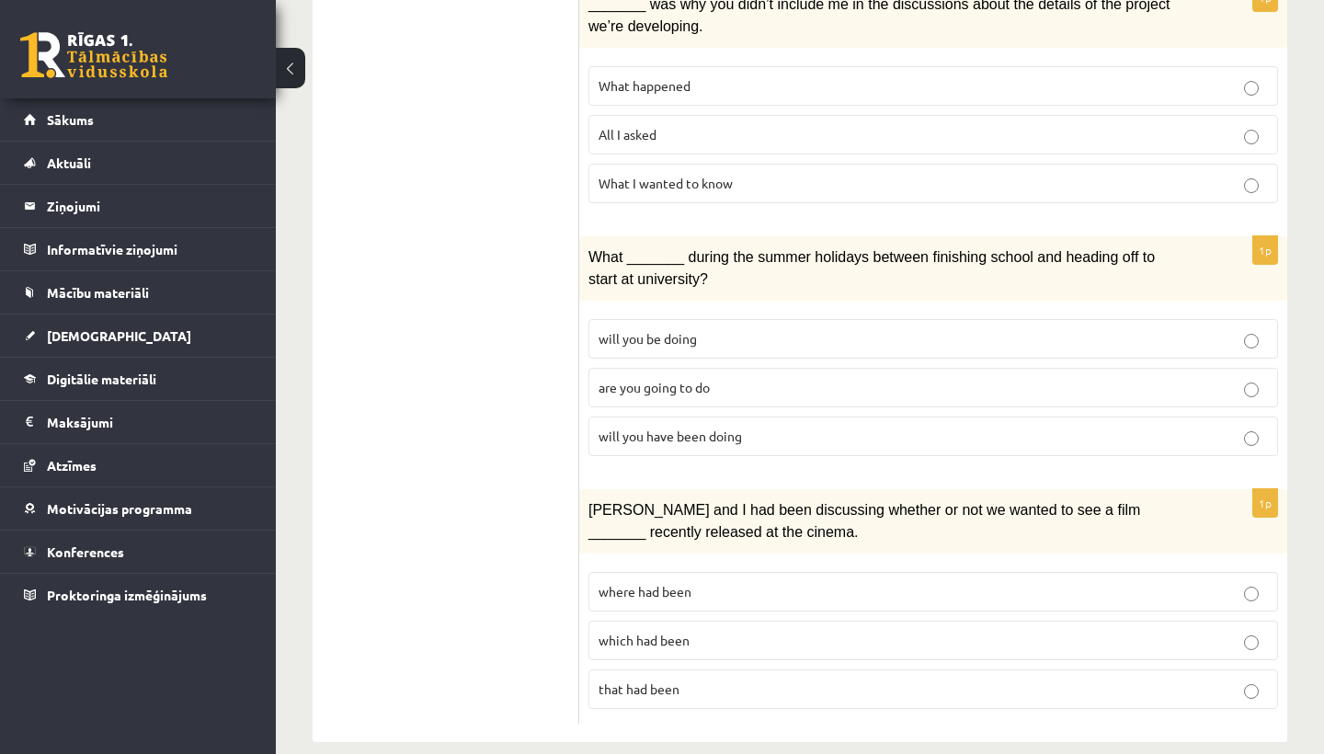
scroll to position [2150, 0]
click at [634, 428] on span "will you have been doing" at bounding box center [670, 436] width 143 height 17
click at [711, 583] on p "where had been" at bounding box center [933, 592] width 669 height 19
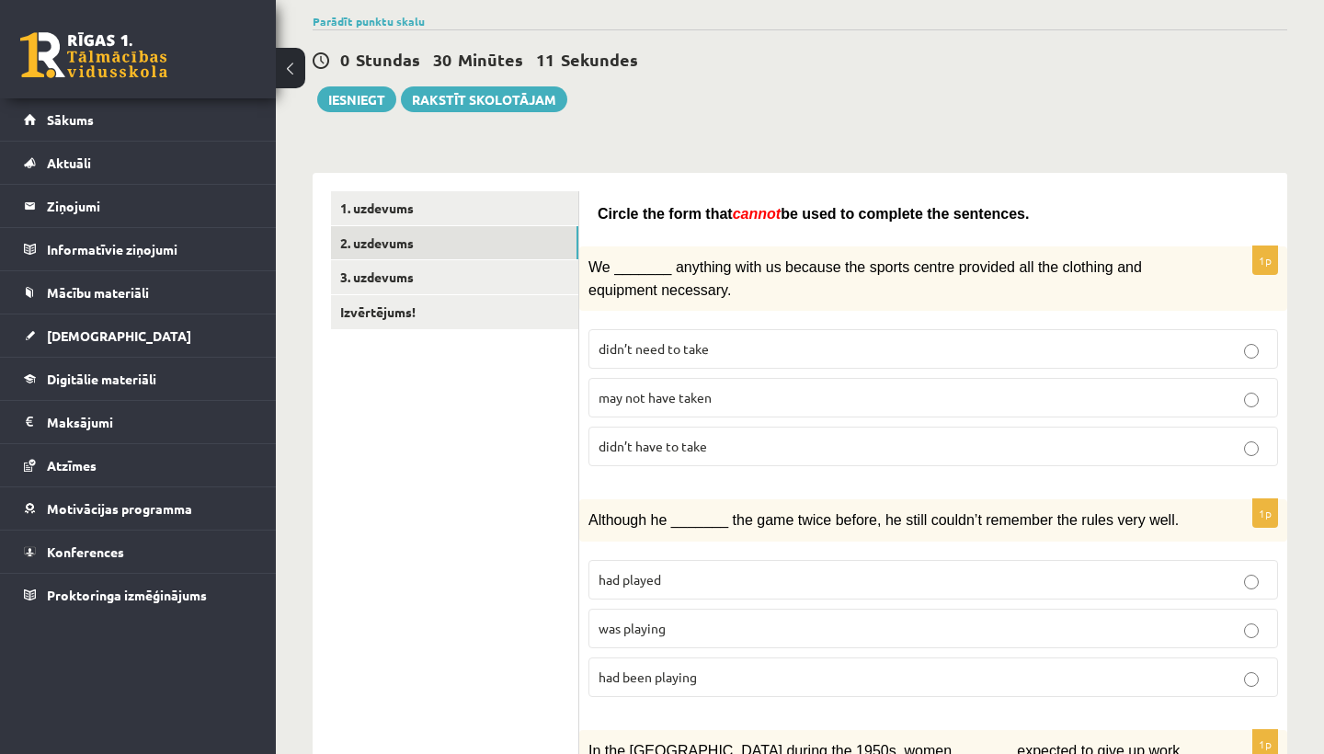
scroll to position [0, 0]
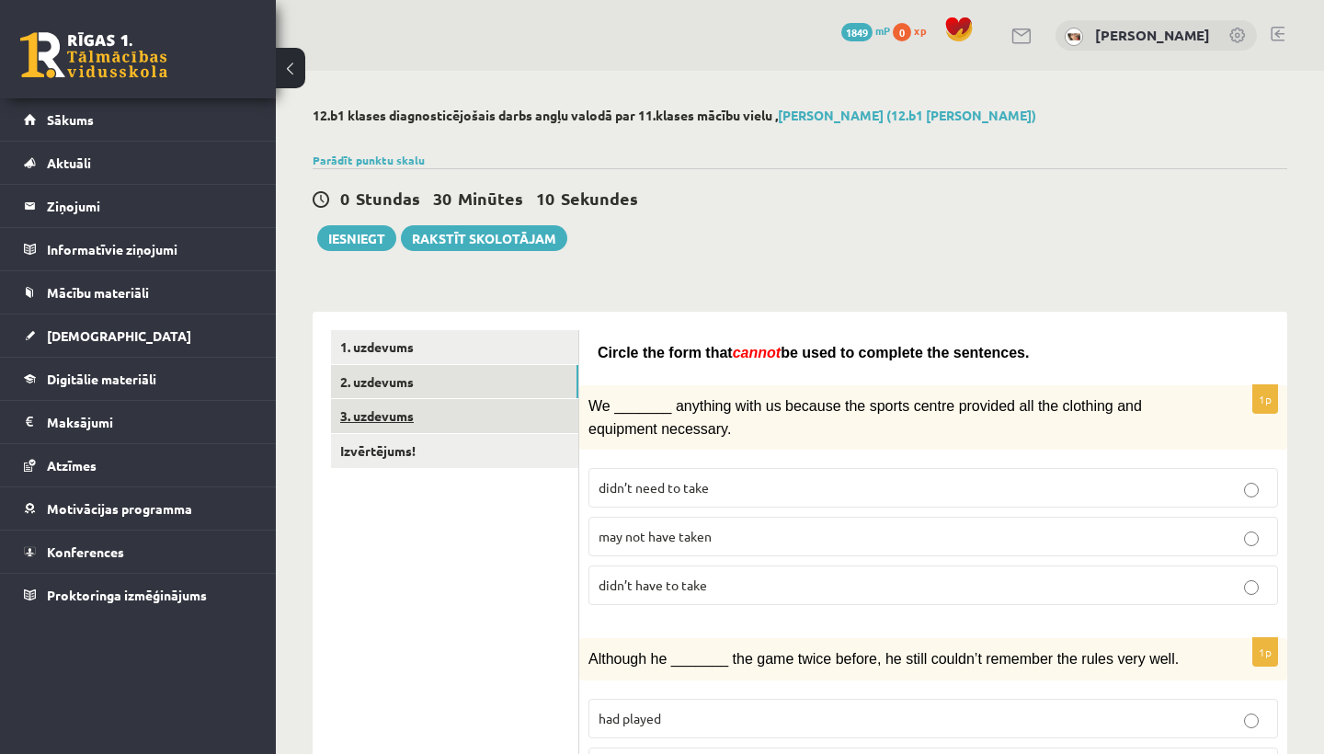
click at [552, 409] on link "3. uzdevums" at bounding box center [454, 416] width 247 height 34
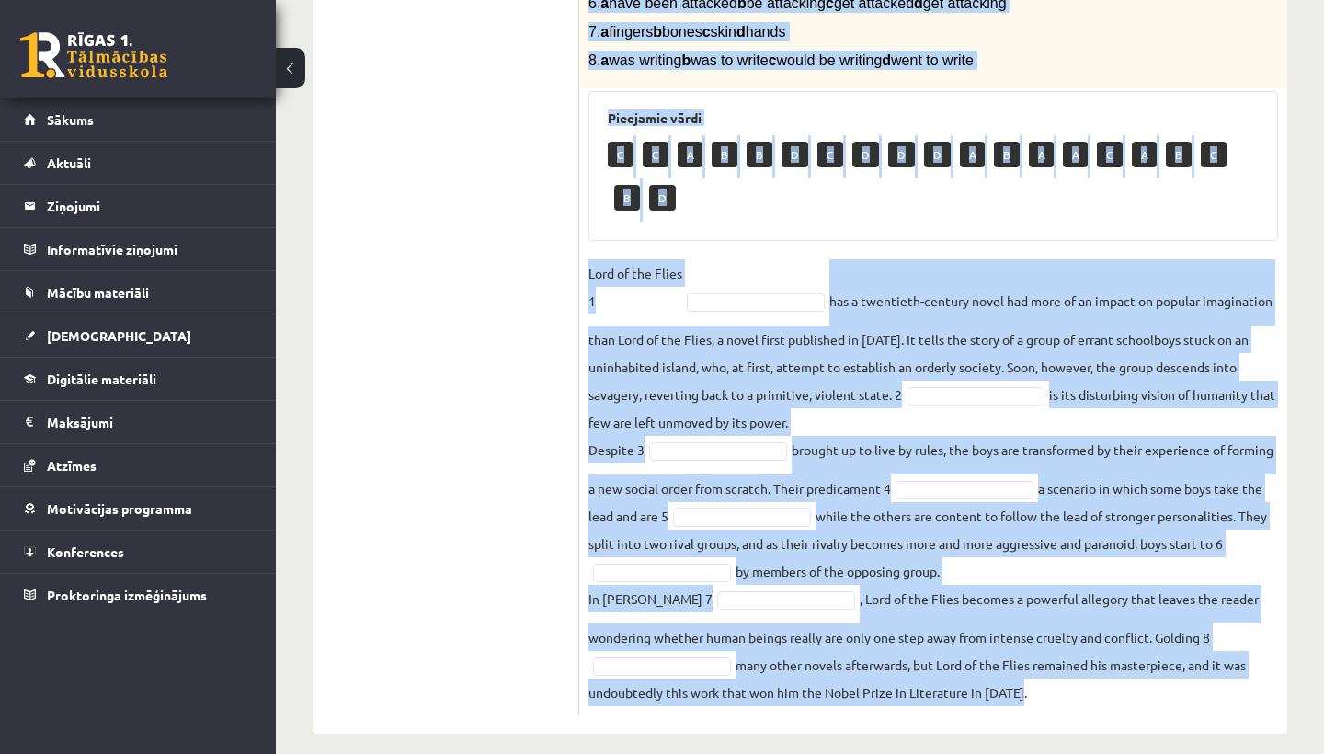
scroll to position [594, 0]
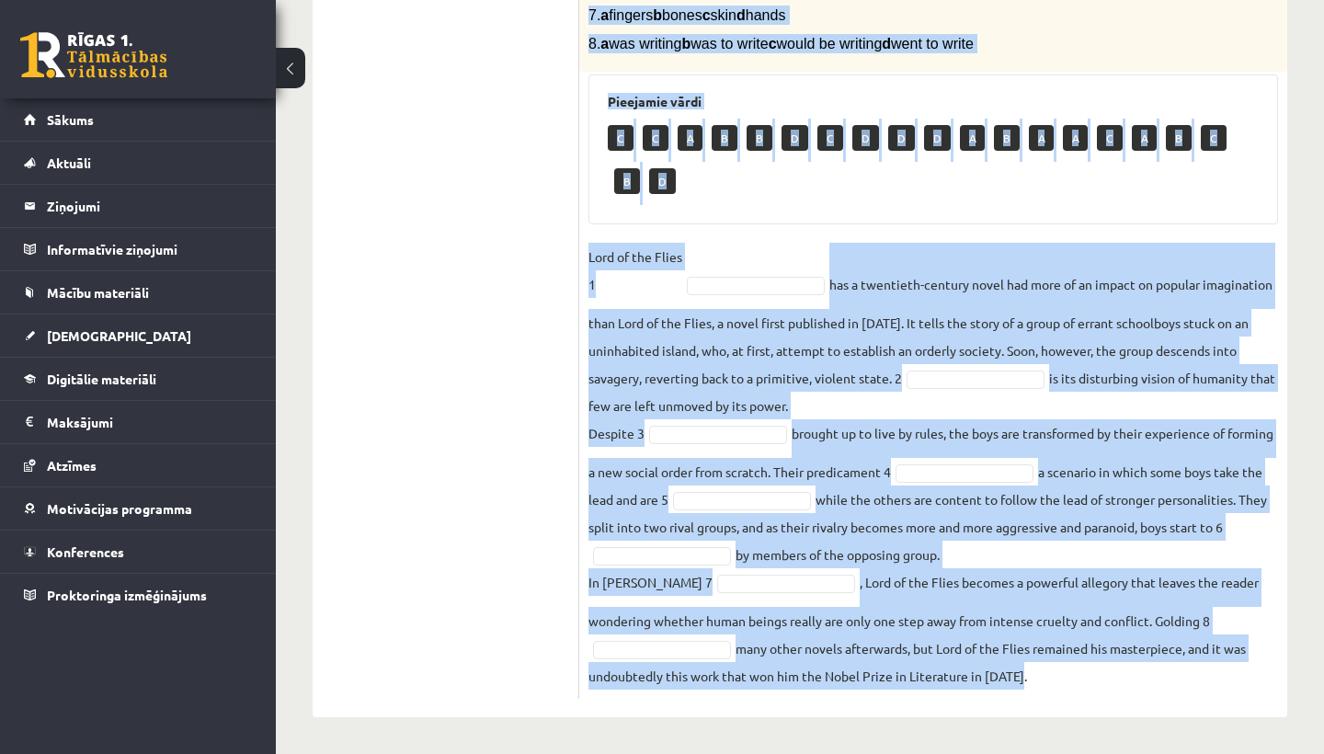
drag, startPoint x: 592, startPoint y: 126, endPoint x: 874, endPoint y: 752, distance: 686.8
click at [874, 752] on div "12.b1 klases diagnosticējošais darbs angļu valodā par 11.klases mācību vielu , …" at bounding box center [800, 122] width 1048 height 1264
copy div "Complete the text with the correct words (a–d). 1. a No sooner b Rarely c Only …"
click at [531, 354] on ul "1. uzdevums 2. uzdevums 3. uzdevums Izvērtējums!" at bounding box center [455, 224] width 248 height 950
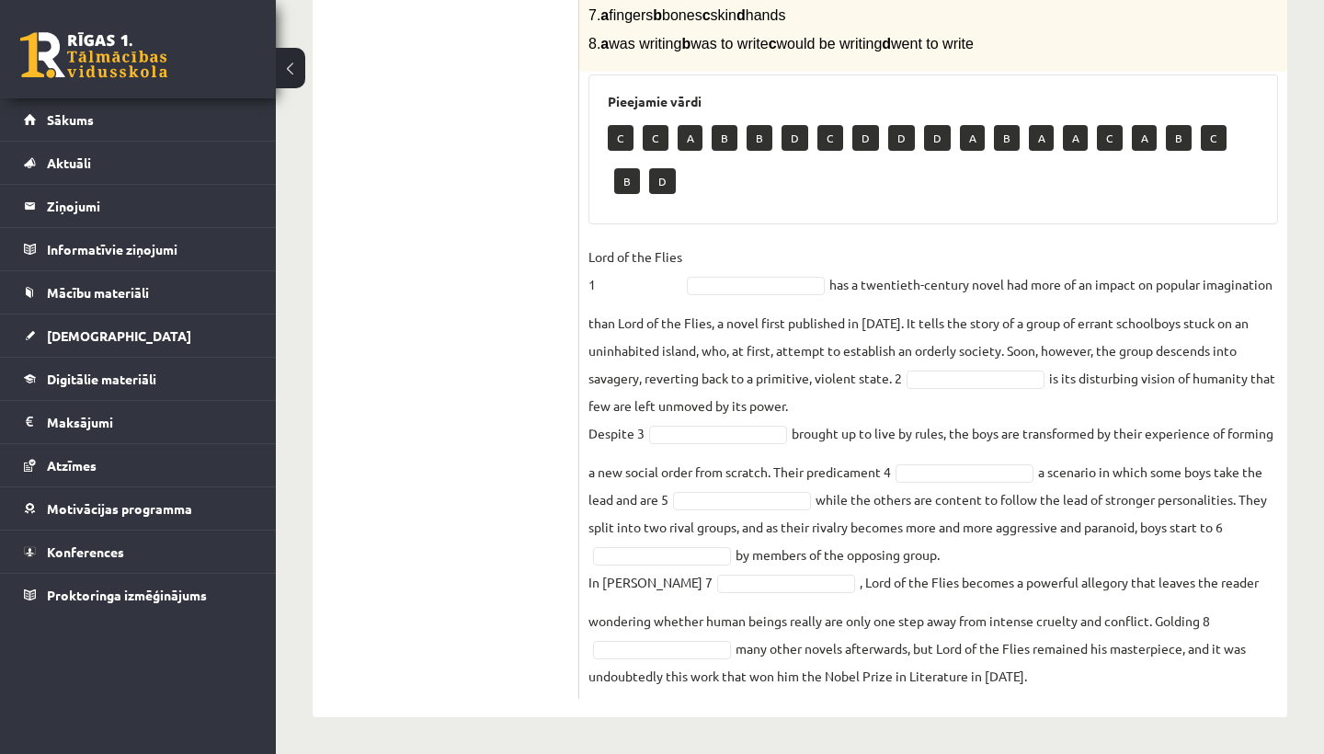
click at [738, 296] on fieldset "Lord of the Flies 1 has a twentieth-century novel had more of an impact on popu…" at bounding box center [933, 466] width 690 height 447
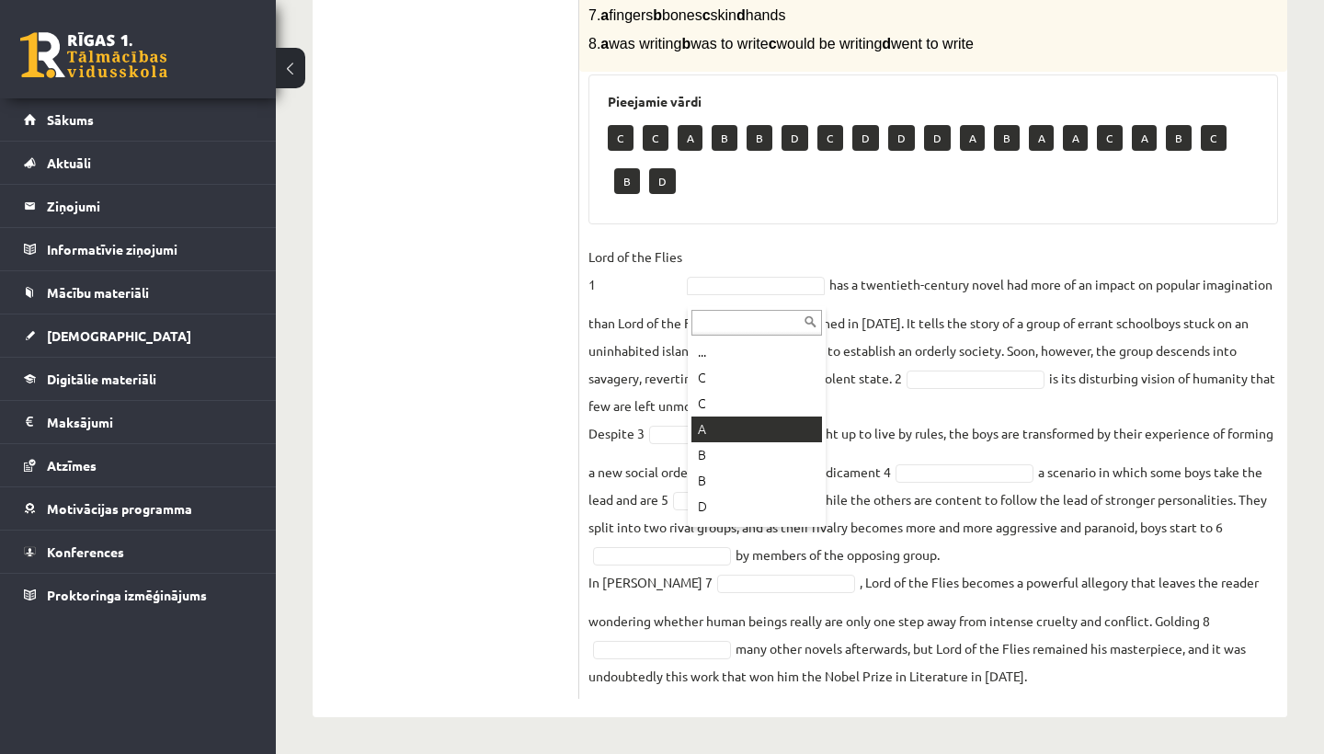
scroll to position [551, 0]
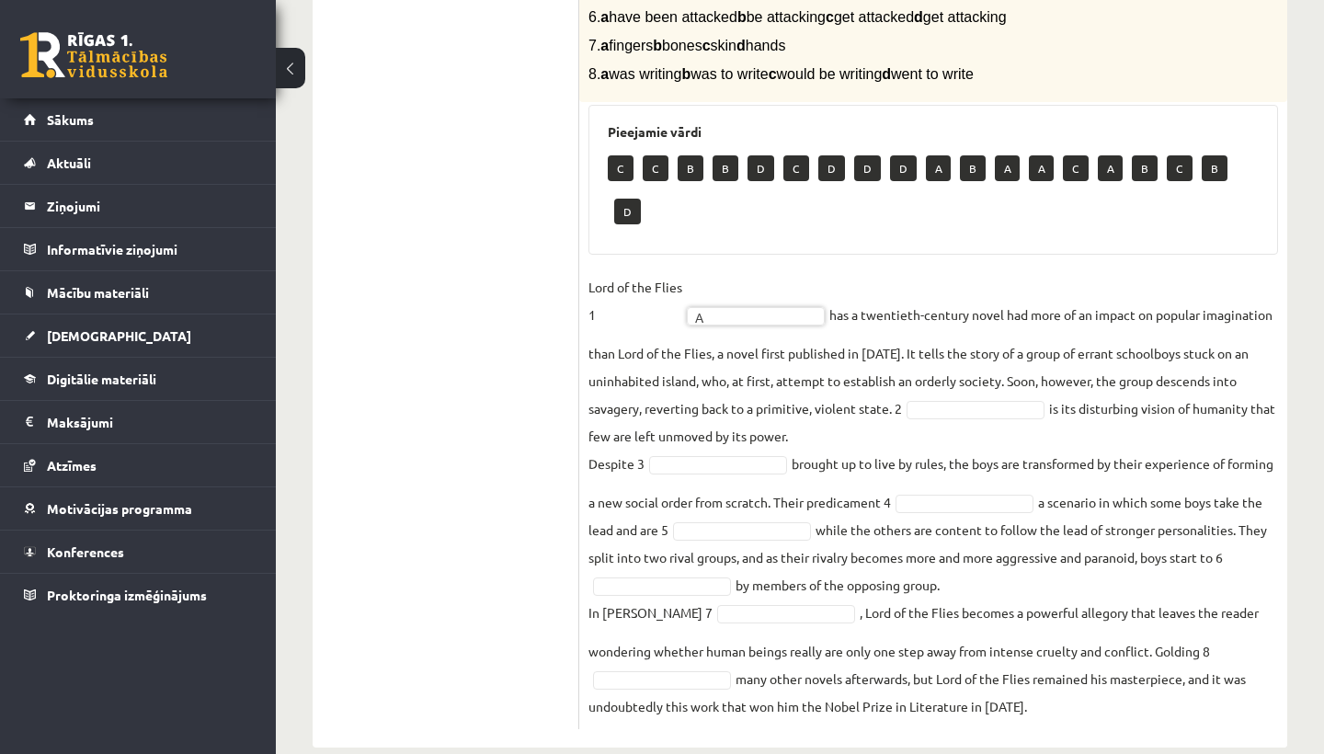
click at [1024, 390] on fieldset "Lord of the Flies 1 A * has a twentieth-century novel had more of an impact on …" at bounding box center [933, 496] width 690 height 447
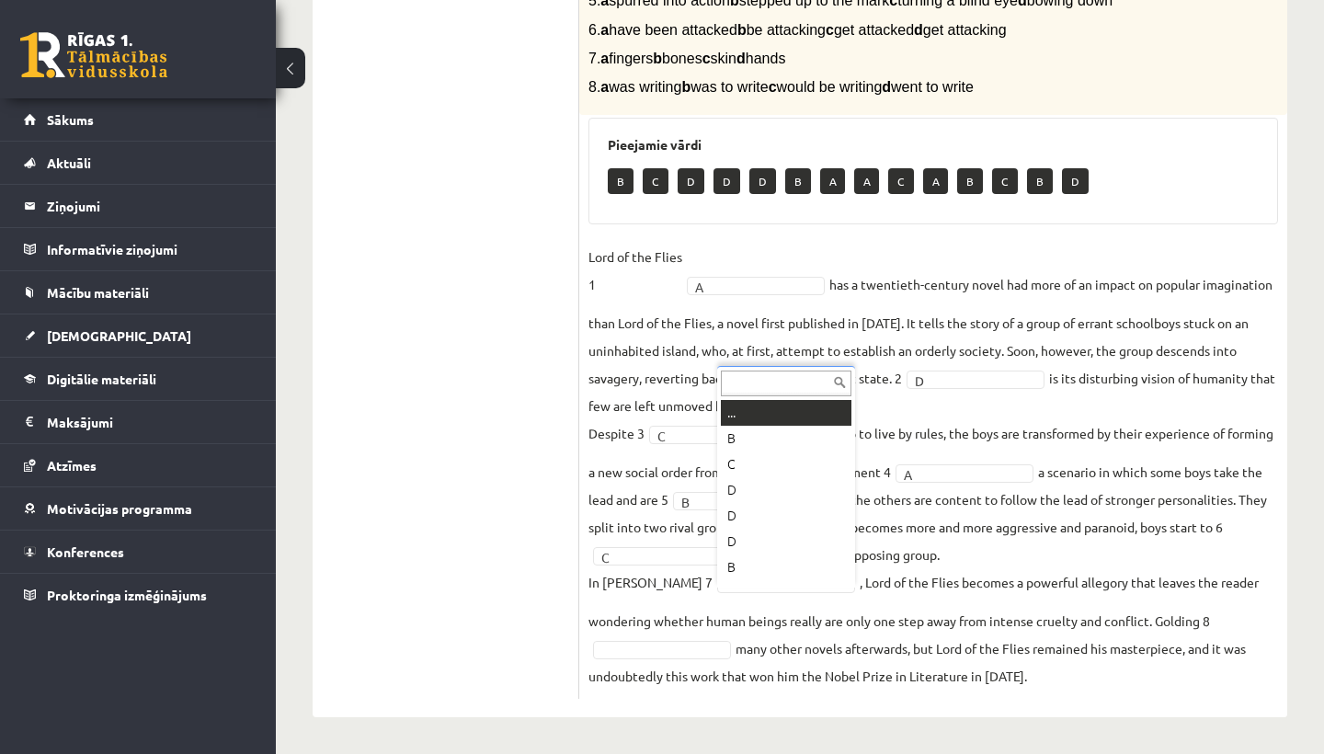
scroll to position [22, 0]
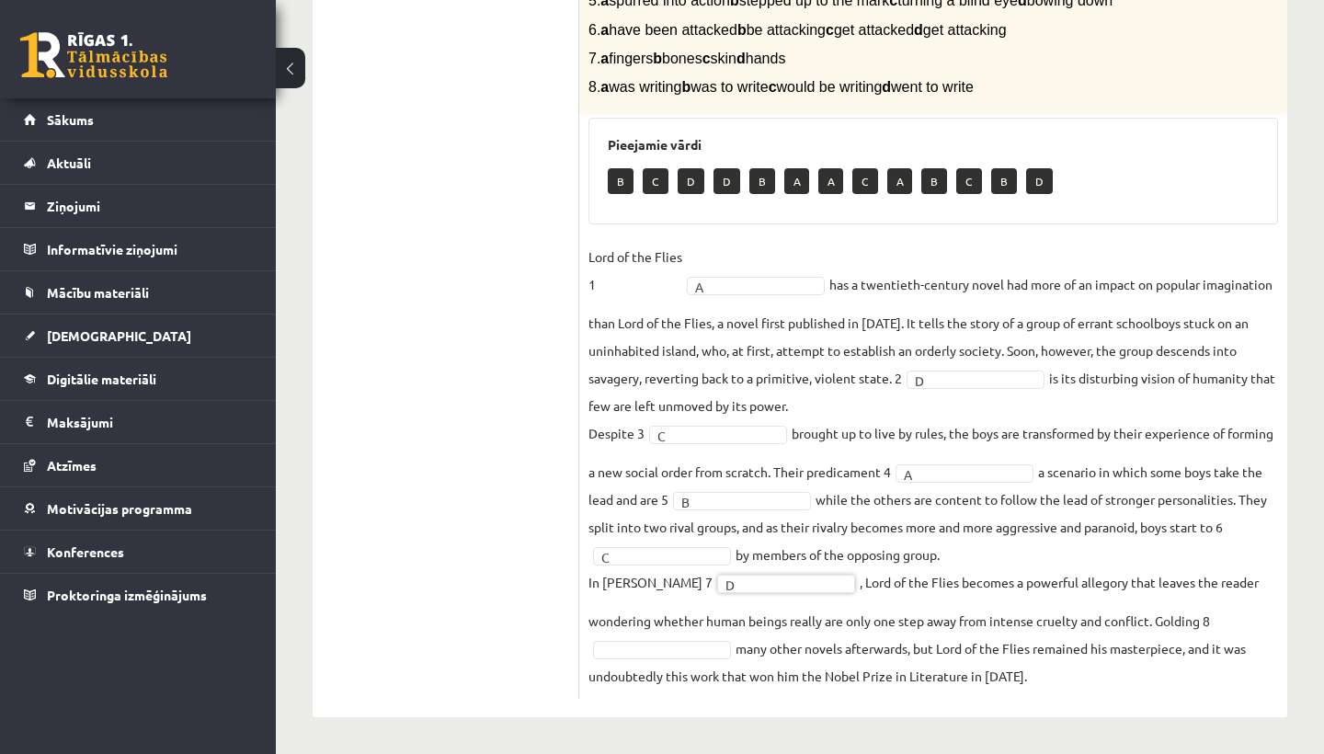
click at [705, 660] on fieldset "Lord of the Flies 1 A * has a twentieth-century novel had more of an impact on …" at bounding box center [933, 466] width 690 height 447
click at [1318, 470] on div "12.b1 klases diagnosticējošais darbs angļu valodā par 11.klases mācību vielu , …" at bounding box center [800, 143] width 1048 height 1221
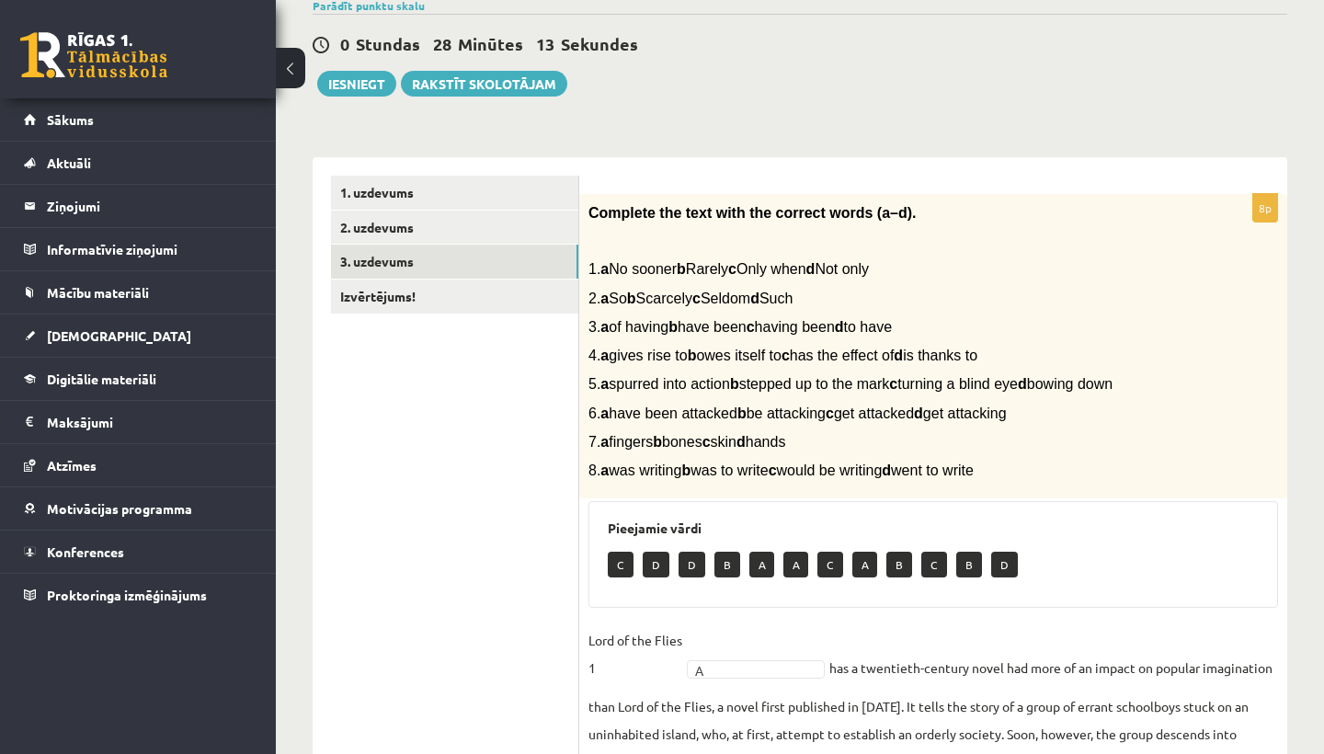
scroll to position [152, 0]
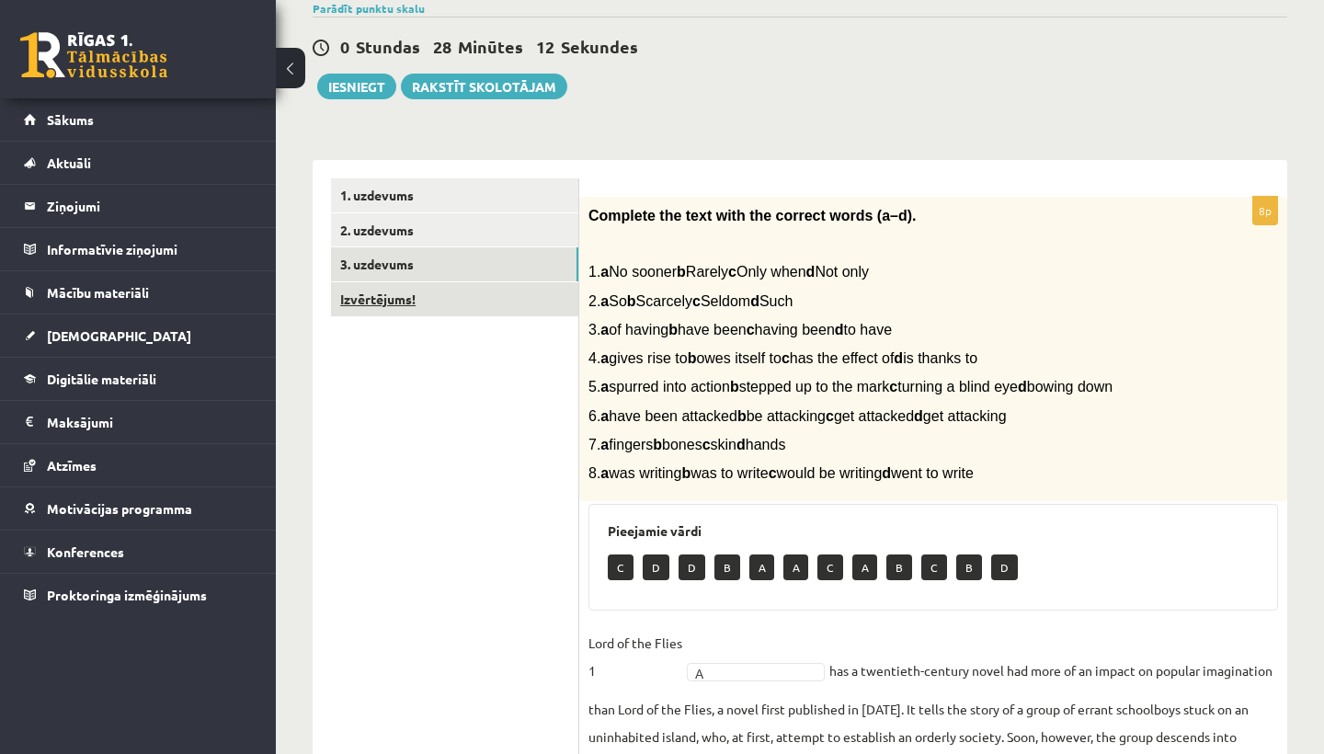
click at [546, 300] on link "Izvērtējums!" at bounding box center [454, 299] width 247 height 34
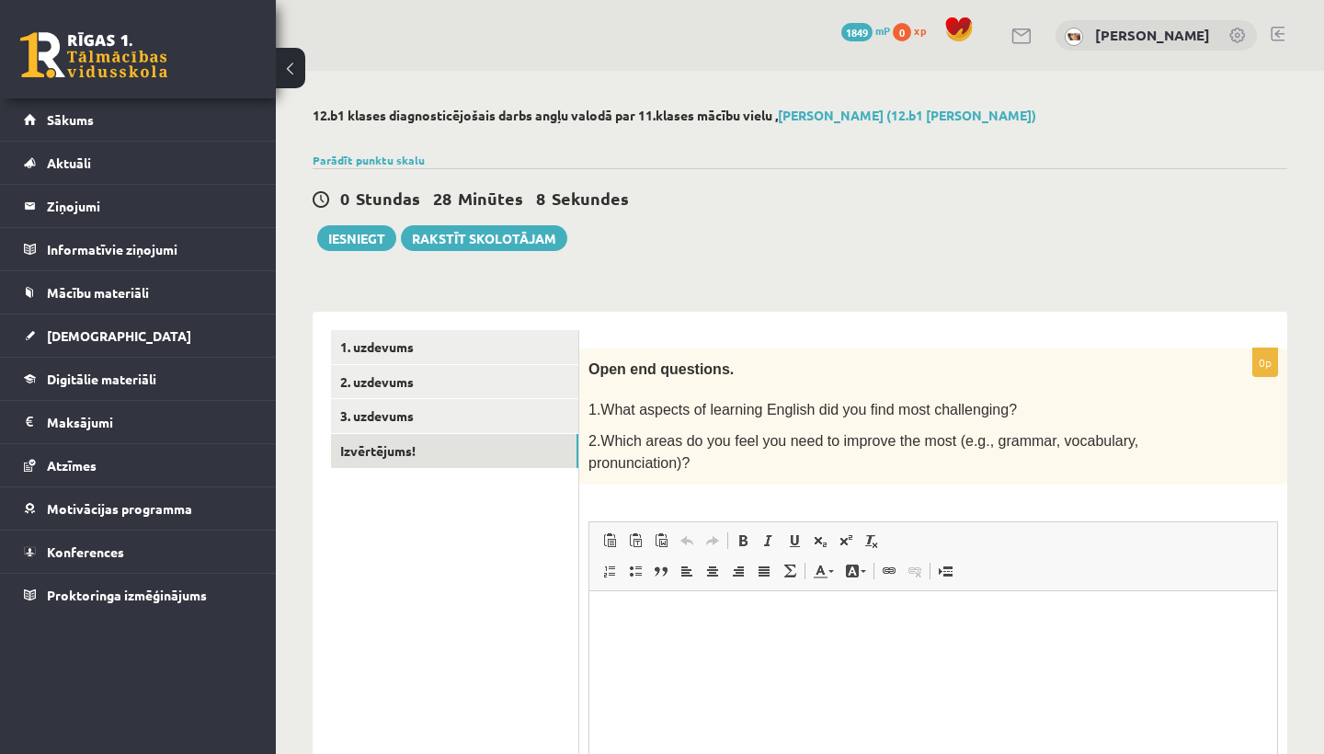
scroll to position [0, 0]
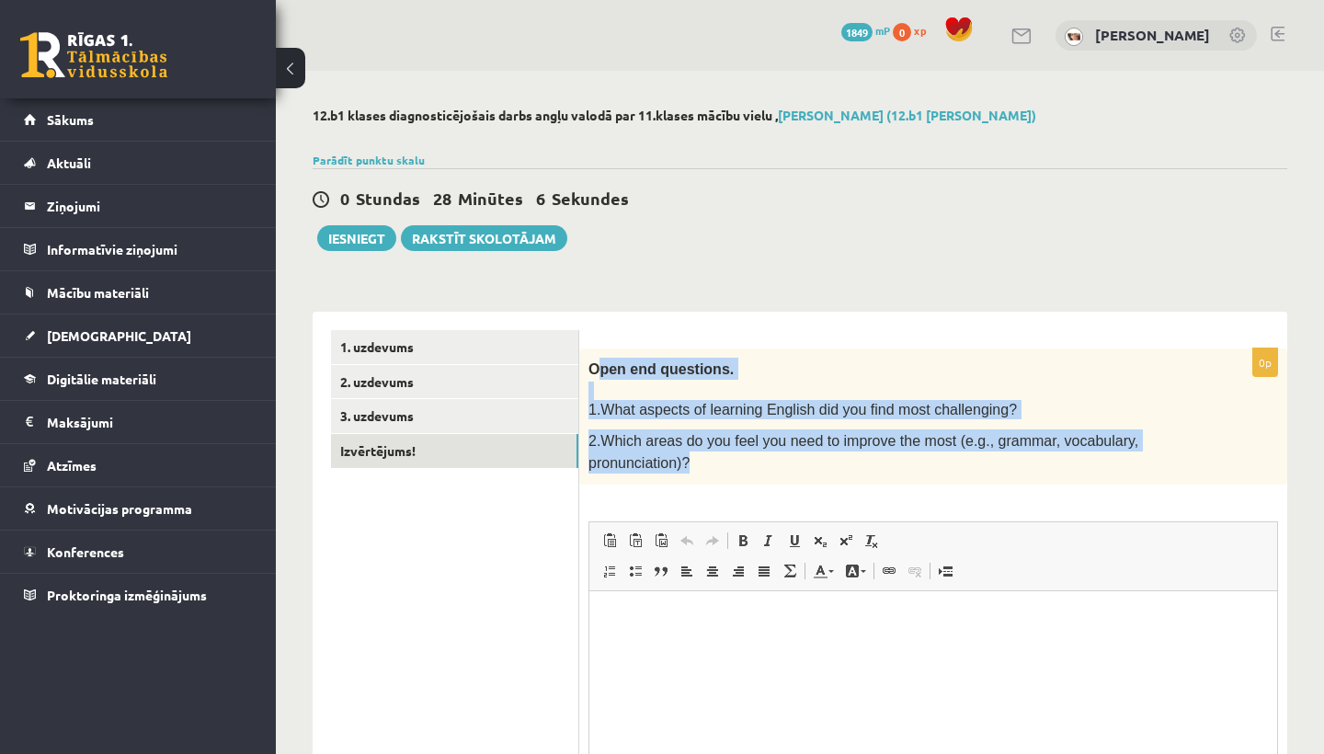
drag, startPoint x: 597, startPoint y: 364, endPoint x: 776, endPoint y: 461, distance: 203.6
click at [776, 461] on div "Open end questions. 1.What aspects of learning English did you find most challe…" at bounding box center [933, 416] width 708 height 136
click at [764, 463] on p "2.Which areas do you feel you need to improve the most (e.g., grammar, vocabula…" at bounding box center [887, 451] width 598 height 45
drag, startPoint x: 593, startPoint y: 371, endPoint x: 704, endPoint y: 444, distance: 133.4
click at [706, 459] on div "Open end questions. 1.What aspects of learning English did you find most challe…" at bounding box center [933, 416] width 708 height 136
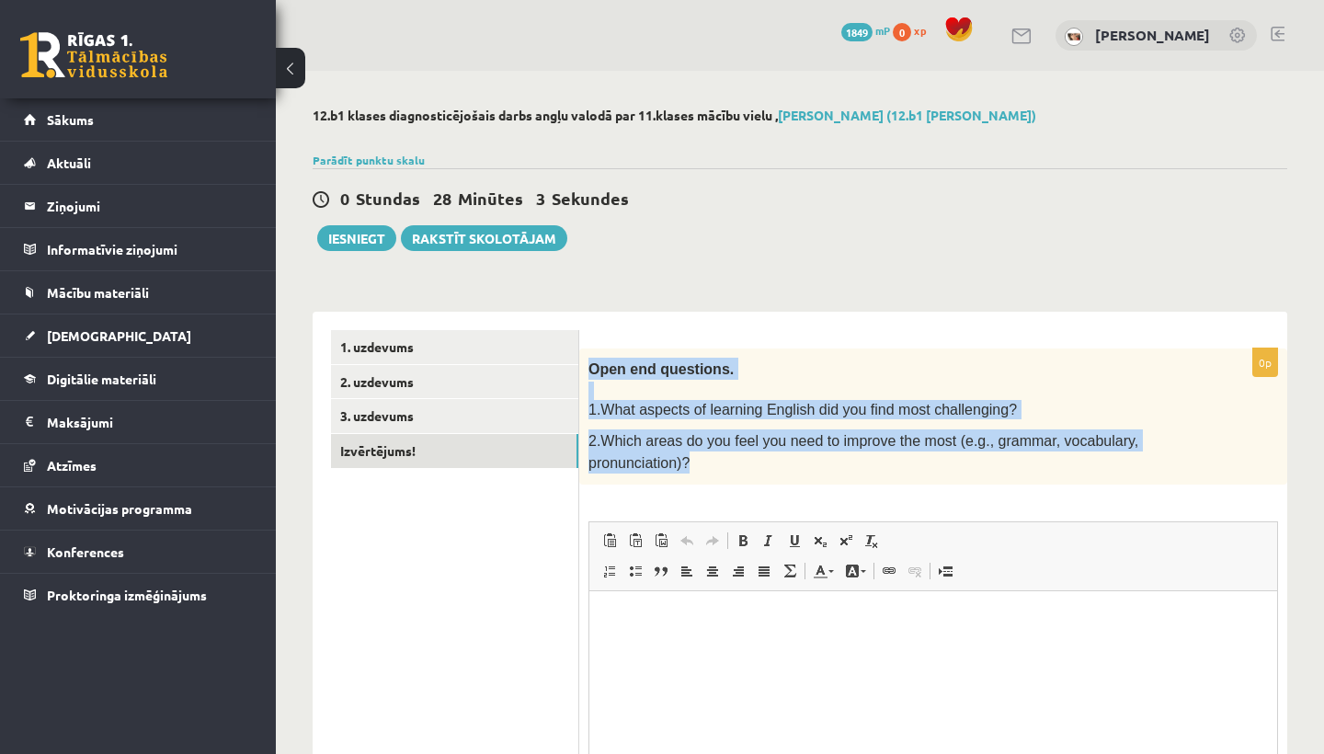
click at [703, 435] on span "2.Which areas do you feel you need to improve the most (e.g., grammar, vocabula…" at bounding box center [863, 452] width 550 height 38
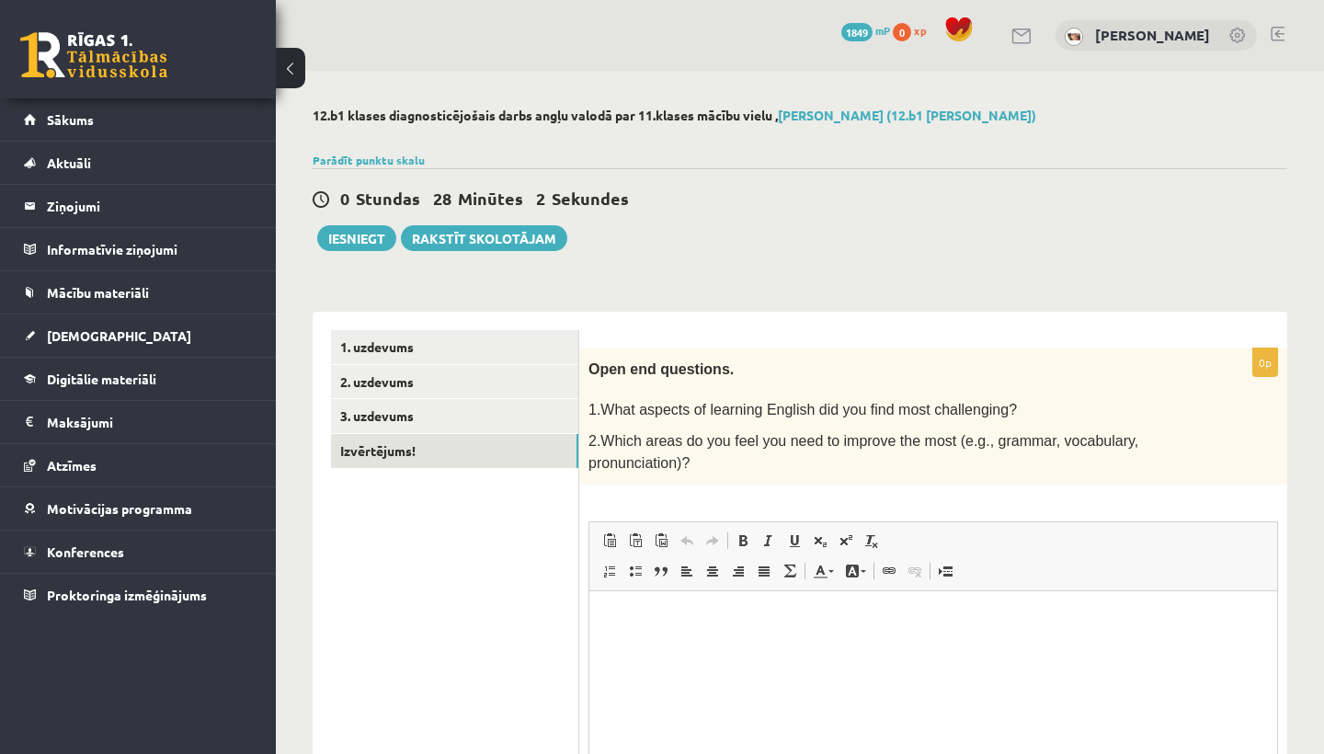
click at [707, 444] on span "2.Which areas do you feel you need to improve the most (e.g., grammar, vocabula…" at bounding box center [863, 452] width 550 height 38
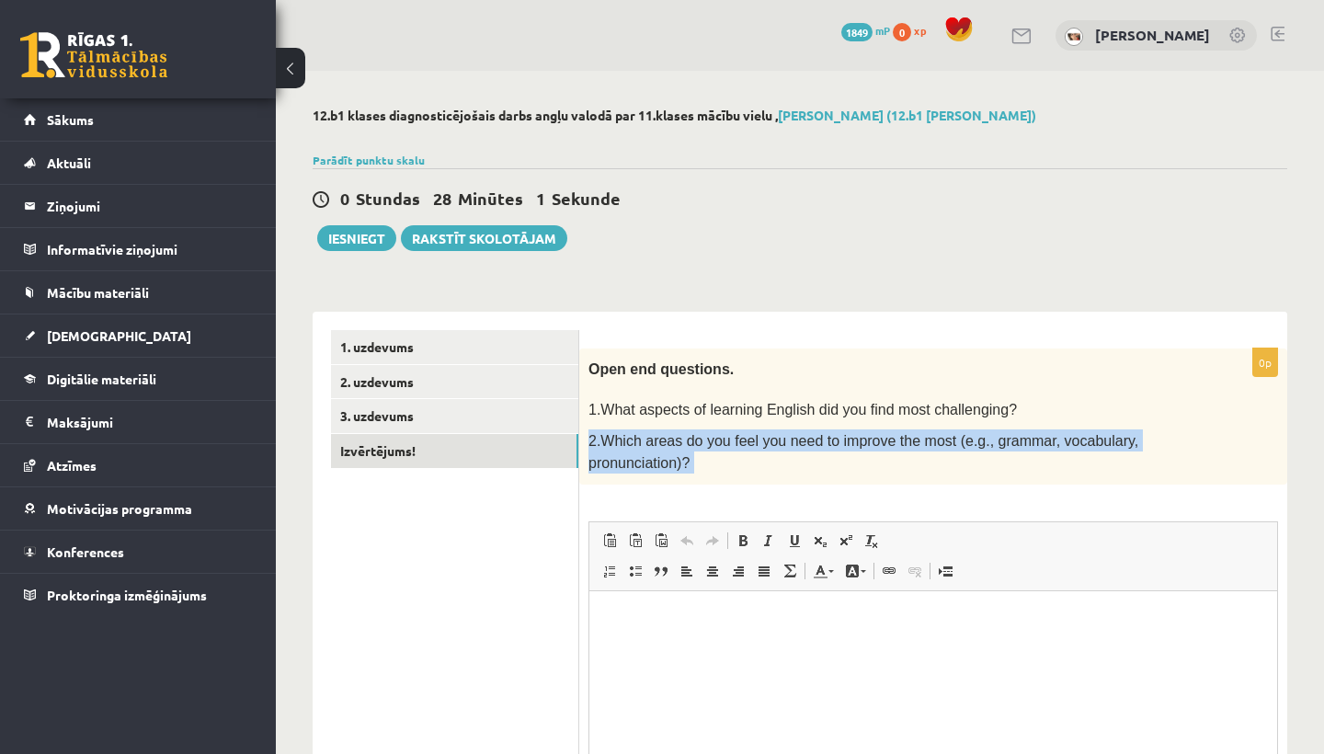
click at [707, 444] on span "2.Which areas do you feel you need to improve the most (e.g., grammar, vocabula…" at bounding box center [863, 452] width 550 height 38
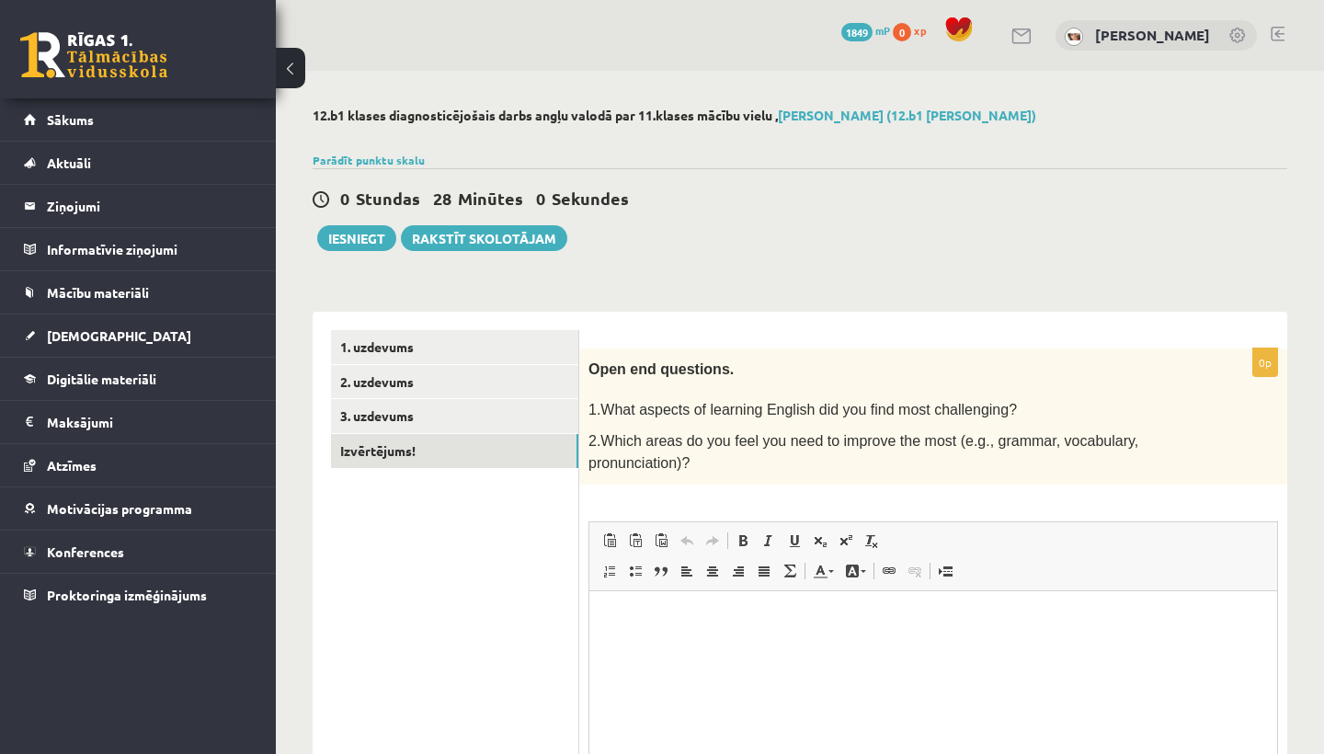
click at [602, 369] on span "Open end questions." at bounding box center [660, 369] width 145 height 16
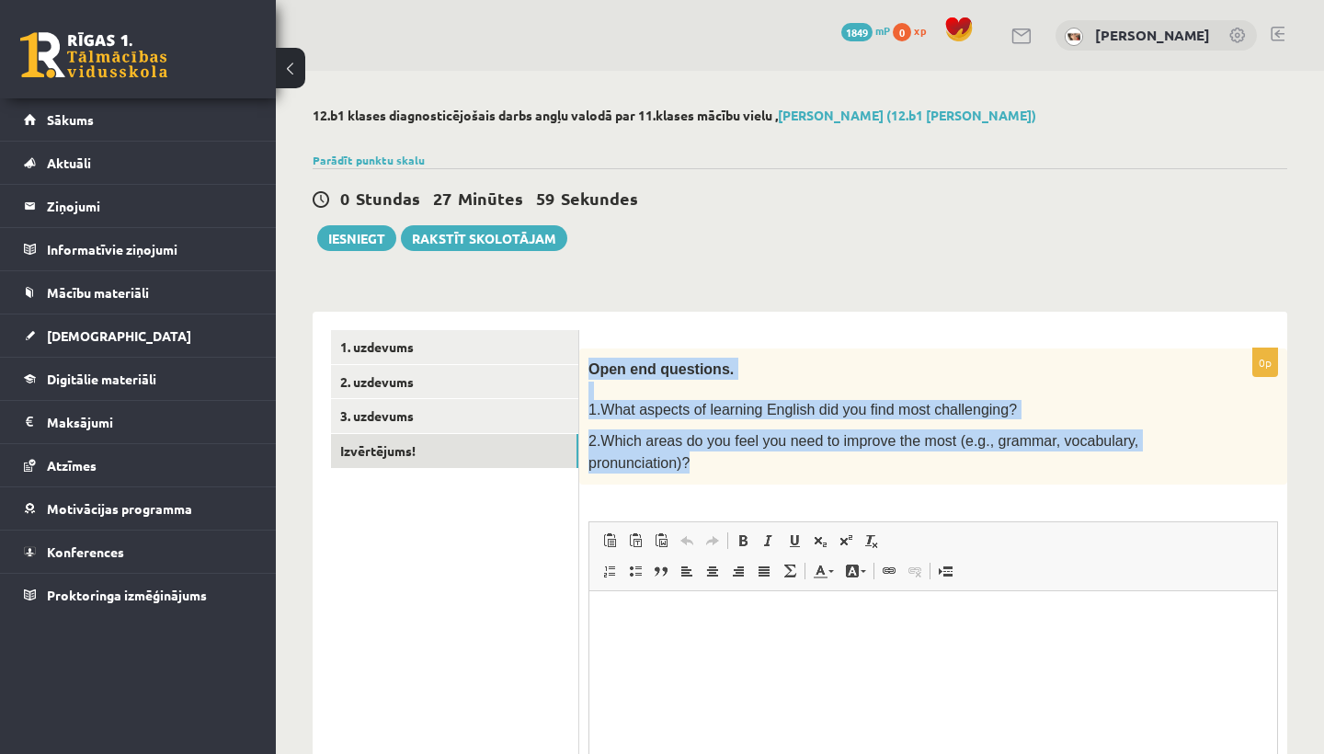
drag, startPoint x: 592, startPoint y: 369, endPoint x: 699, endPoint y: 474, distance: 149.5
click at [699, 475] on div "Open end questions. 1.What aspects of learning English did you find most challe…" at bounding box center [933, 416] width 708 height 136
copy div "Open end questions. 1.What aspects of learning English did you find most challe…"
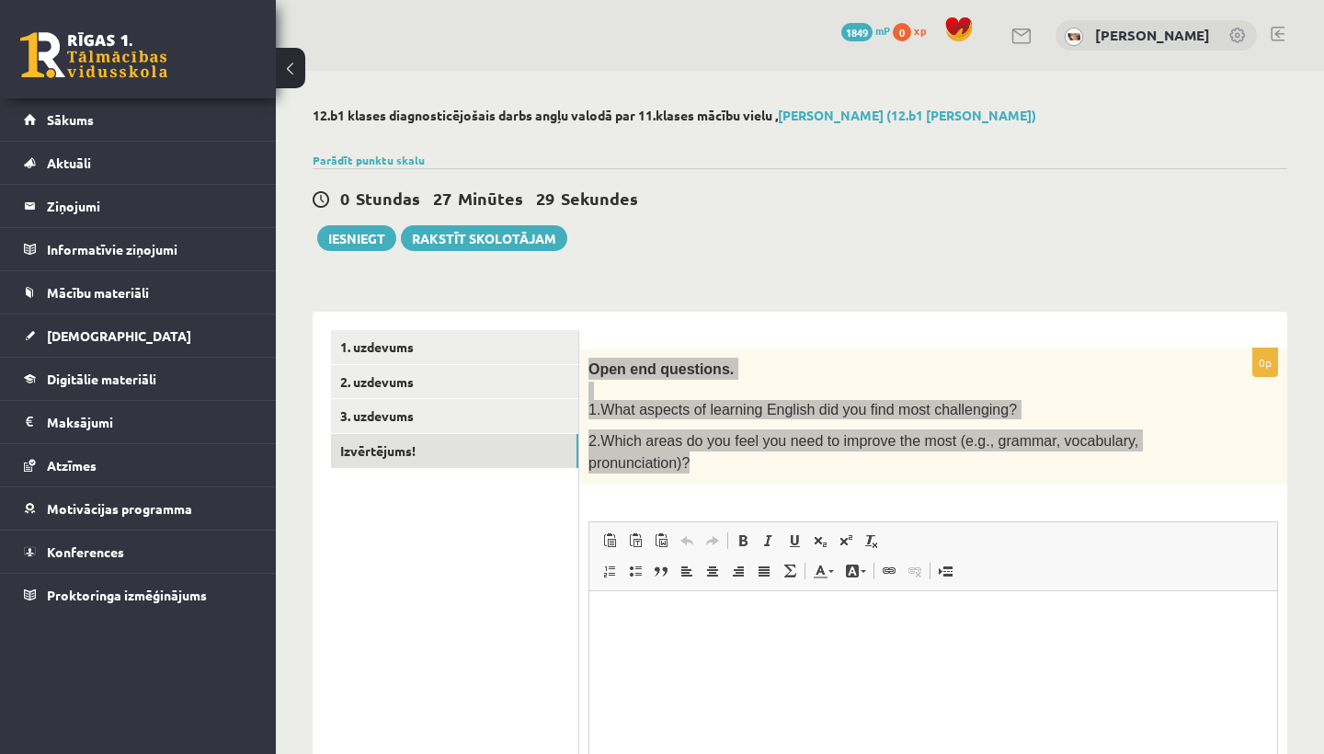
click at [643, 635] on html at bounding box center [933, 618] width 688 height 56
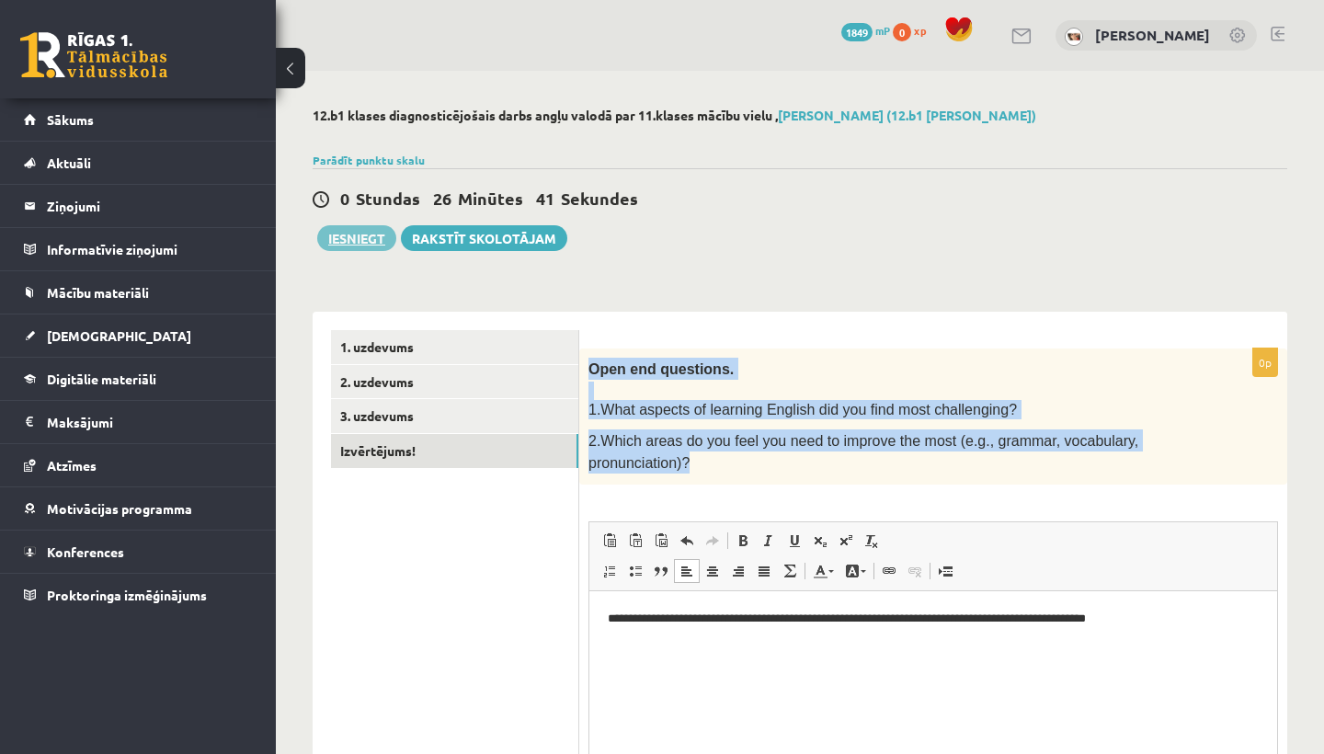
click at [365, 234] on button "Iesniegt" at bounding box center [356, 238] width 79 height 26
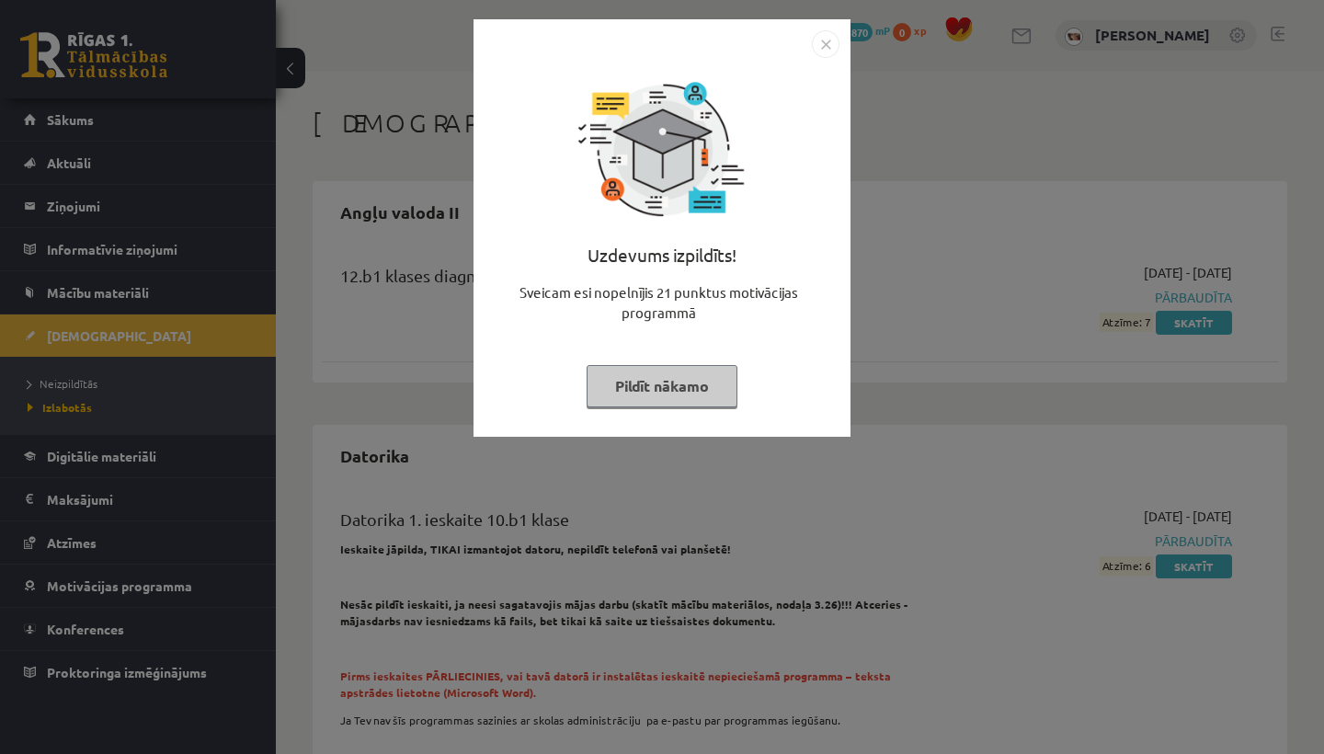
click at [723, 392] on button "Pildīt nākamo" at bounding box center [662, 386] width 151 height 42
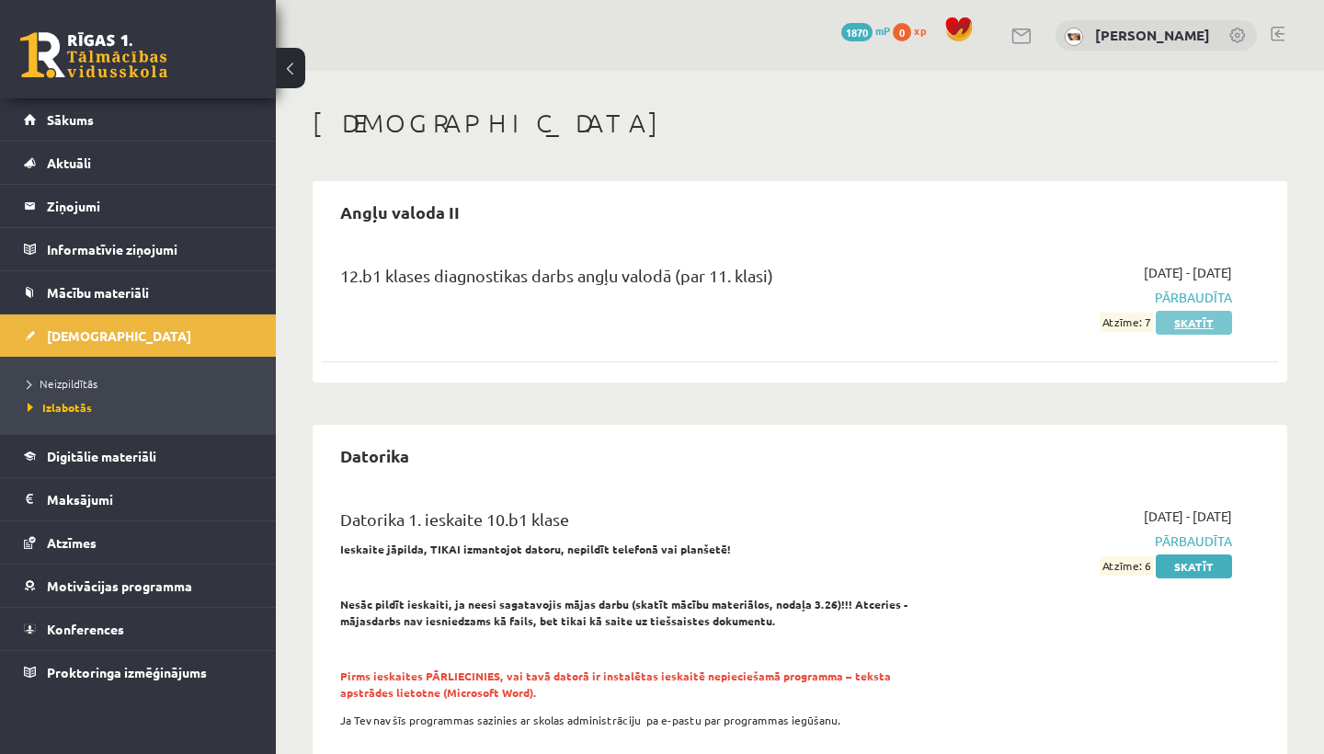
click at [1192, 325] on link "Skatīt" at bounding box center [1194, 323] width 76 height 24
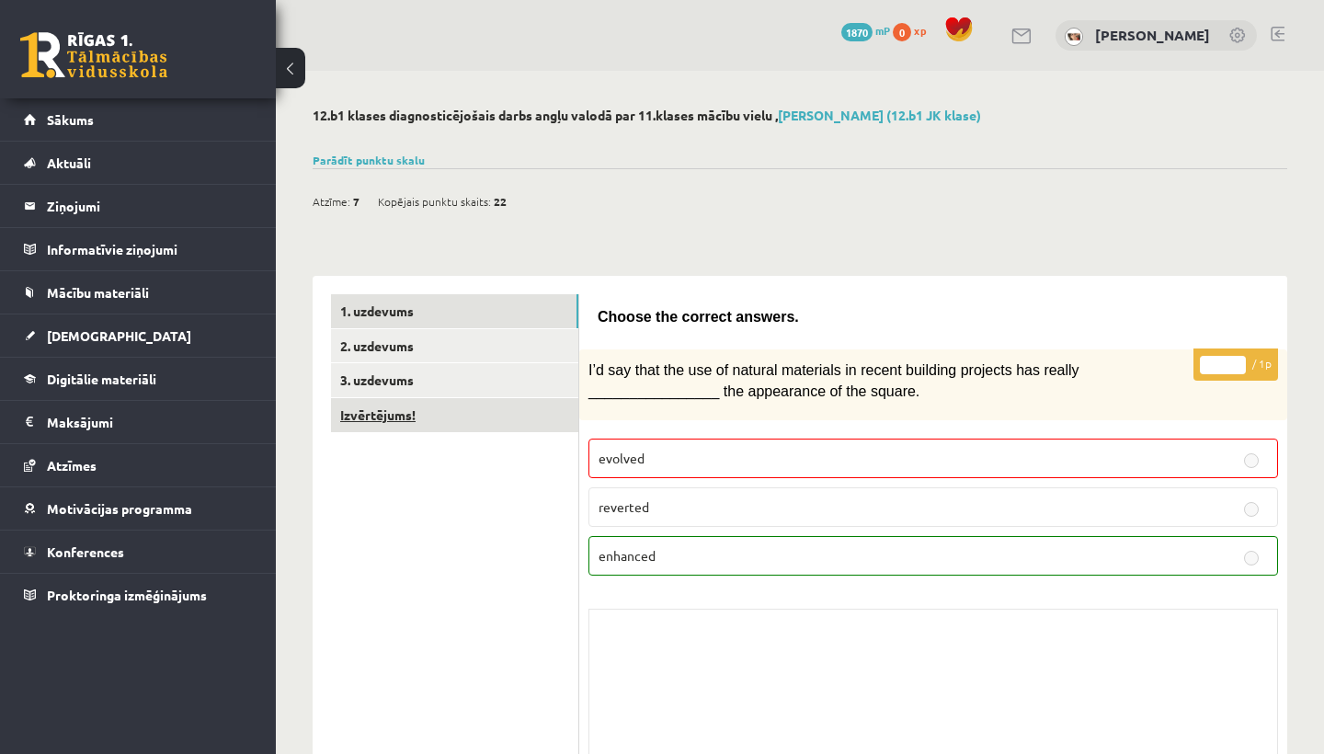
click at [453, 403] on link "Izvērtējums!" at bounding box center [454, 415] width 247 height 34
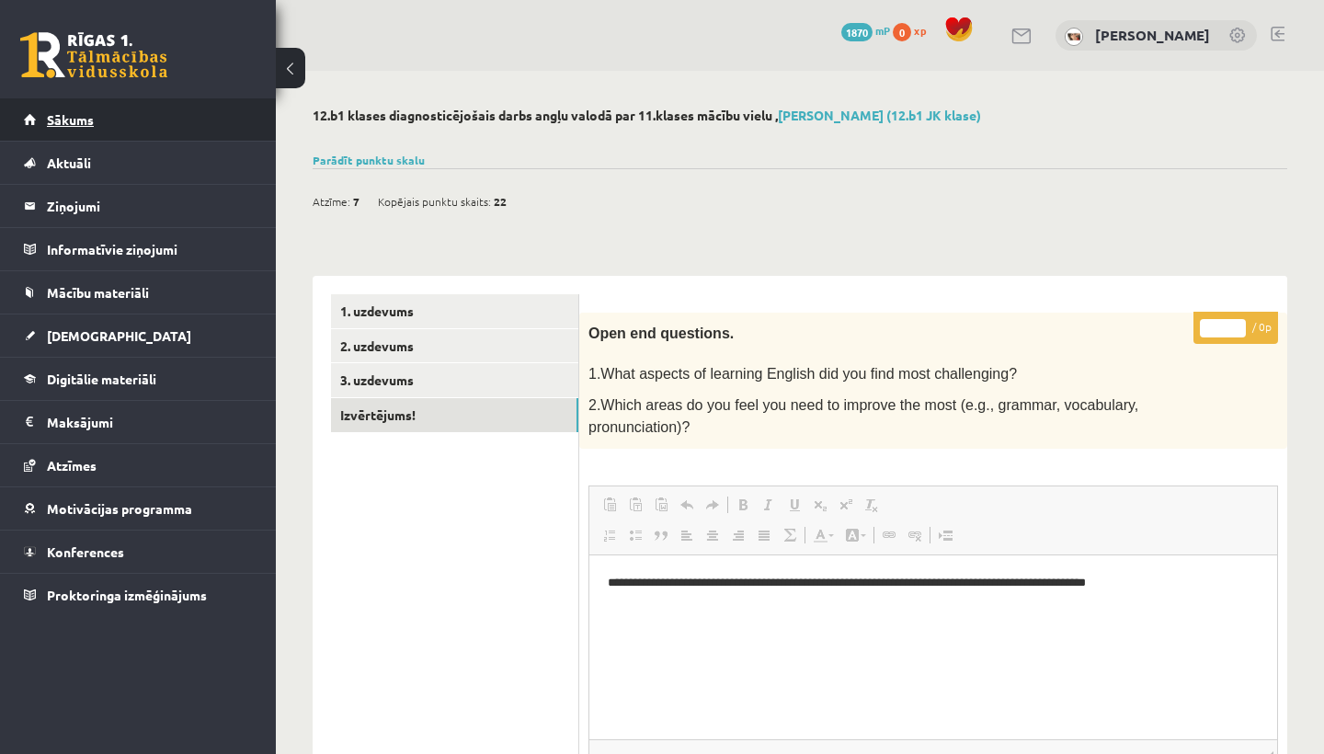
click at [132, 119] on link "Sākums" at bounding box center [138, 119] width 229 height 42
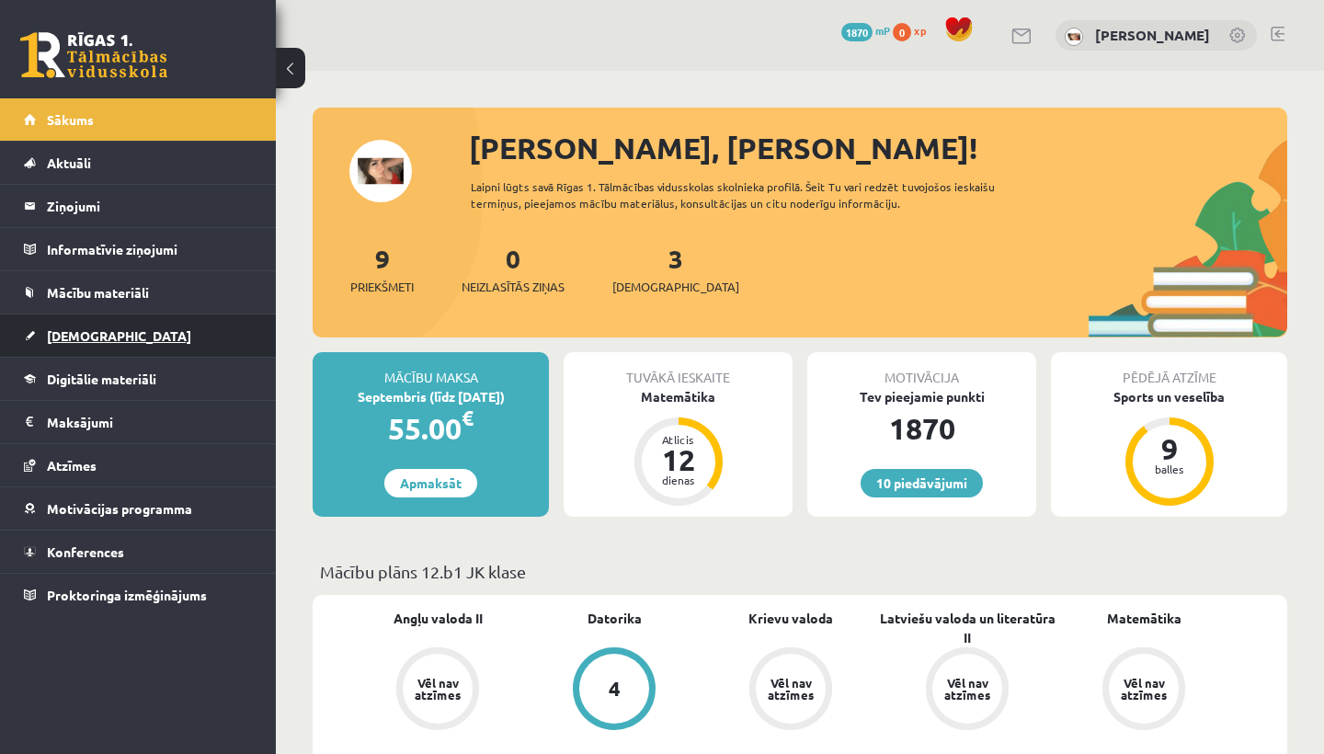
click at [155, 340] on link "[DEMOGRAPHIC_DATA]" at bounding box center [138, 335] width 229 height 42
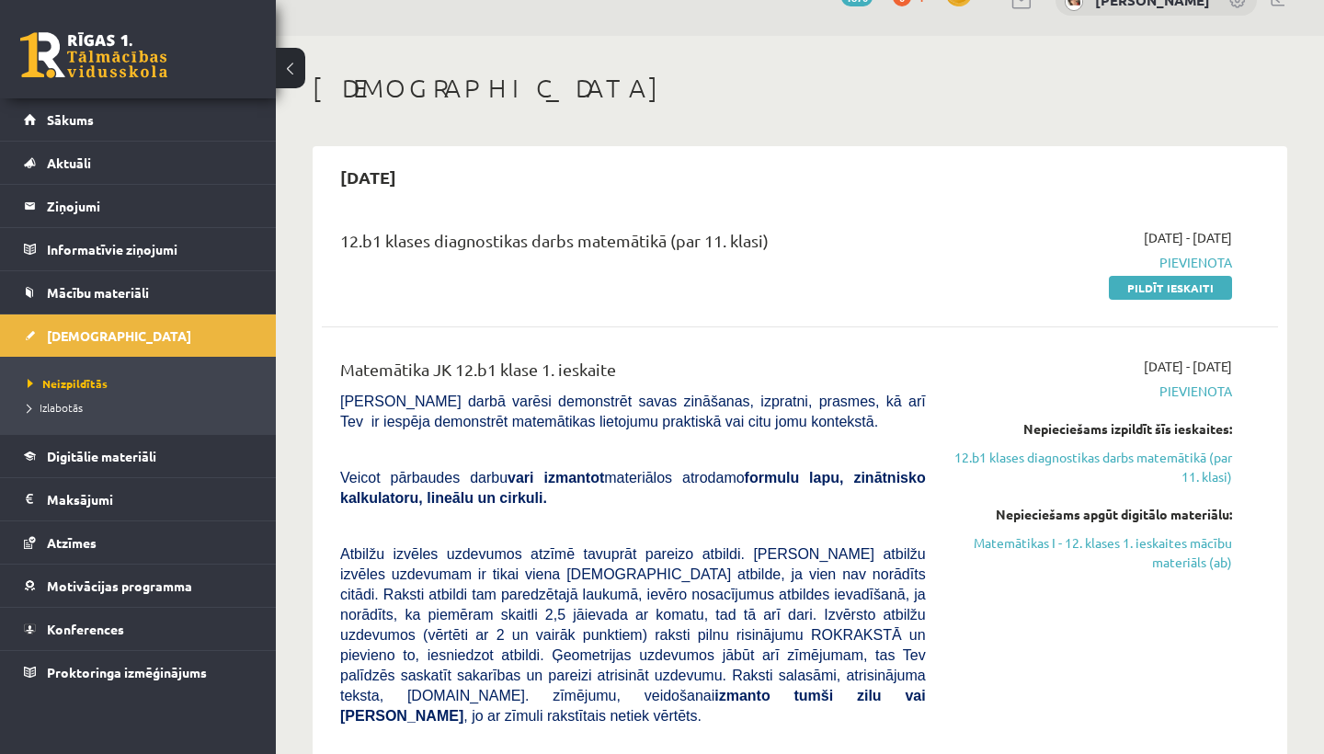
scroll to position [31, 0]
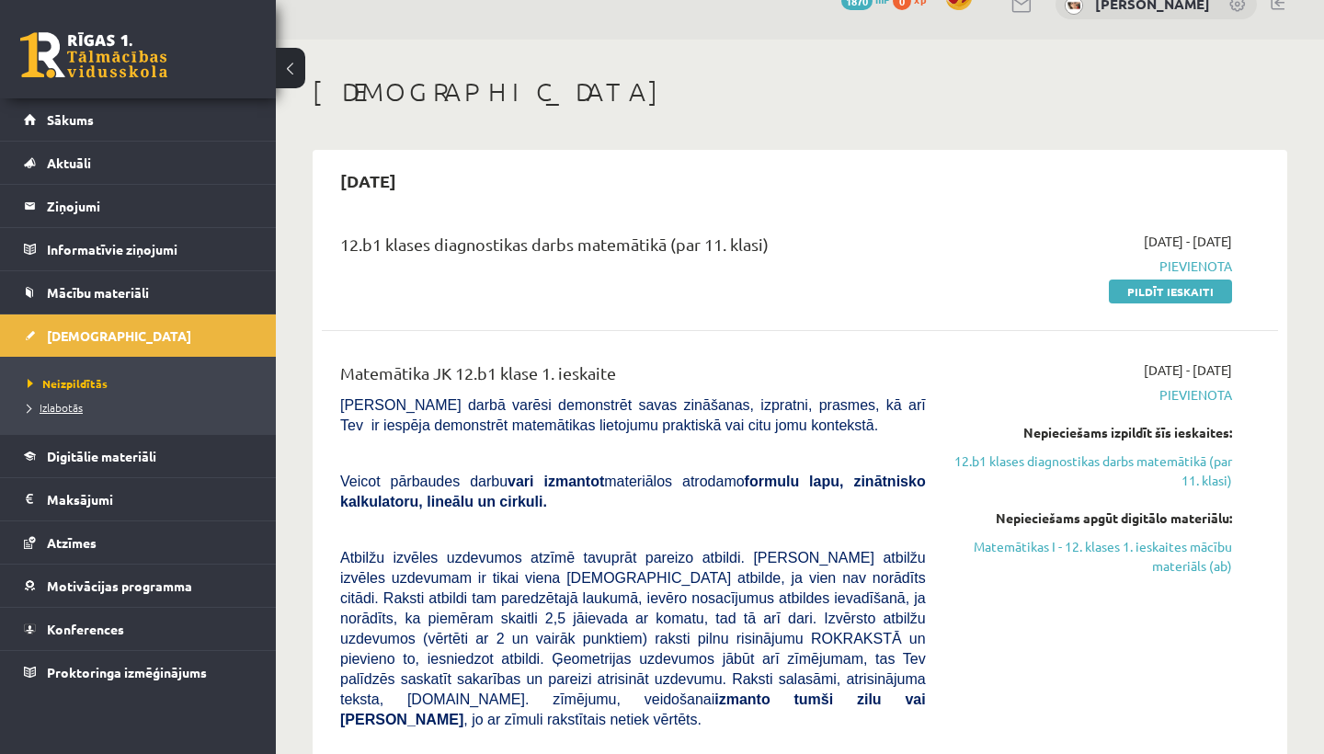
click at [56, 409] on span "Izlabotās" at bounding box center [55, 407] width 55 height 15
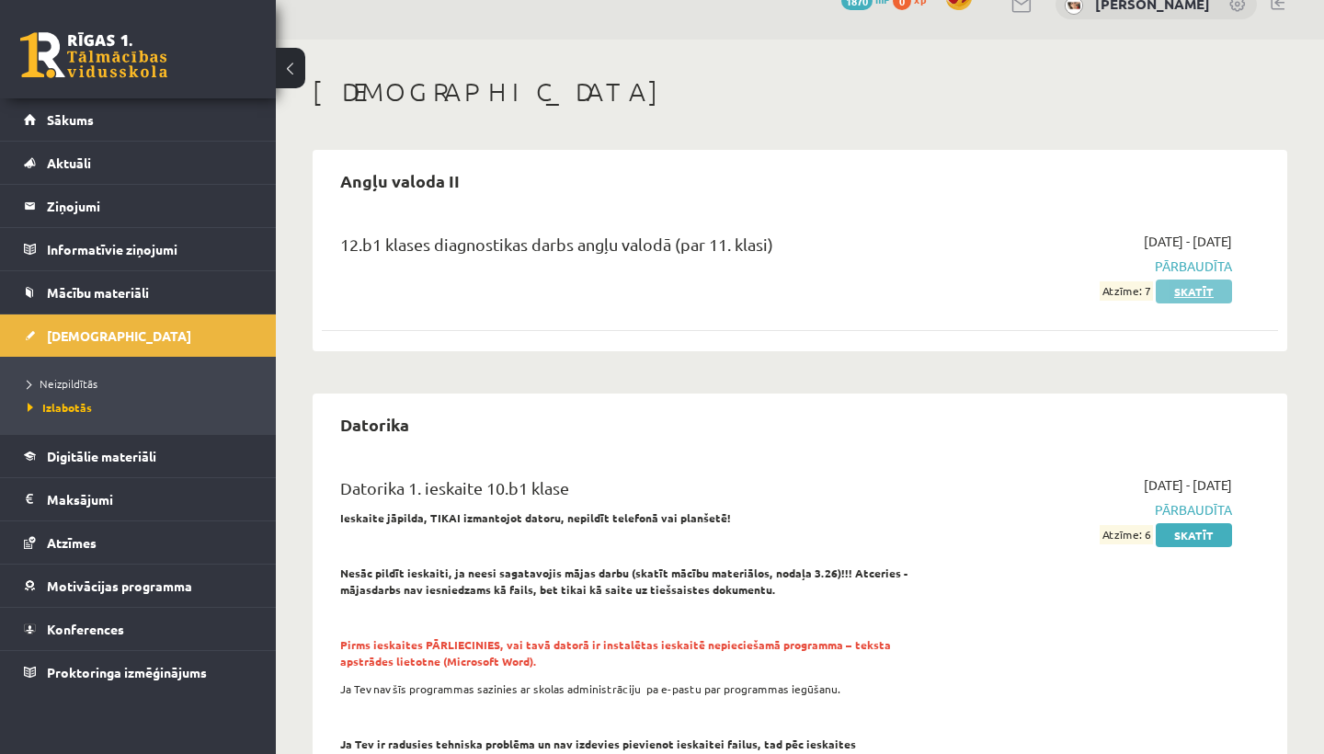
click at [1193, 285] on link "Skatīt" at bounding box center [1194, 292] width 76 height 24
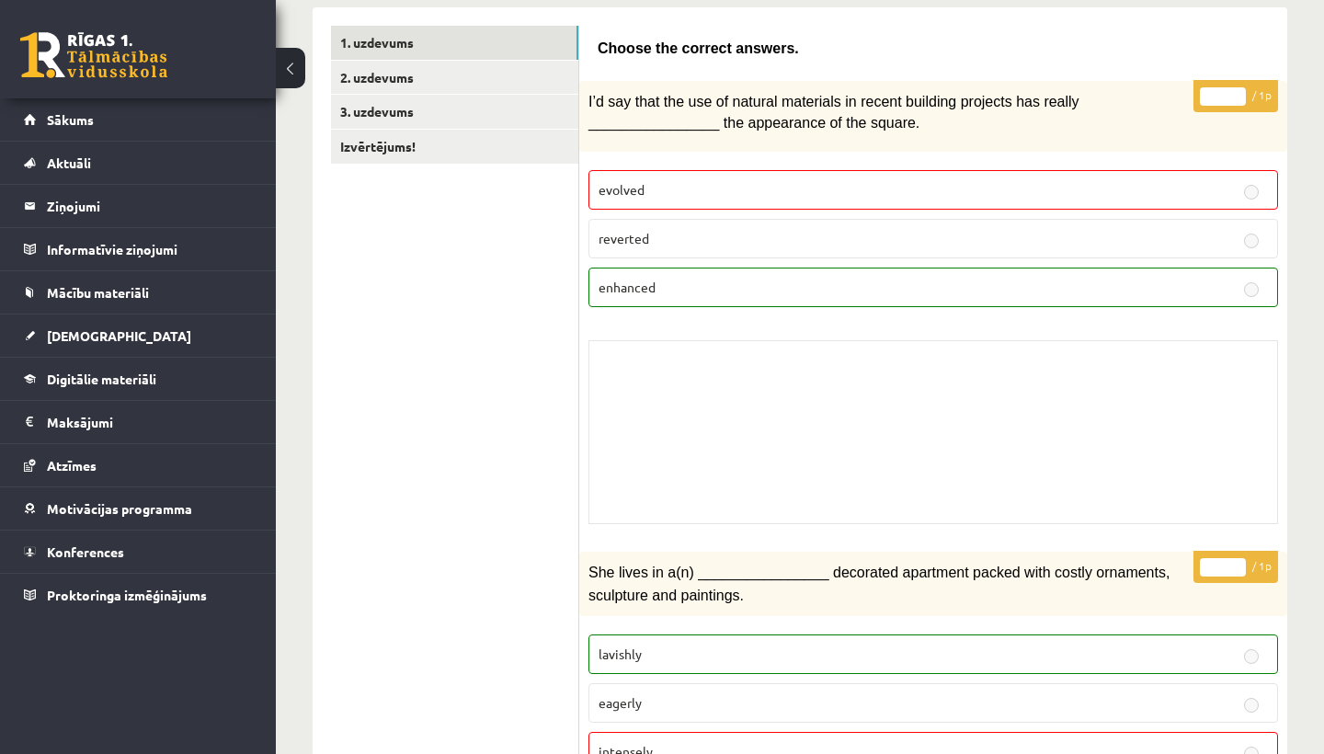
scroll to position [229, 0]
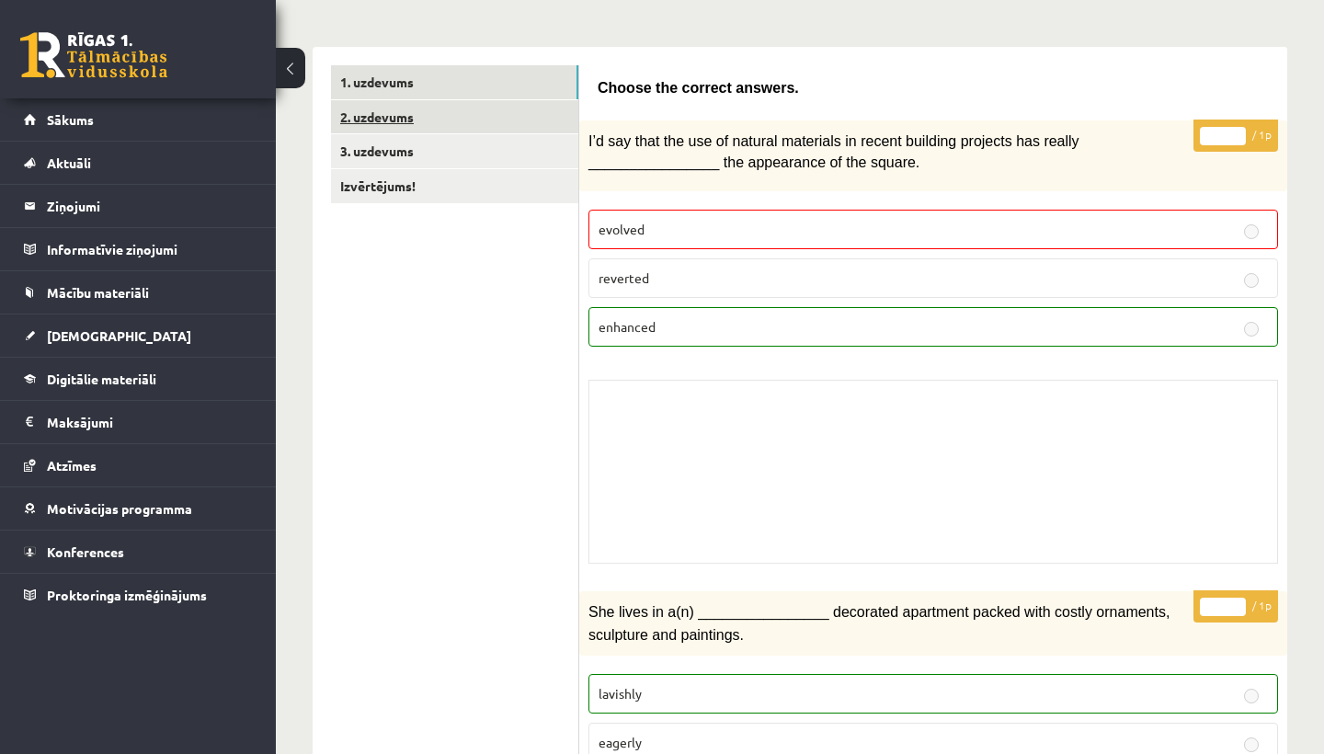
click at [491, 123] on link "2. uzdevums" at bounding box center [454, 117] width 247 height 34
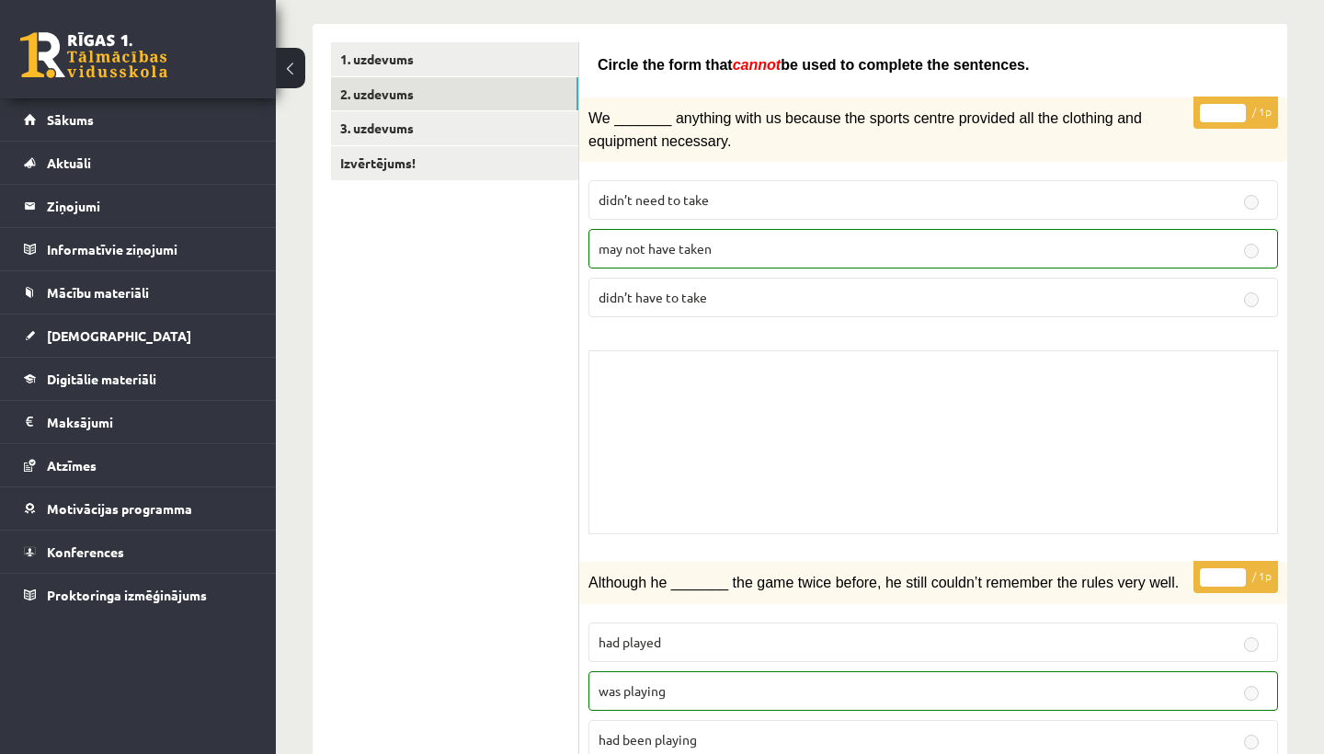
scroll to position [179, 0]
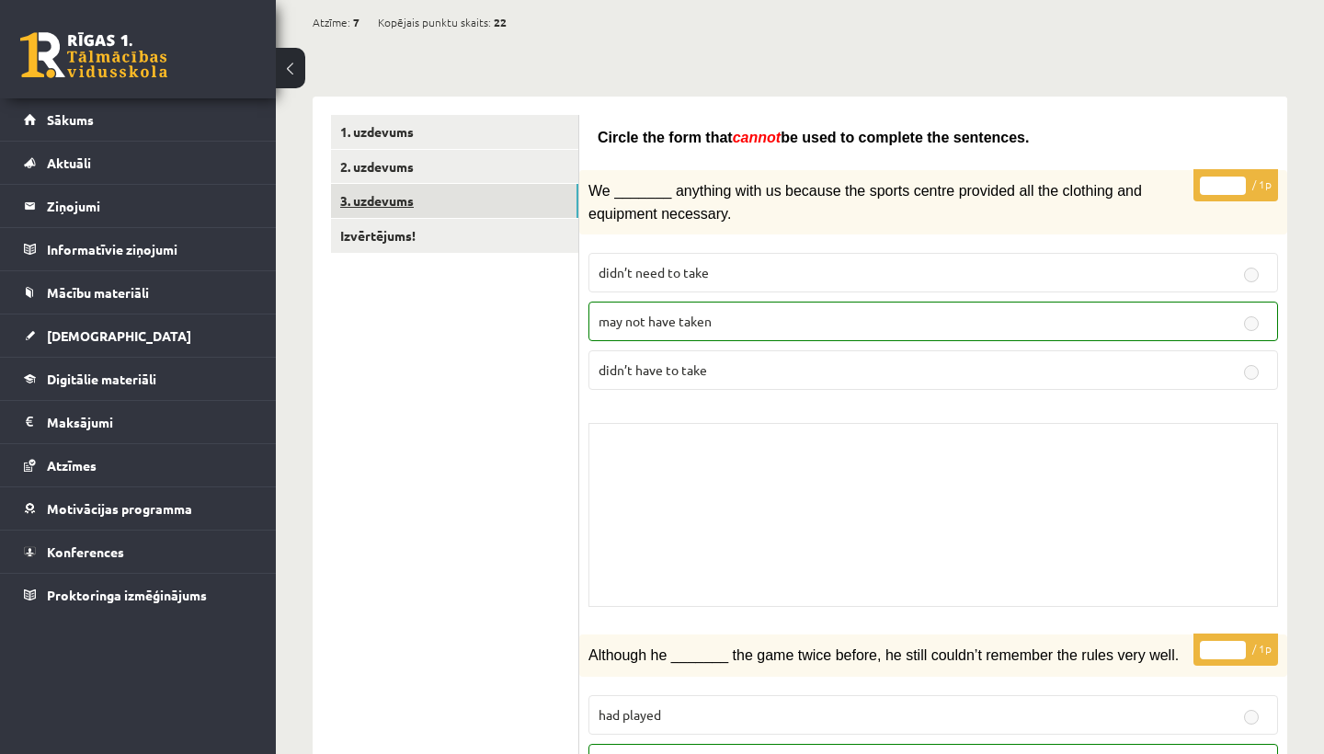
click at [417, 186] on link "3. uzdevums" at bounding box center [454, 201] width 247 height 34
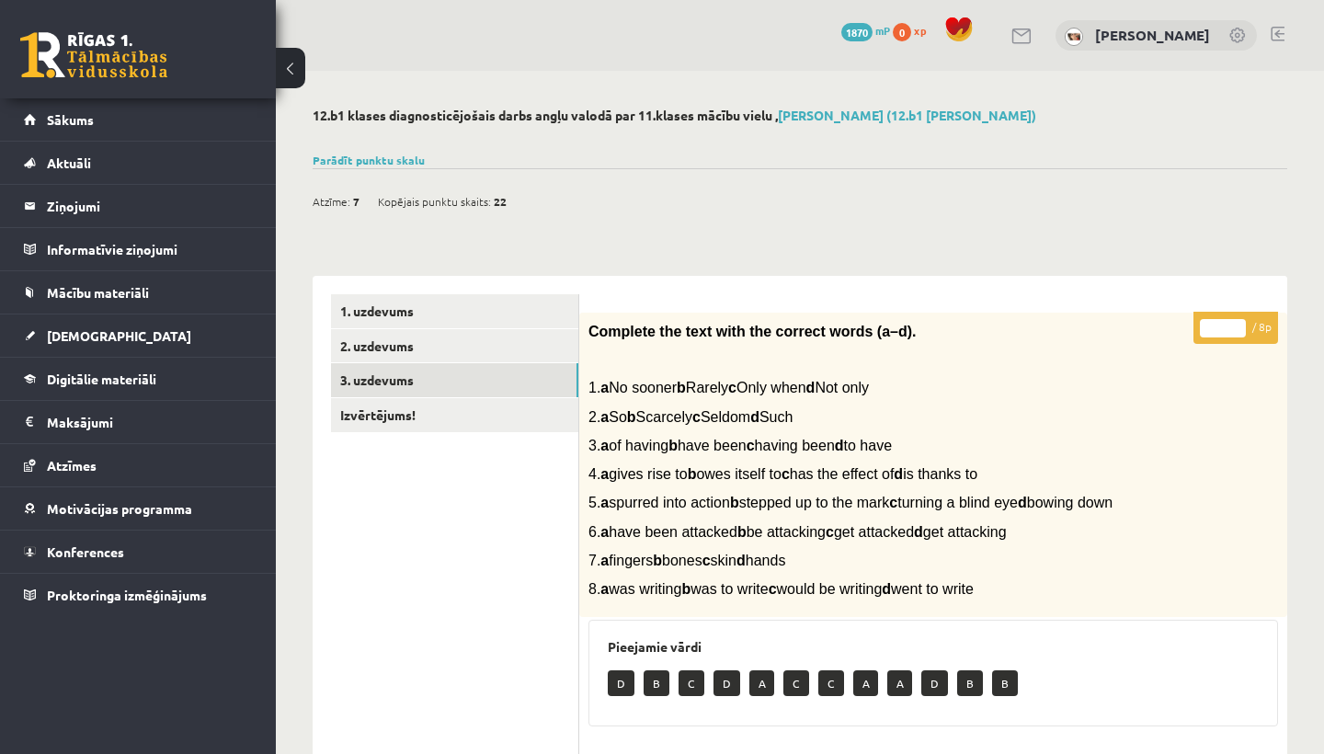
scroll to position [0, 0]
click at [192, 122] on link "Sākums" at bounding box center [138, 119] width 229 height 42
